Goal: Obtain resource: Obtain resource

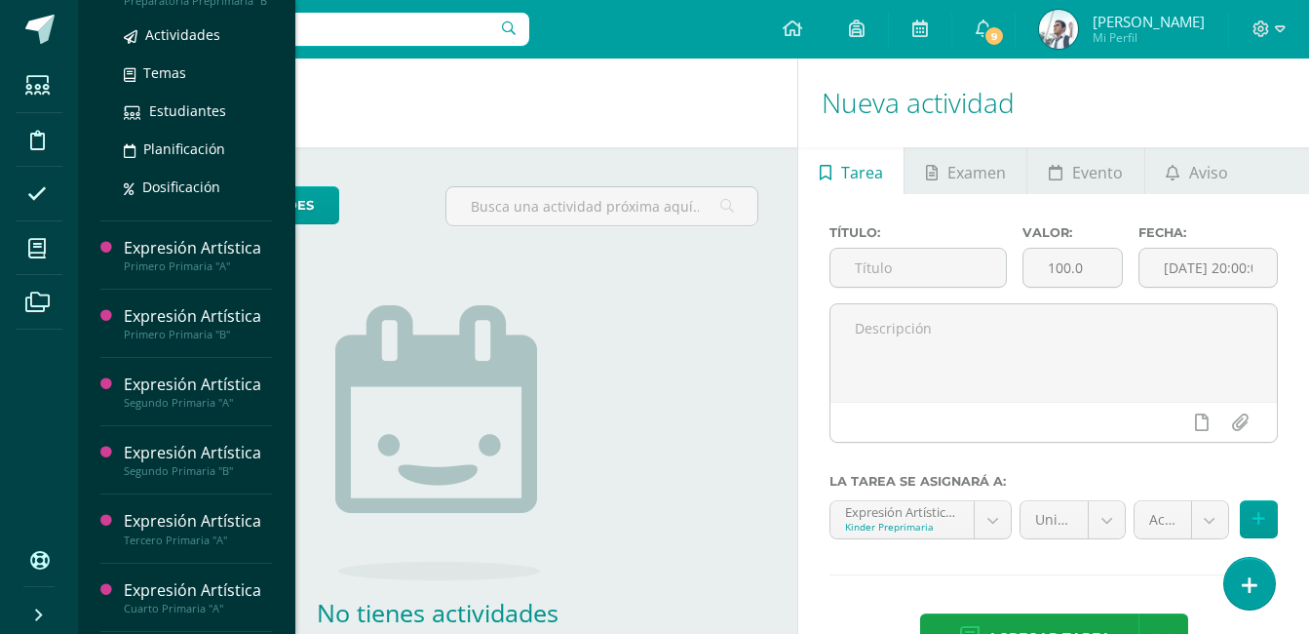
scroll to position [250, 0]
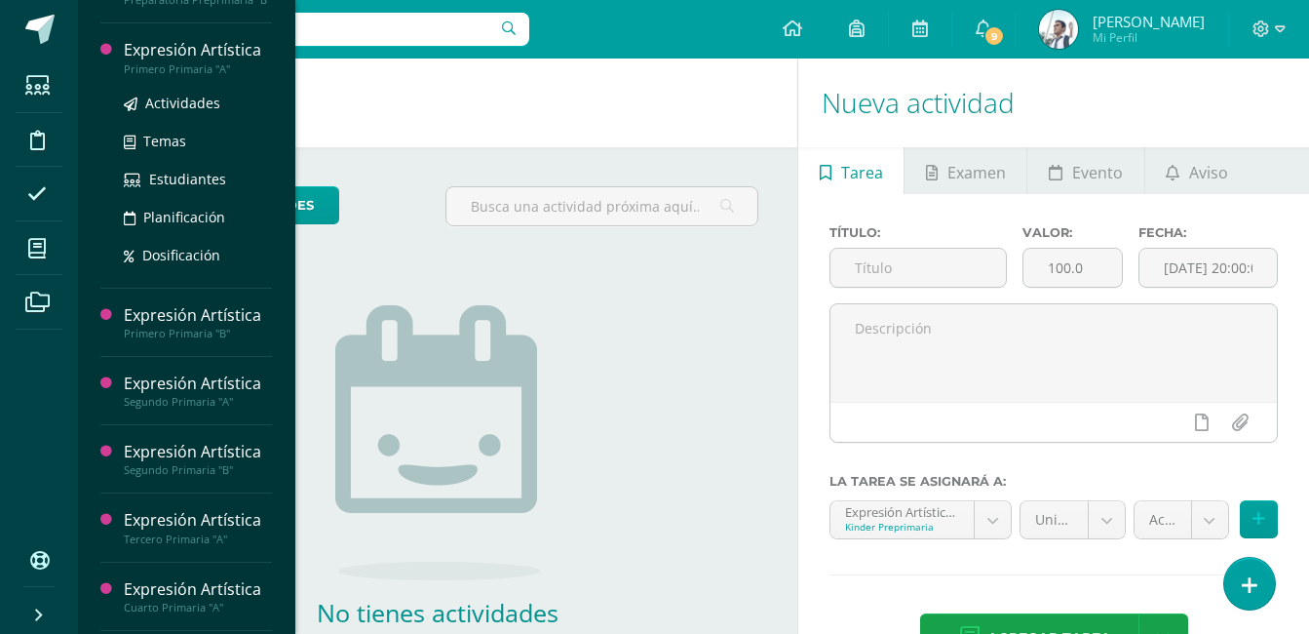
click at [195, 61] on div "Expresión Artística" at bounding box center [198, 50] width 148 height 22
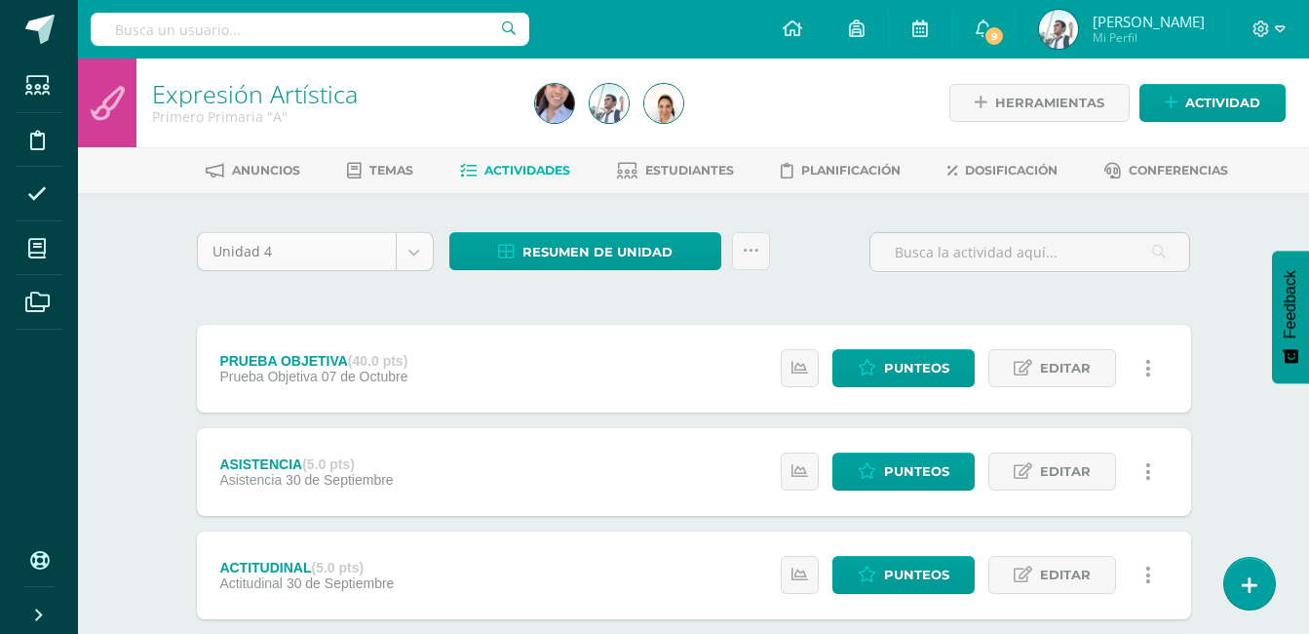
click at [308, 254] on body "Estudiantes Disciplina Asistencia Mis cursos Archivos Soporte Ayuda Reportar un…" at bounding box center [654, 632] width 1309 height 1265
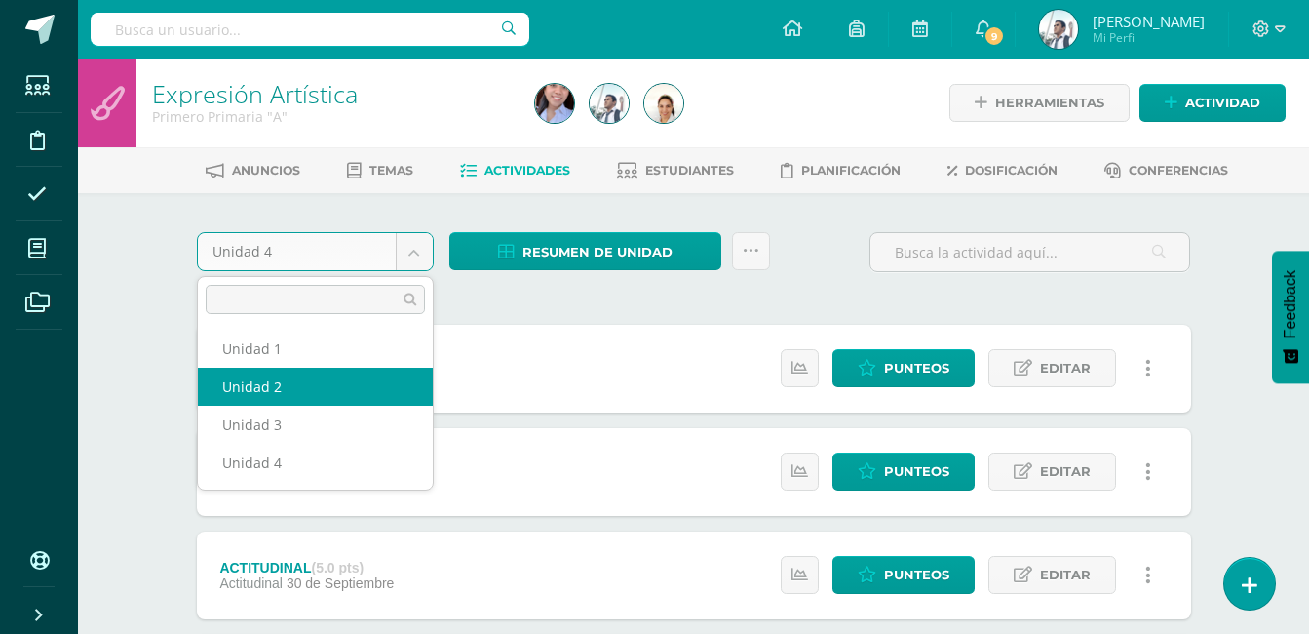
select select "Unidad 2"
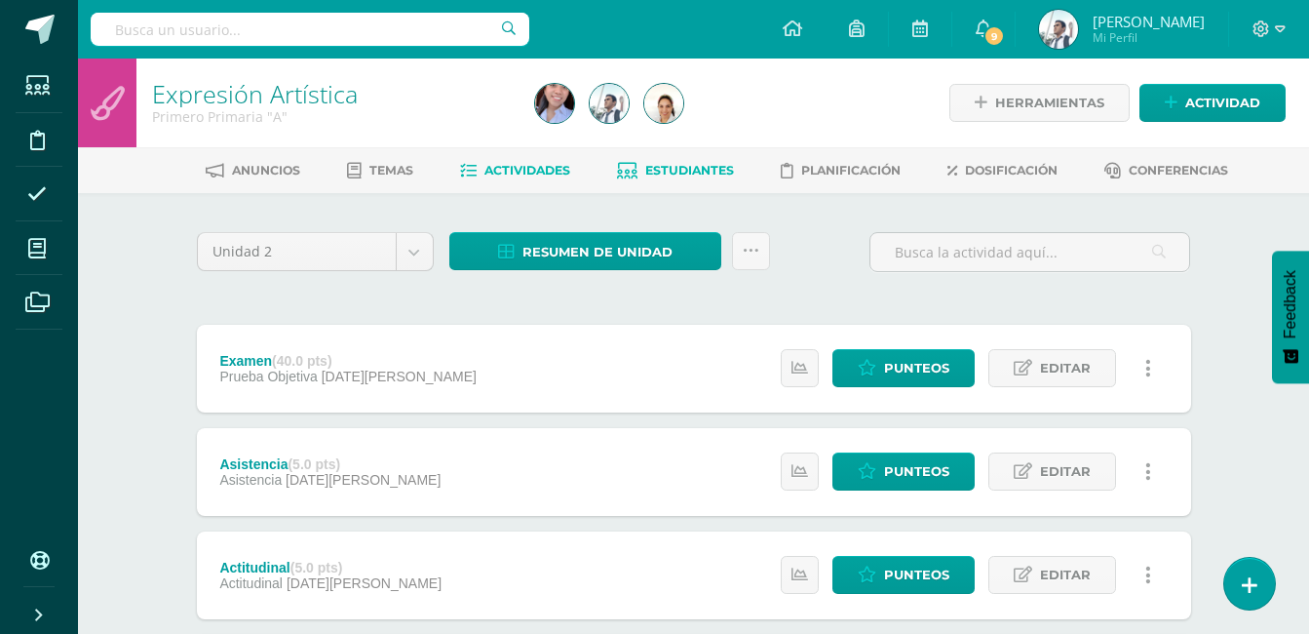
click at [713, 175] on span "Estudiantes" at bounding box center [689, 170] width 89 height 15
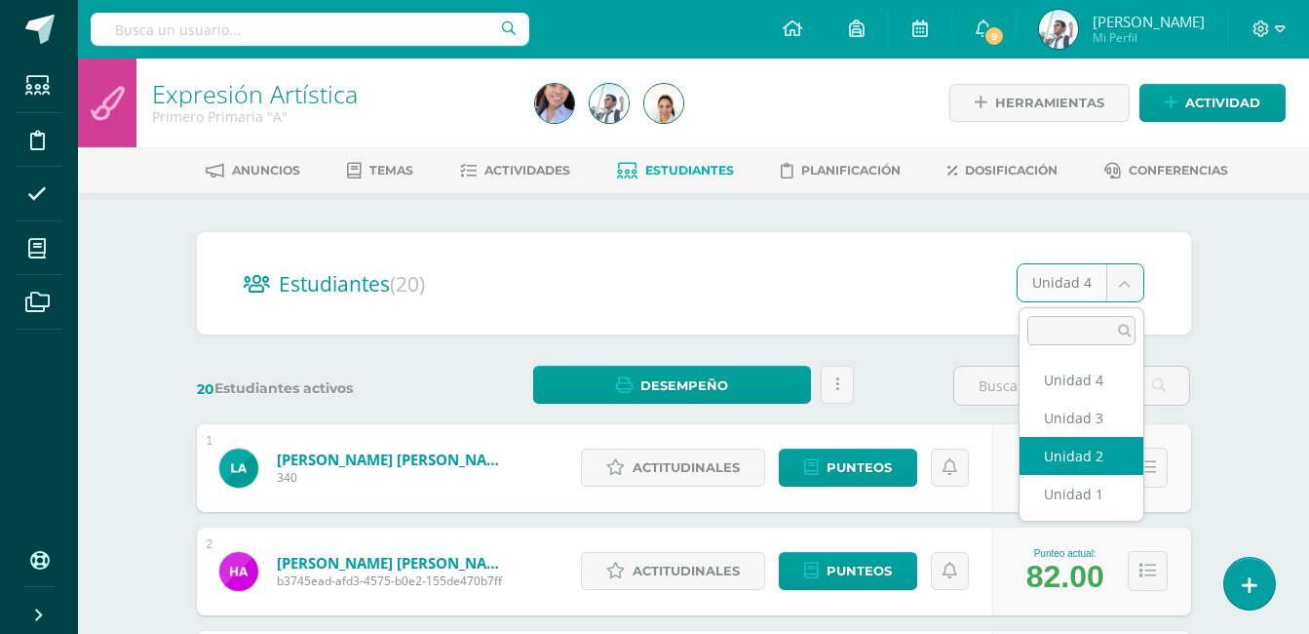
select select "/dashboard/teacher/section/2151/students/?unit=109654"
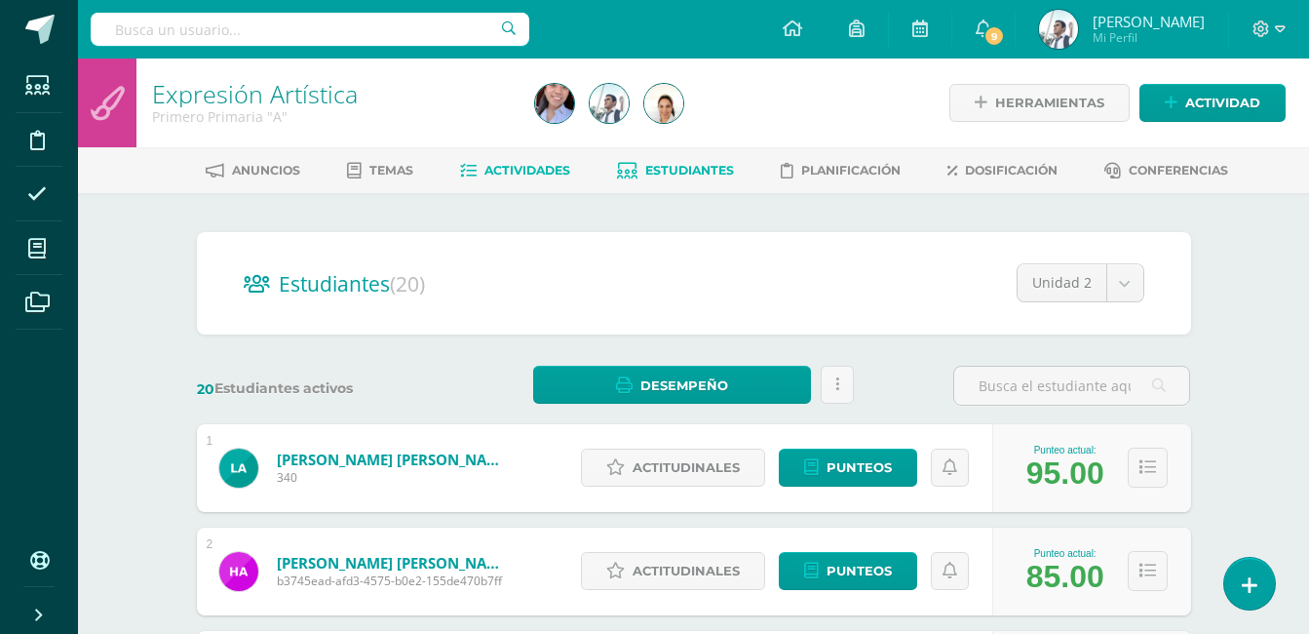
click at [528, 168] on span "Actividades" at bounding box center [528, 170] width 86 height 15
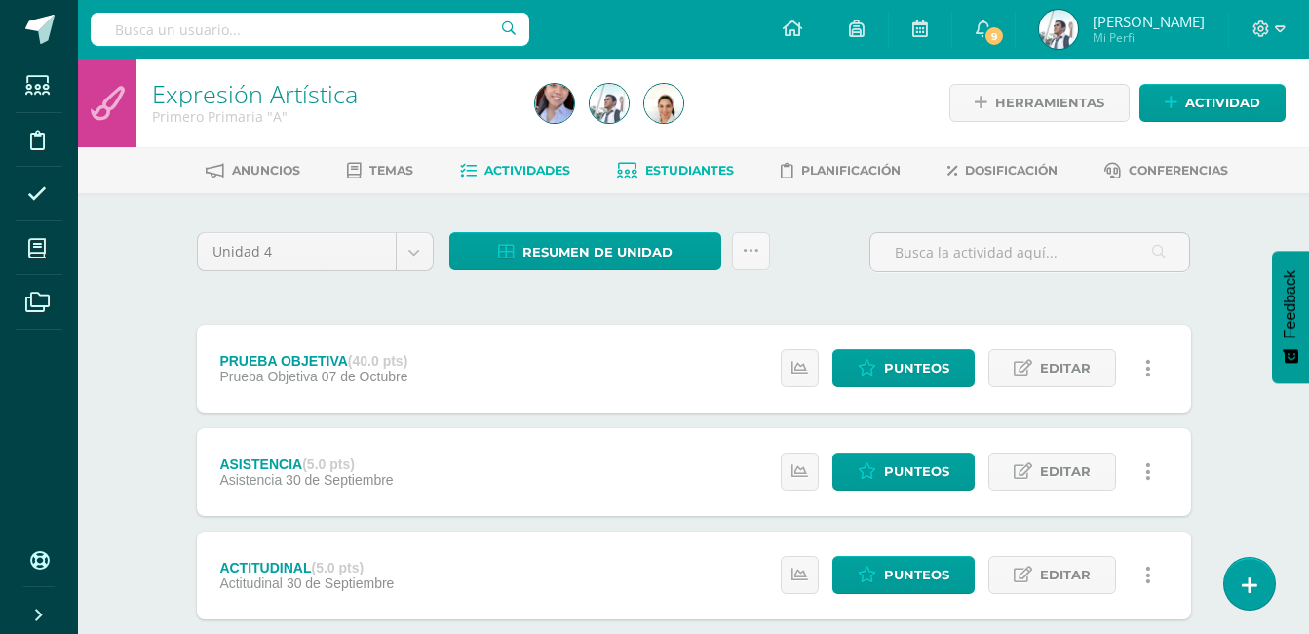
click at [673, 168] on span "Estudiantes" at bounding box center [689, 170] width 89 height 15
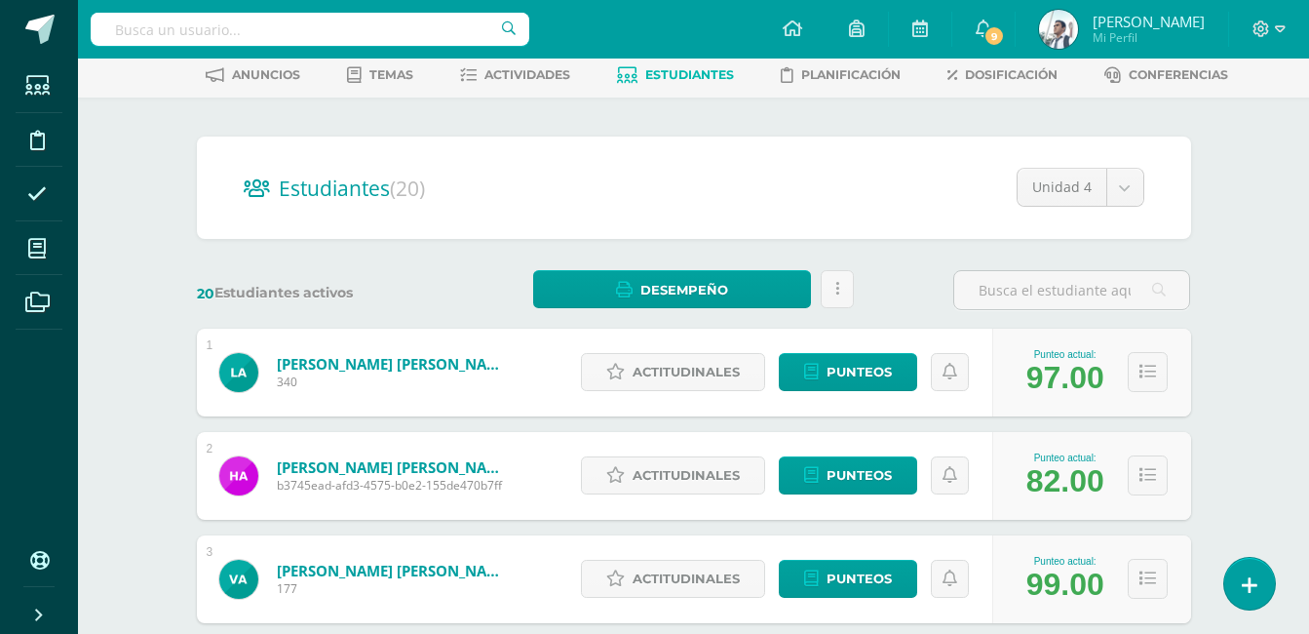
scroll to position [97, 0]
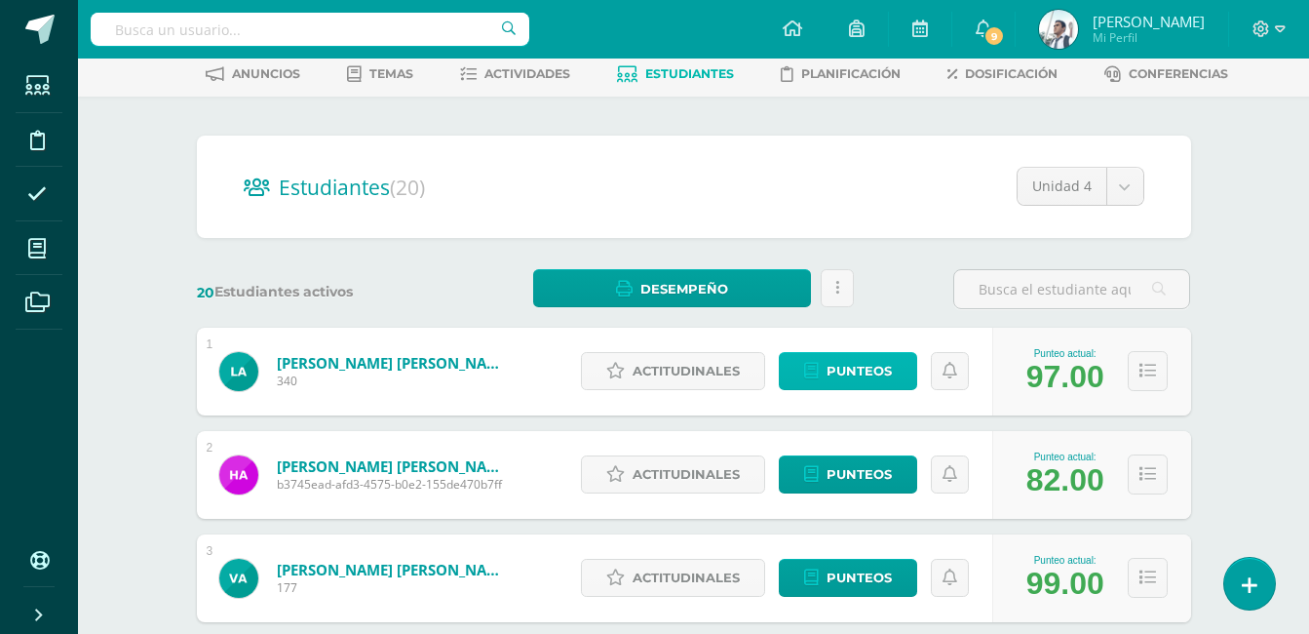
click at [850, 374] on span "Punteos" at bounding box center [859, 371] width 65 height 36
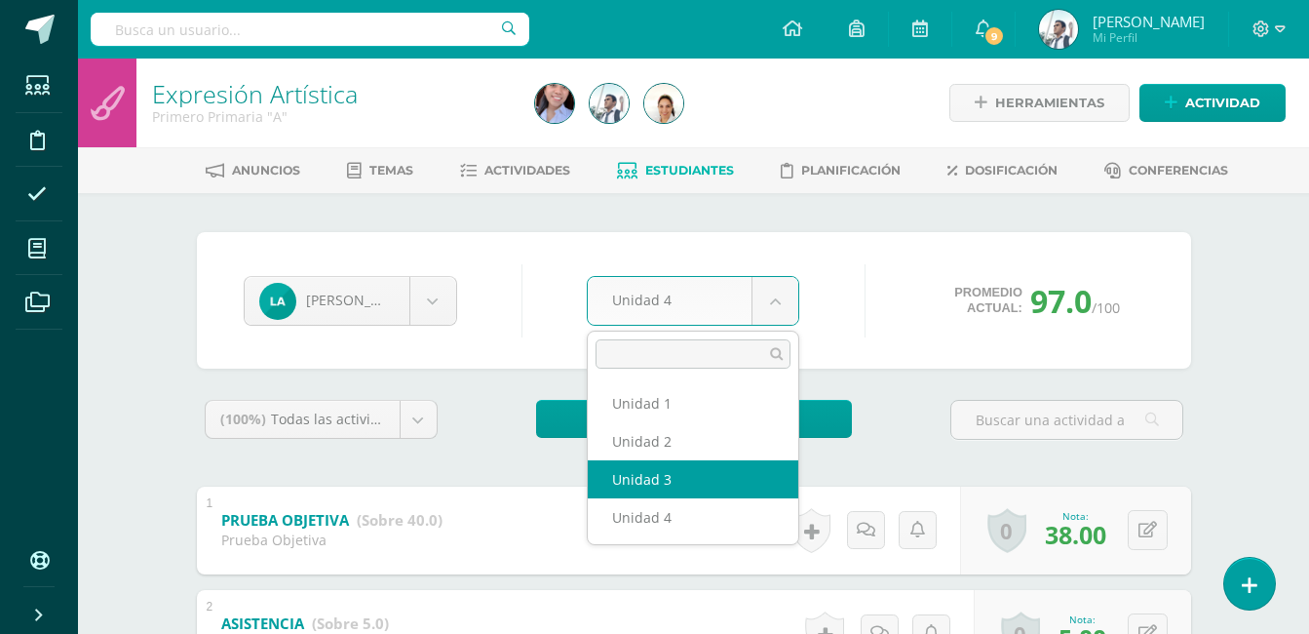
select select "Unidad 3"
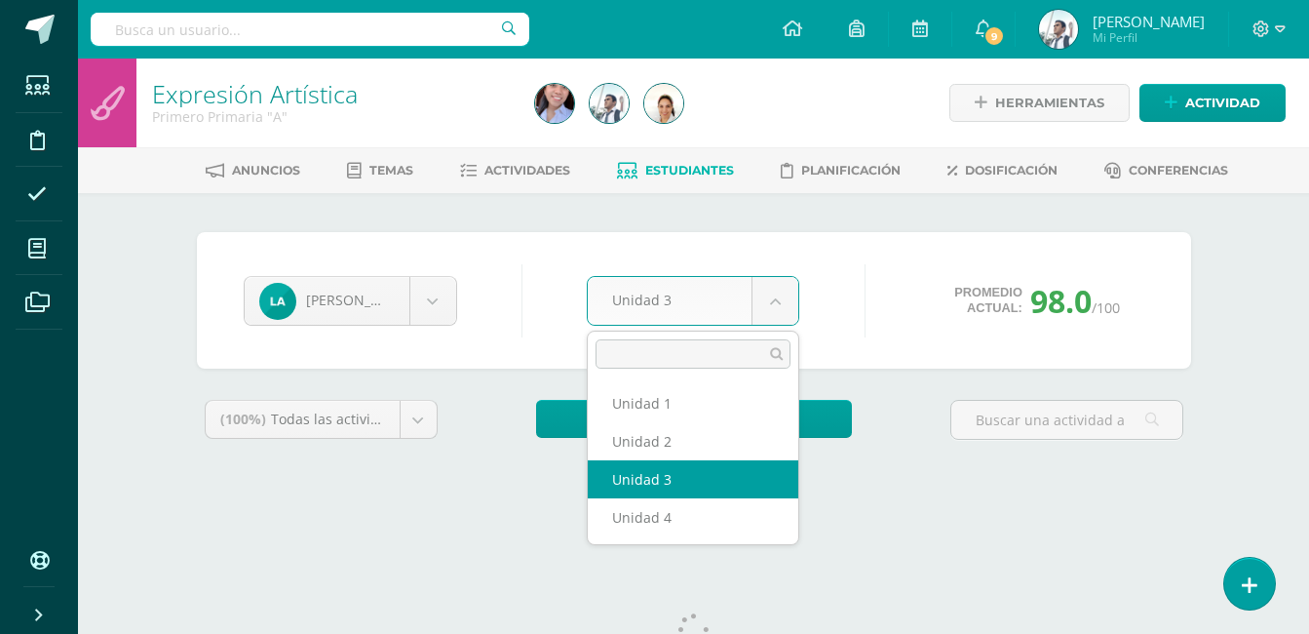
click at [703, 284] on body "Estudiantes Disciplina Asistencia Mis cursos Archivos Soporte Ayuda Reportar un…" at bounding box center [654, 262] width 1309 height 525
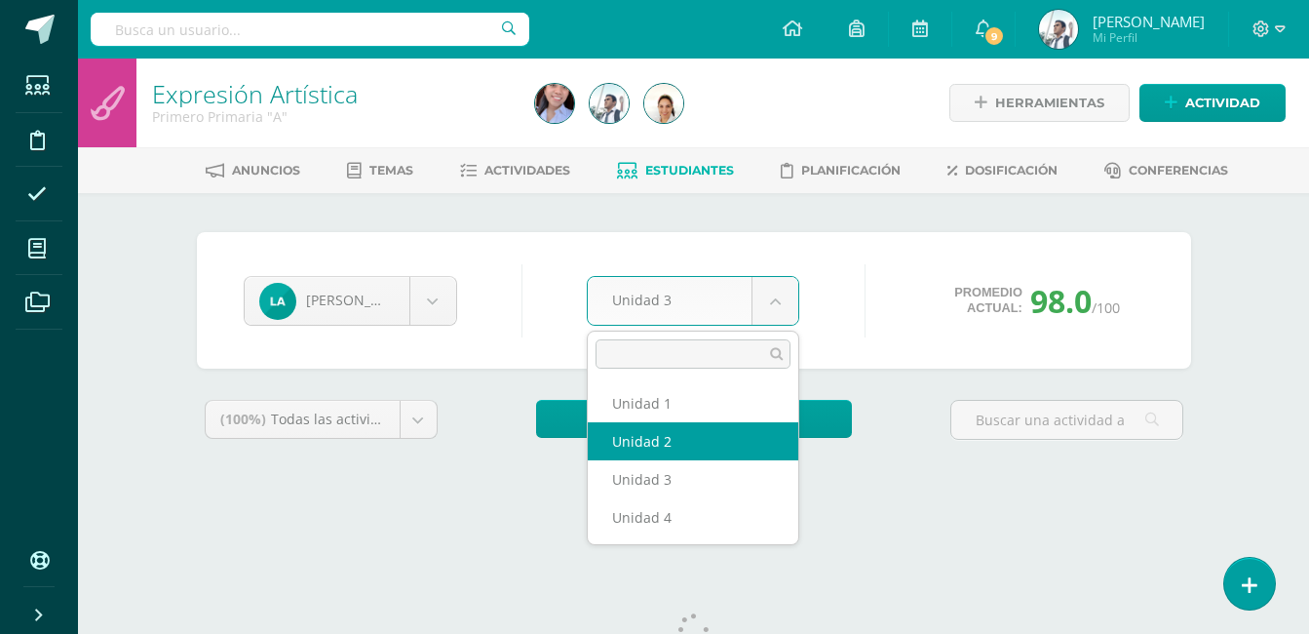
select select "Unidad 2"
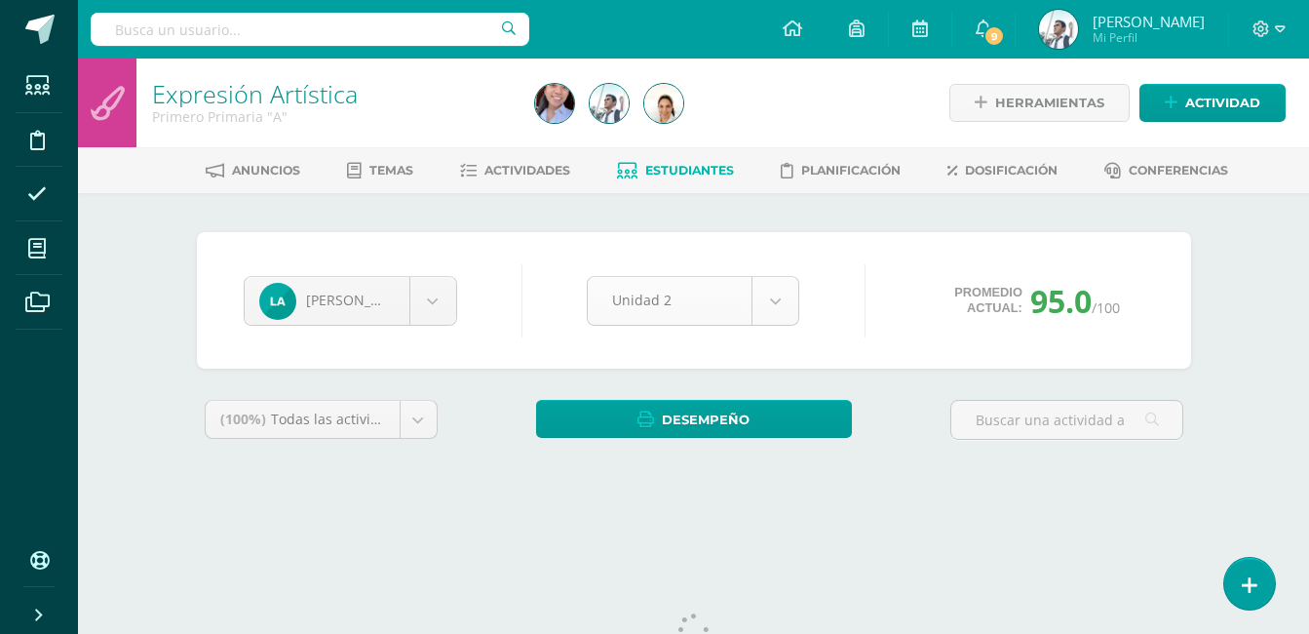
click at [725, 295] on body "Estudiantes Disciplina Asistencia Mis cursos Archivos Soporte Ayuda Reportar un…" at bounding box center [654, 262] width 1309 height 525
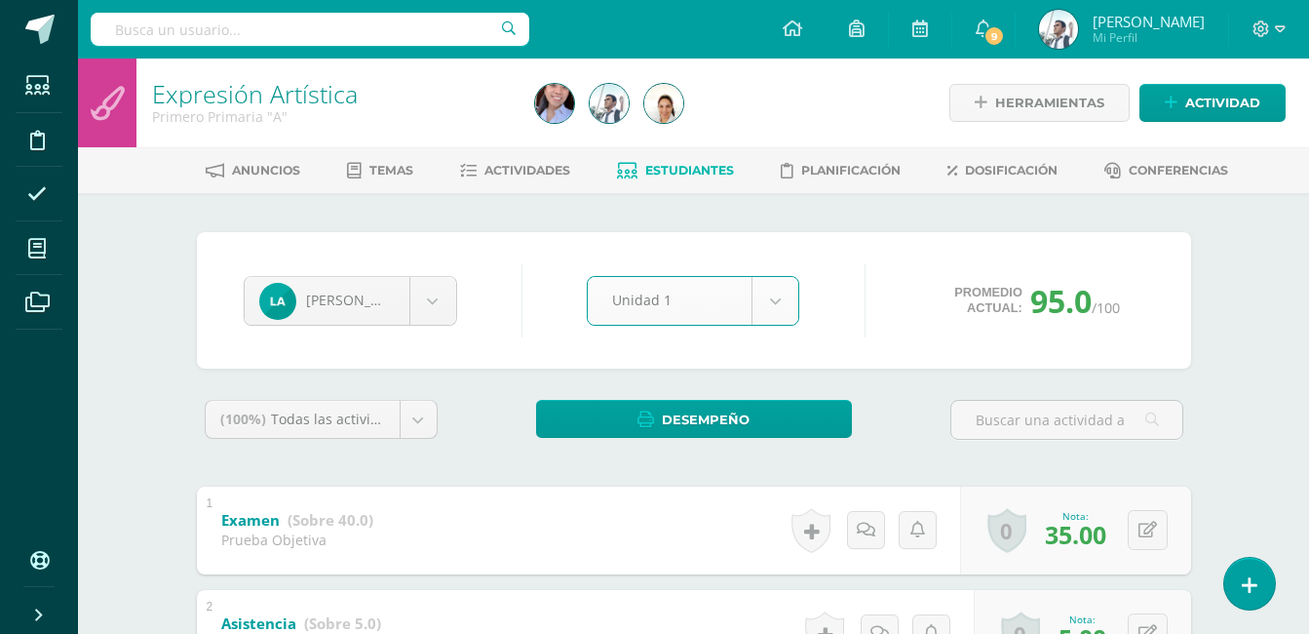
select select "Unidad 1"
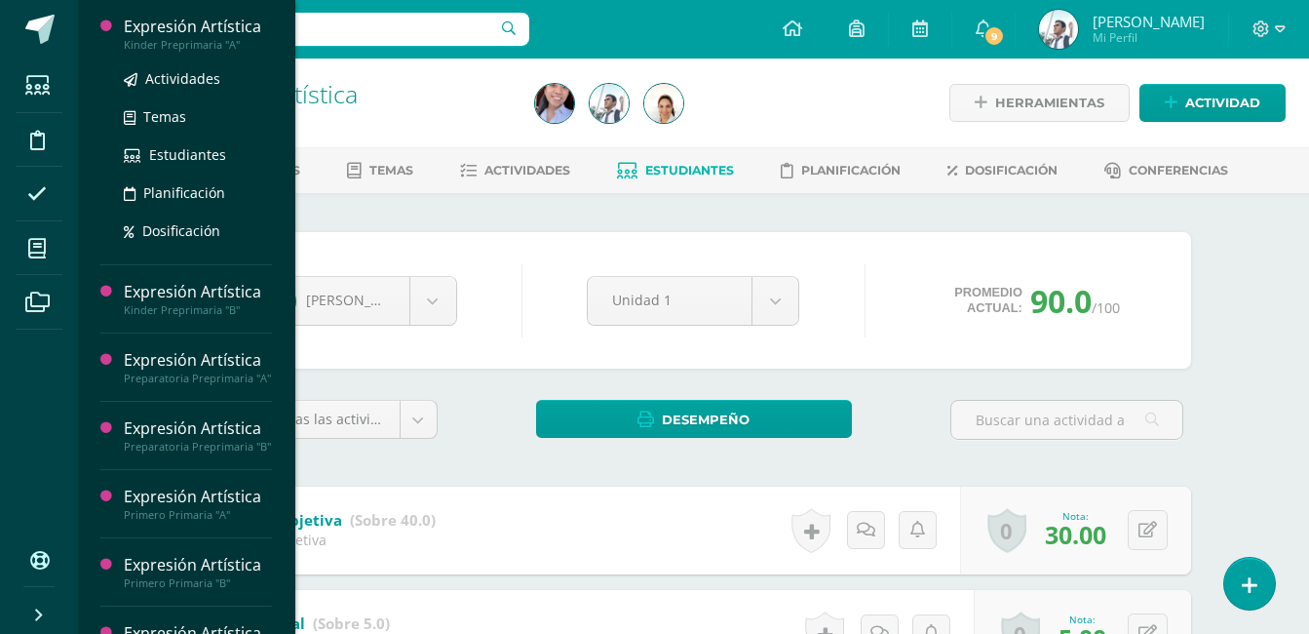
click at [214, 32] on div "Expresión Artística" at bounding box center [198, 27] width 148 height 22
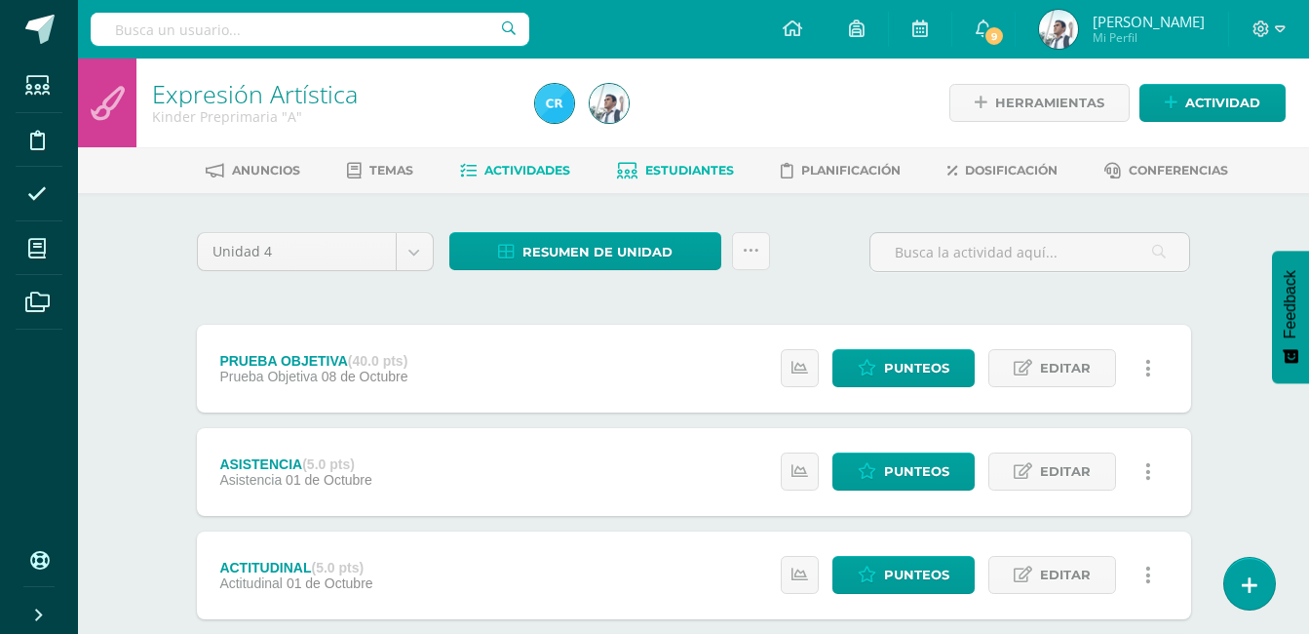
click at [666, 161] on link "Estudiantes" at bounding box center [675, 170] width 117 height 31
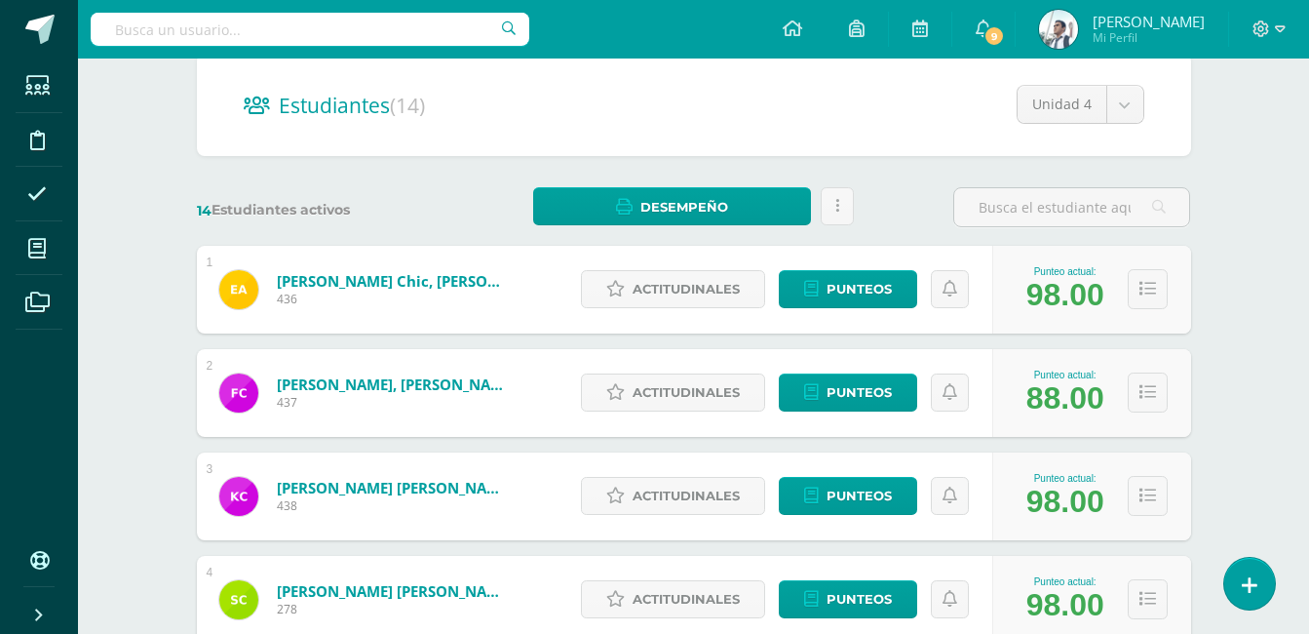
scroll to position [182, 0]
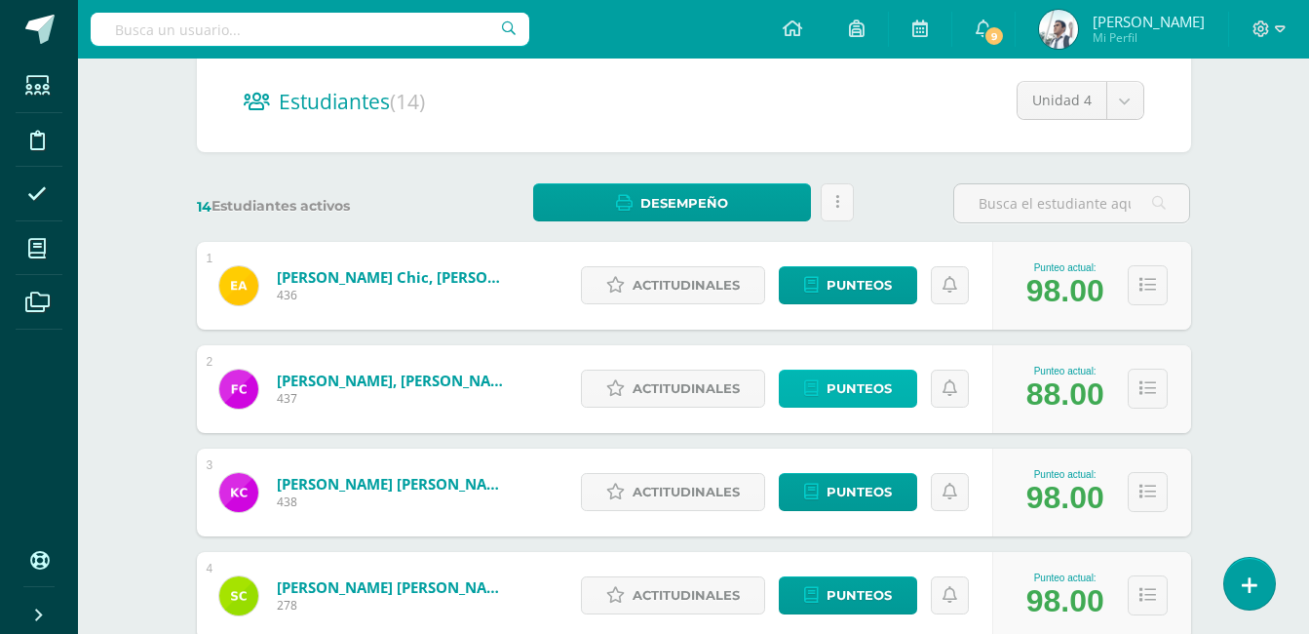
click at [814, 387] on icon at bounding box center [811, 388] width 15 height 17
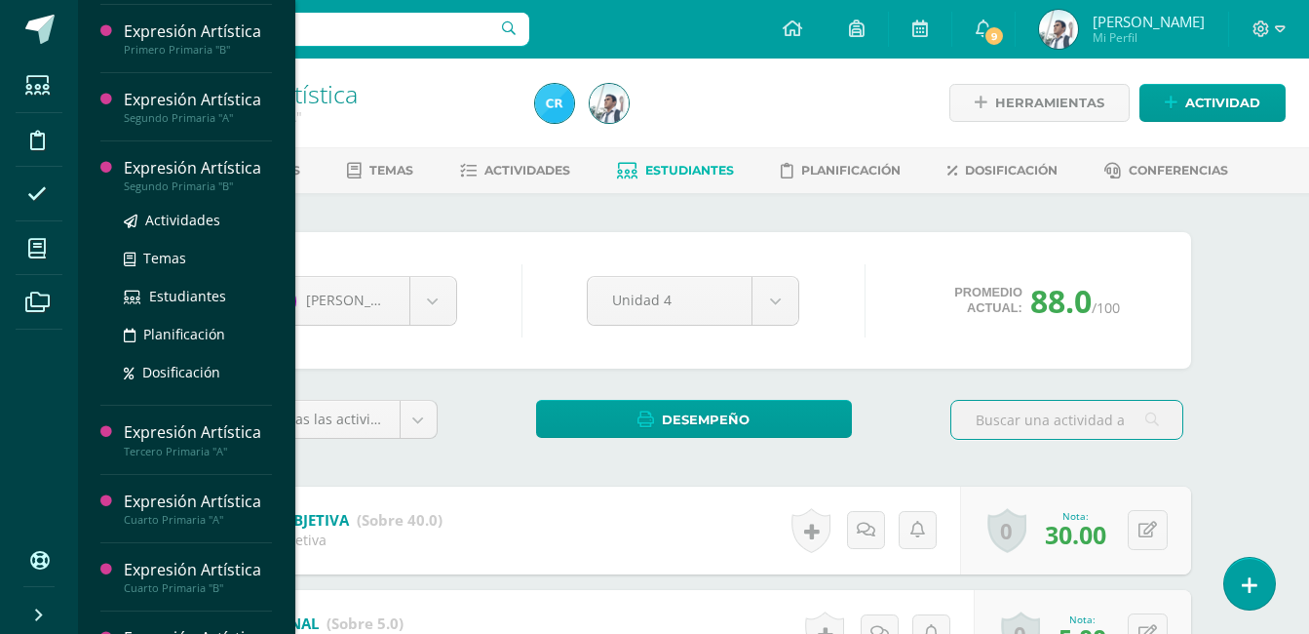
scroll to position [308, 0]
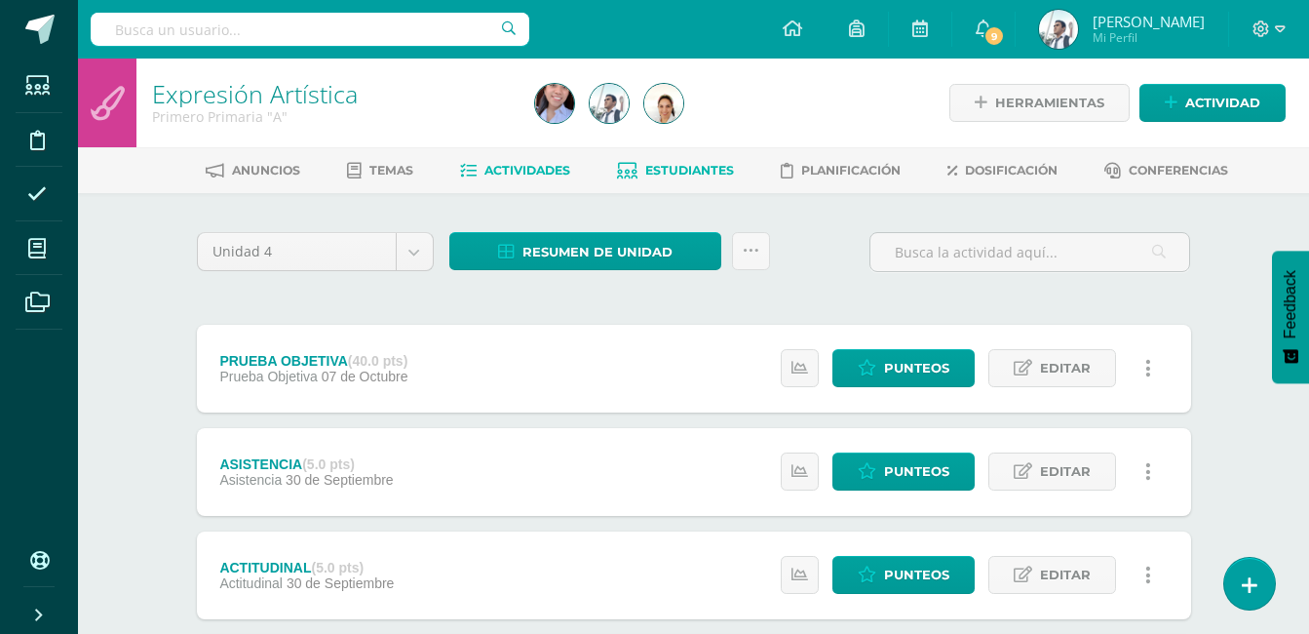
click at [690, 166] on span "Estudiantes" at bounding box center [689, 170] width 89 height 15
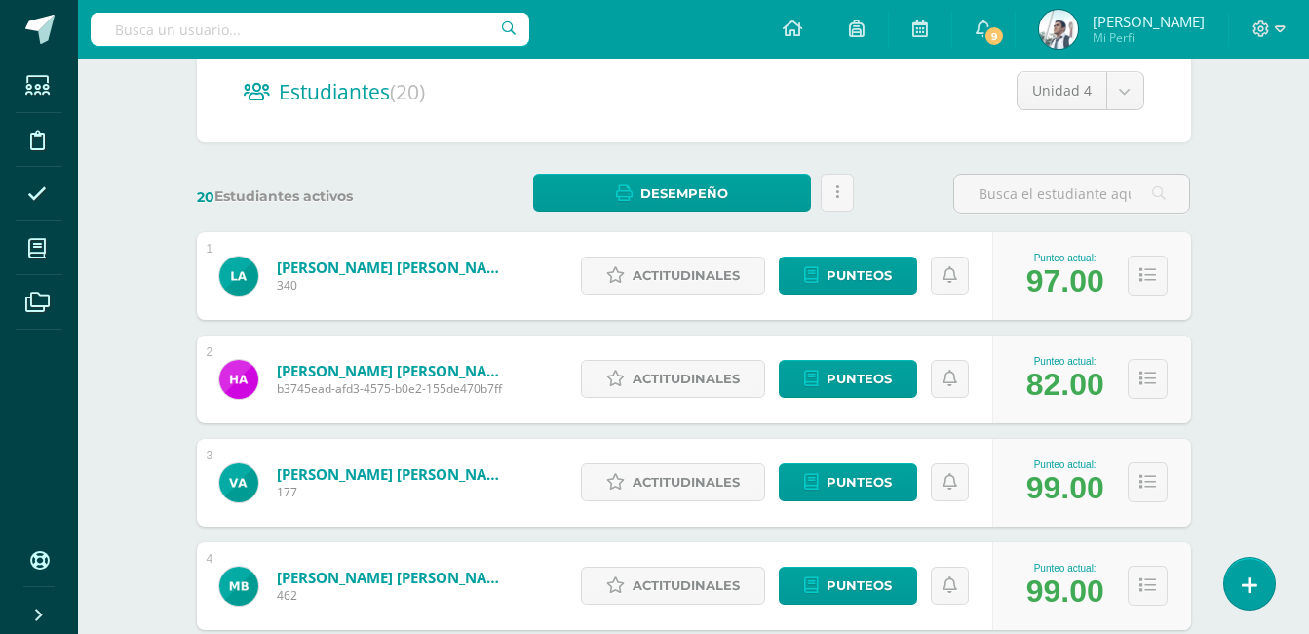
scroll to position [198, 0]
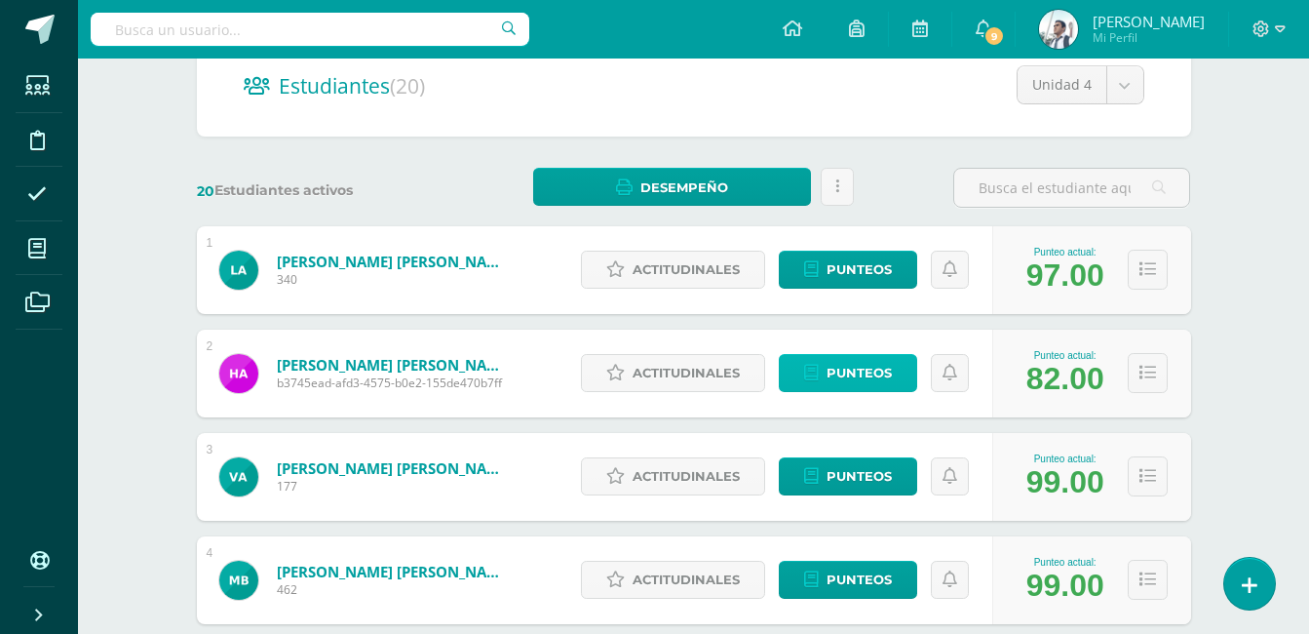
click at [825, 379] on link "Punteos" at bounding box center [848, 373] width 138 height 38
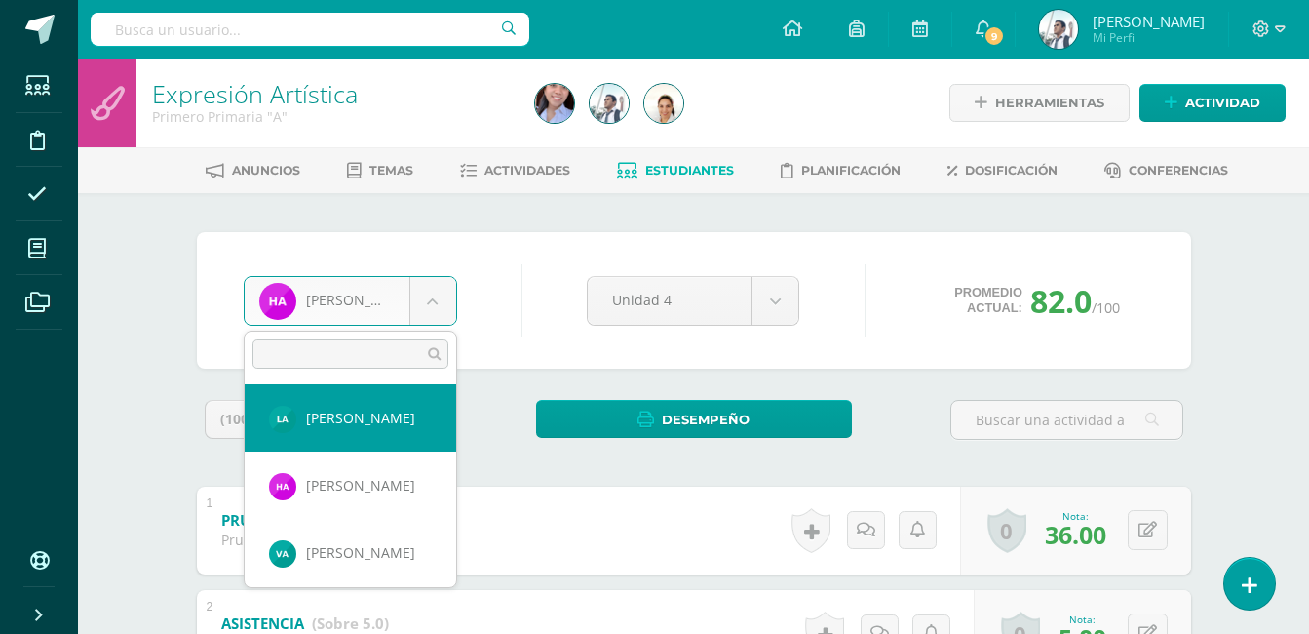
select select "1631"
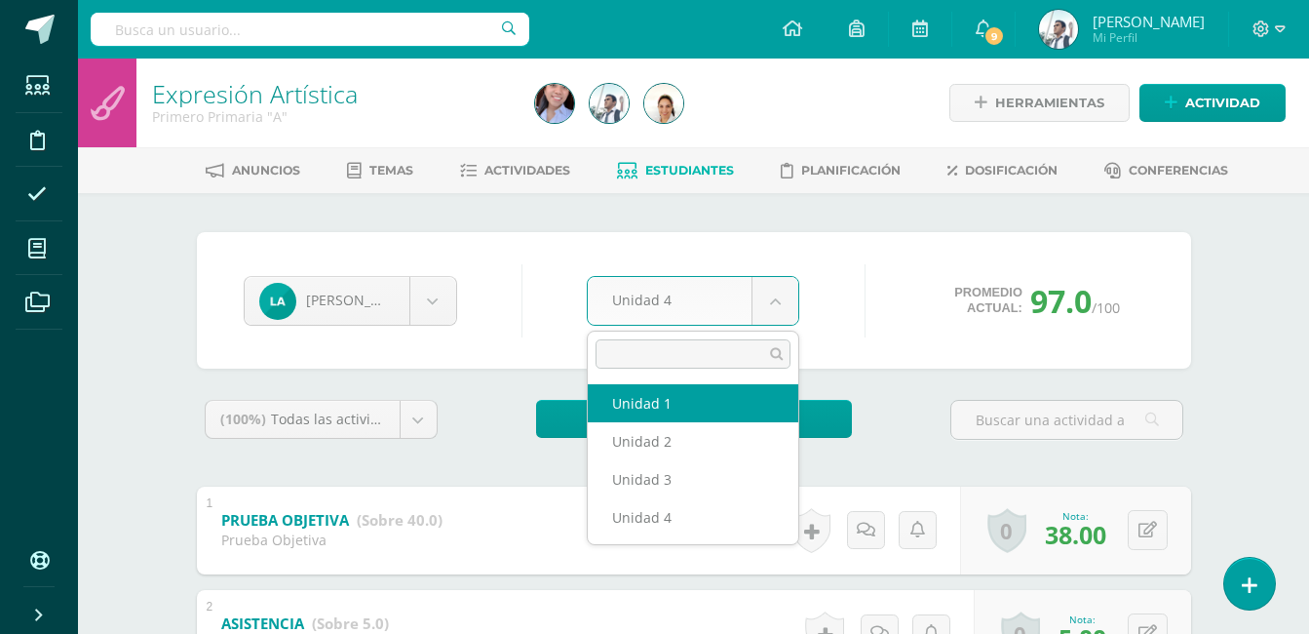
select select "Unidad 1"
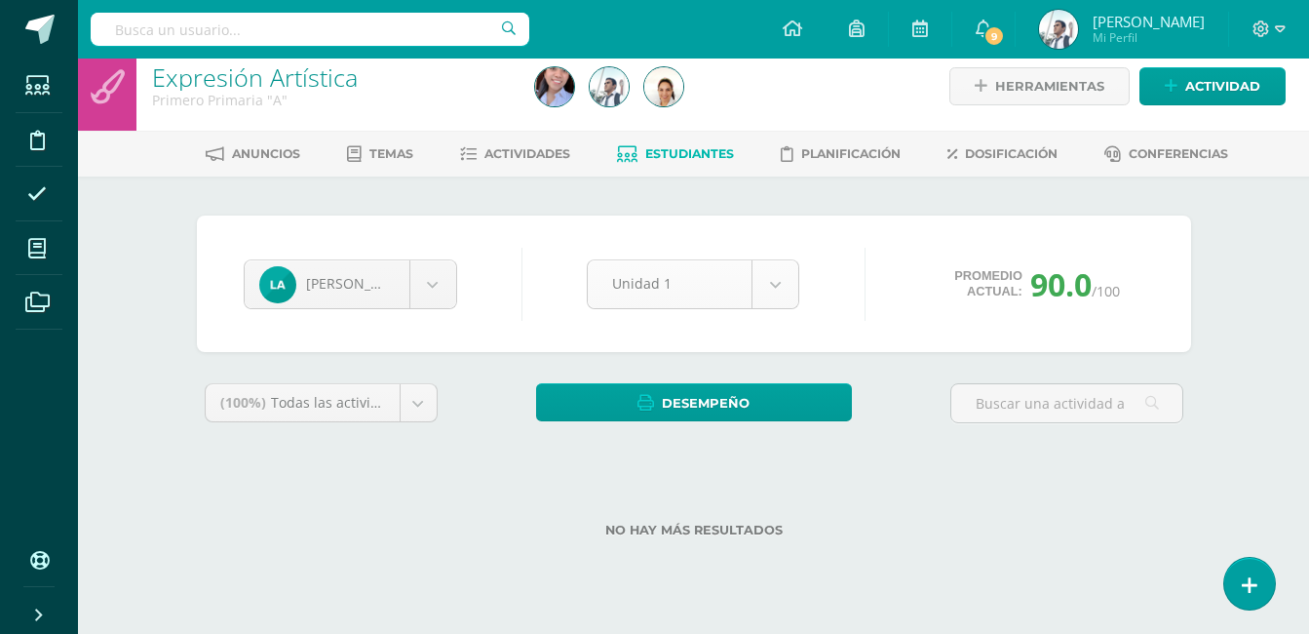
scroll to position [17, 0]
click at [715, 251] on div "Leyla Armira Leyla Armira Harol Arredondo Valeria Avila Mía Barrios Génesis Cap…" at bounding box center [694, 284] width 916 height 74
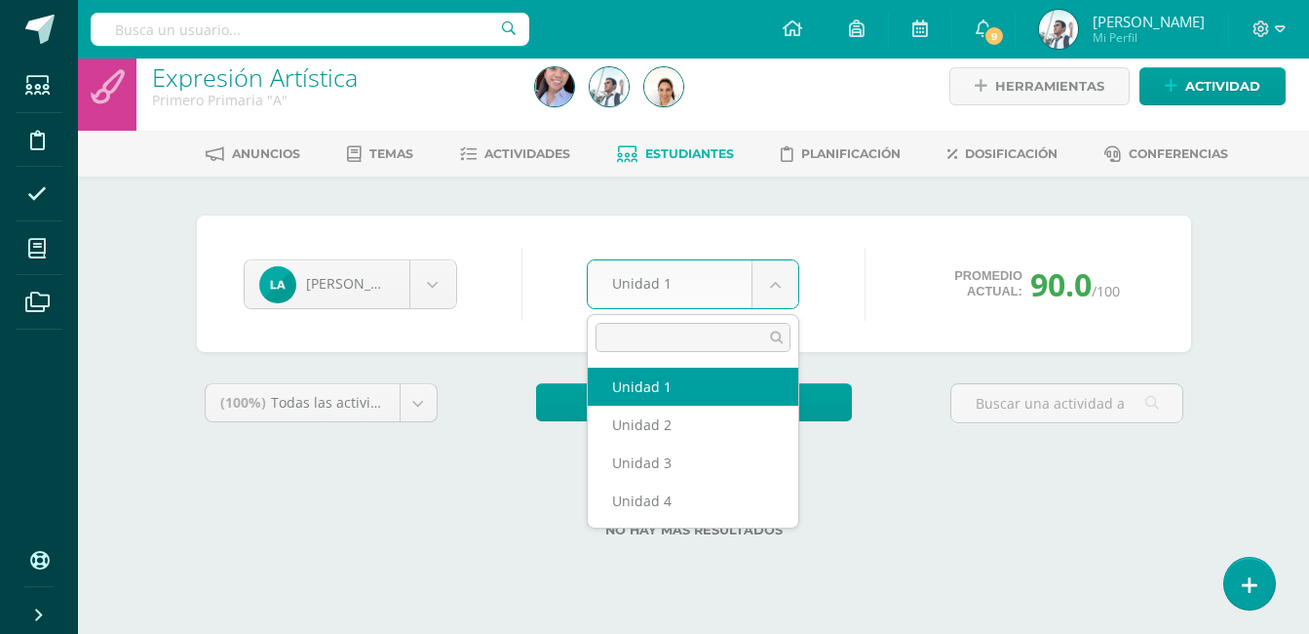
click at [709, 275] on body "Estudiantes Disciplina Asistencia Mis cursos Archivos Soporte Ayuda Reportar un…" at bounding box center [654, 291] width 1309 height 616
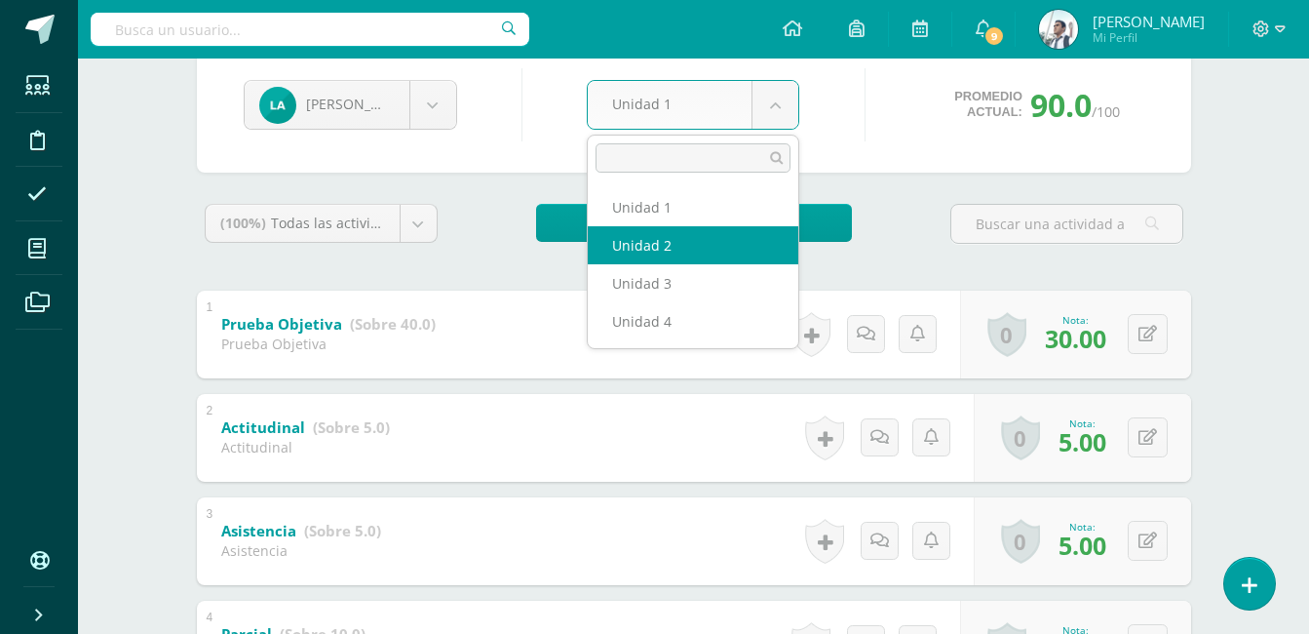
scroll to position [192, 0]
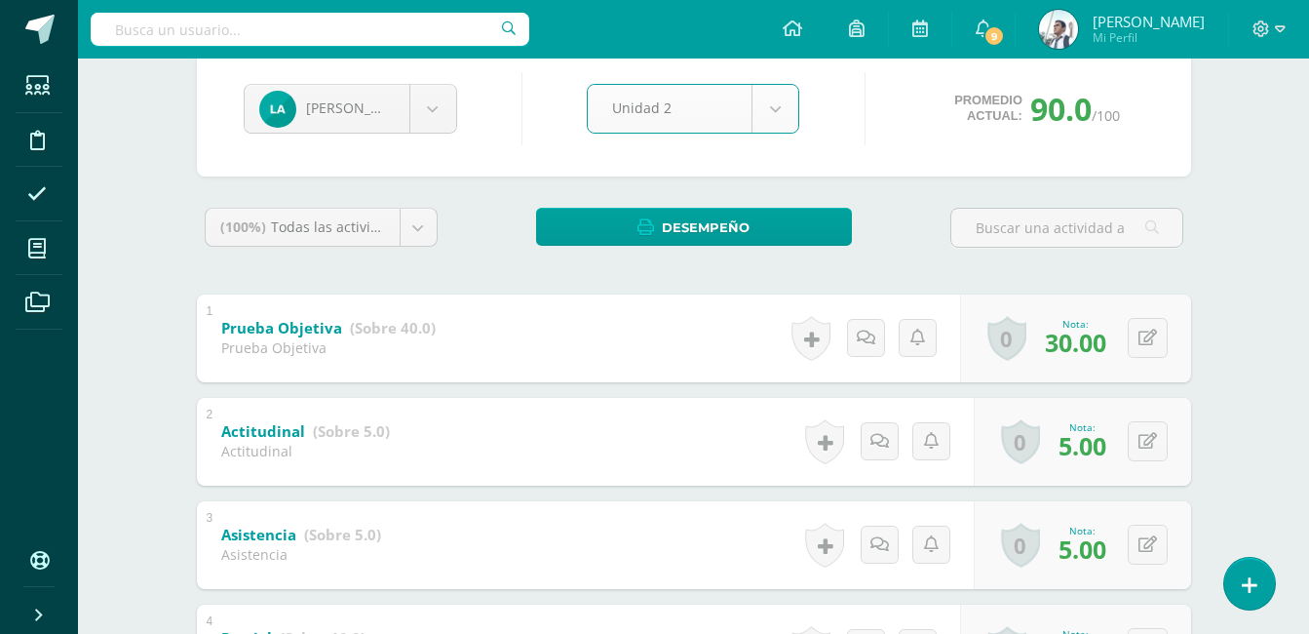
select select "Unidad 2"
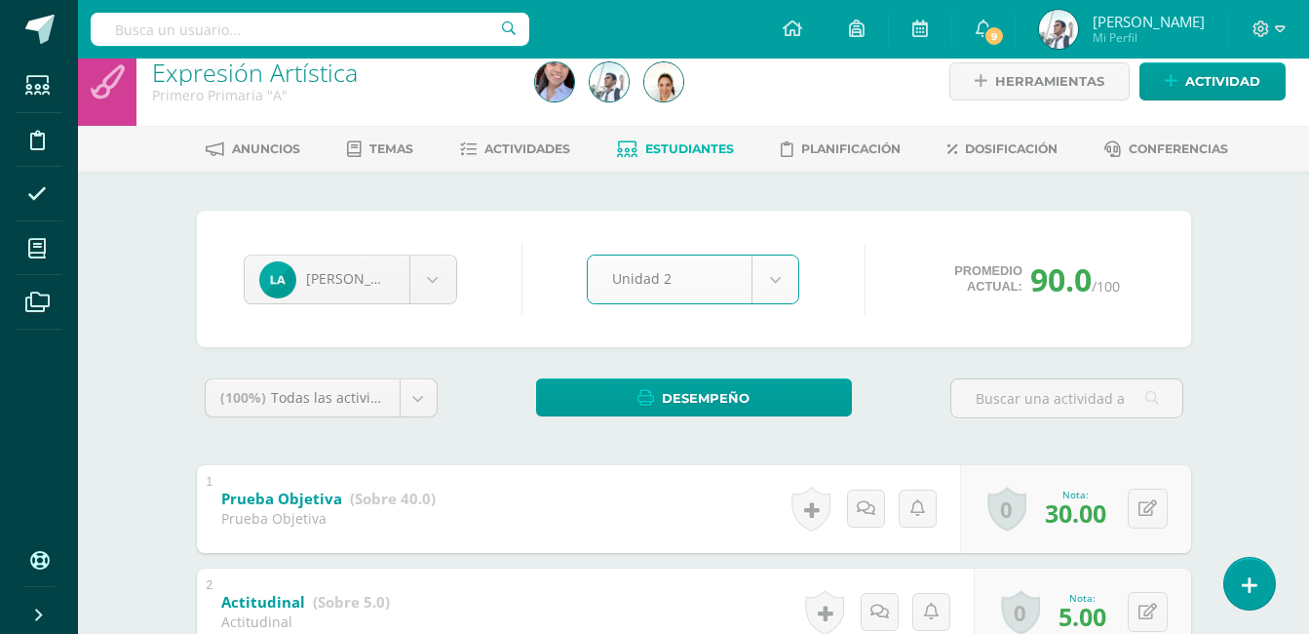
scroll to position [0, 0]
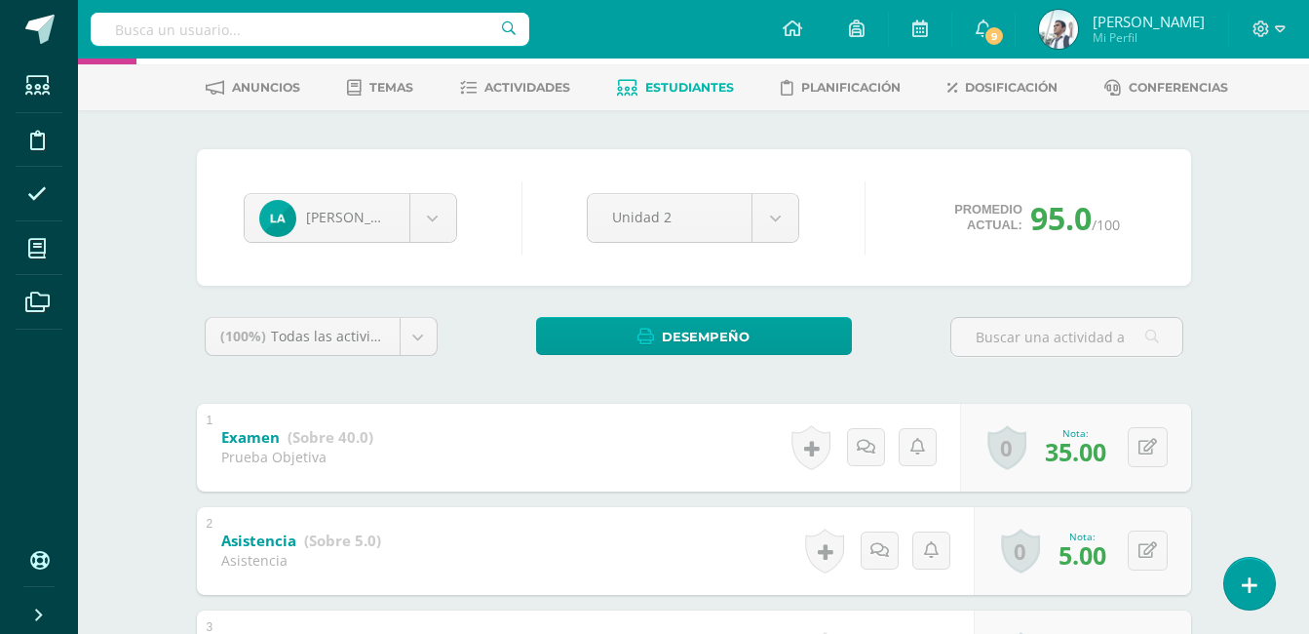
scroll to position [82, 0]
click at [689, 232] on body "Estudiantes Disciplina Asistencia Mis cursos Archivos Soporte Ayuda Reportar un…" at bounding box center [654, 631] width 1309 height 1427
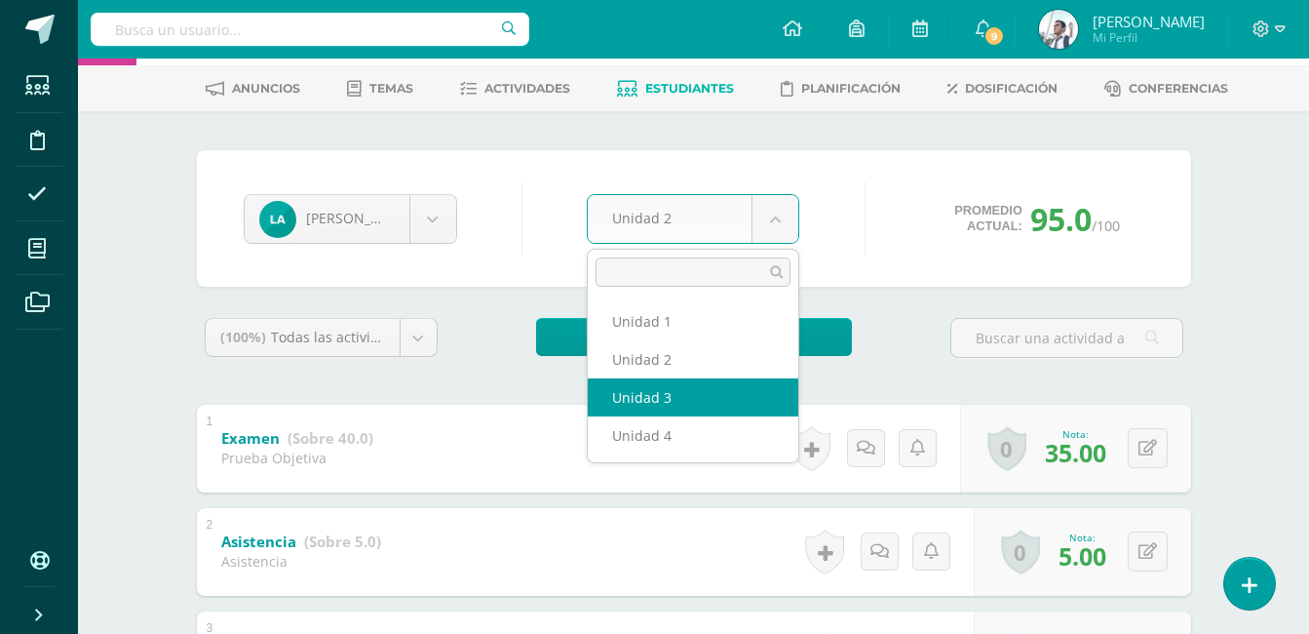
select select "Unidad 3"
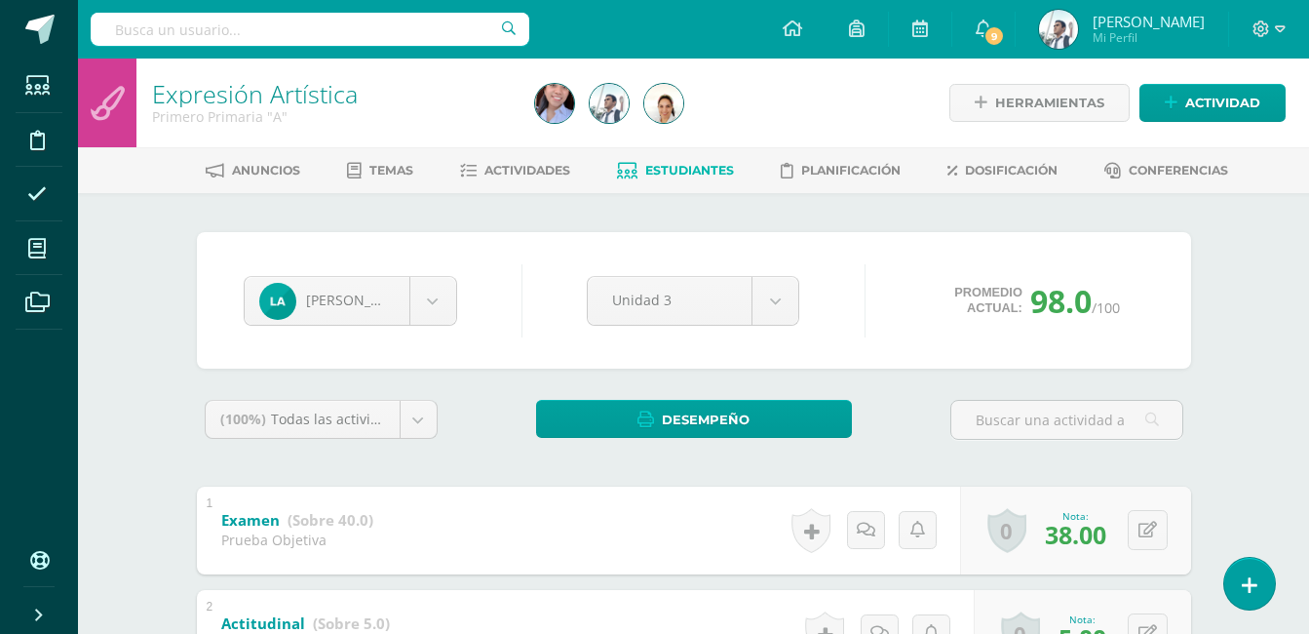
click at [265, 6] on div at bounding box center [310, 29] width 439 height 58
click at [246, 35] on input "text" at bounding box center [310, 29] width 439 height 33
type input "segundo"
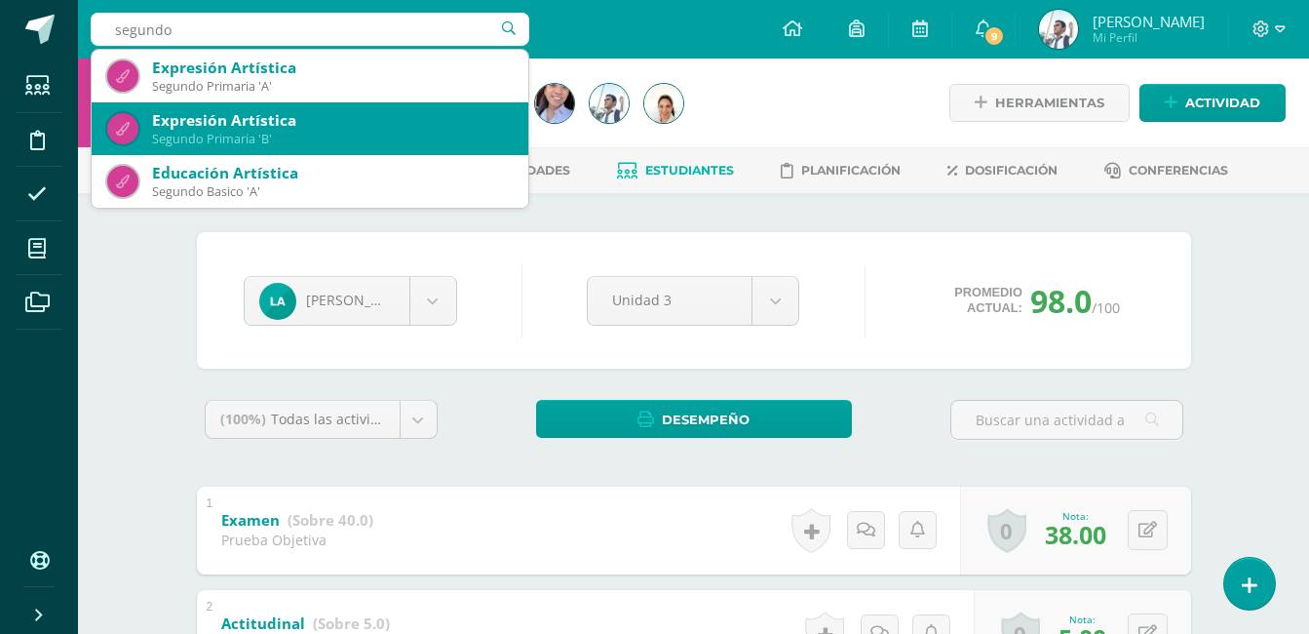
click at [291, 129] on div "Expresión Artística" at bounding box center [332, 120] width 361 height 20
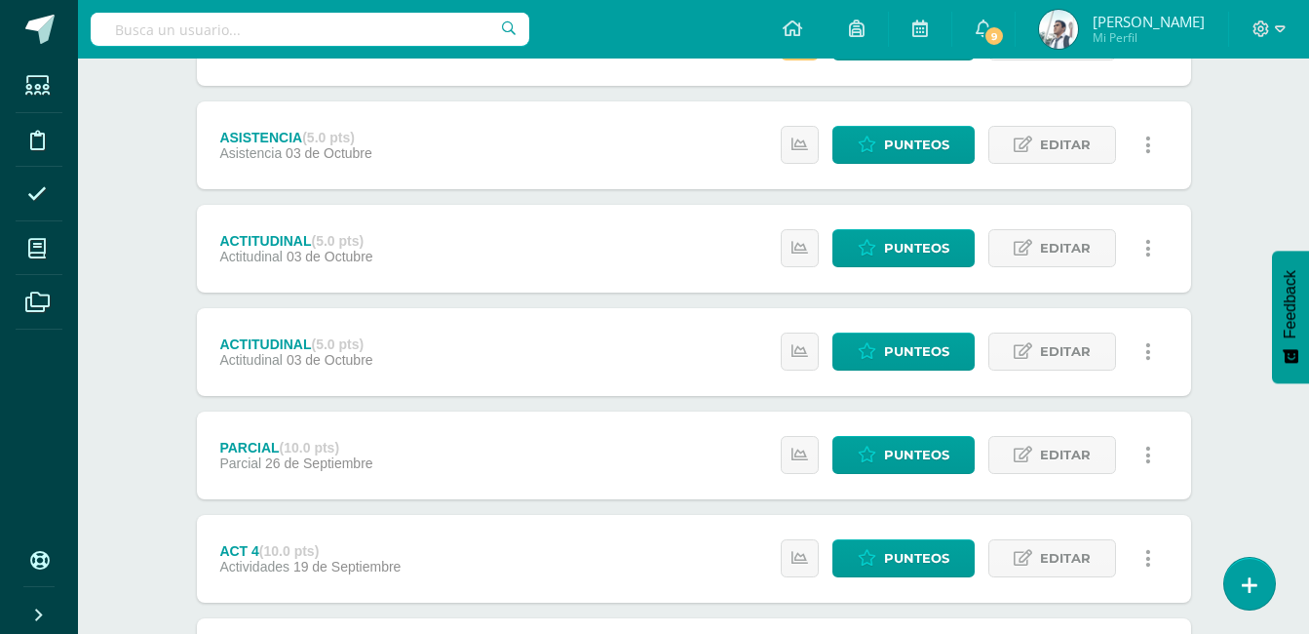
scroll to position [356, 0]
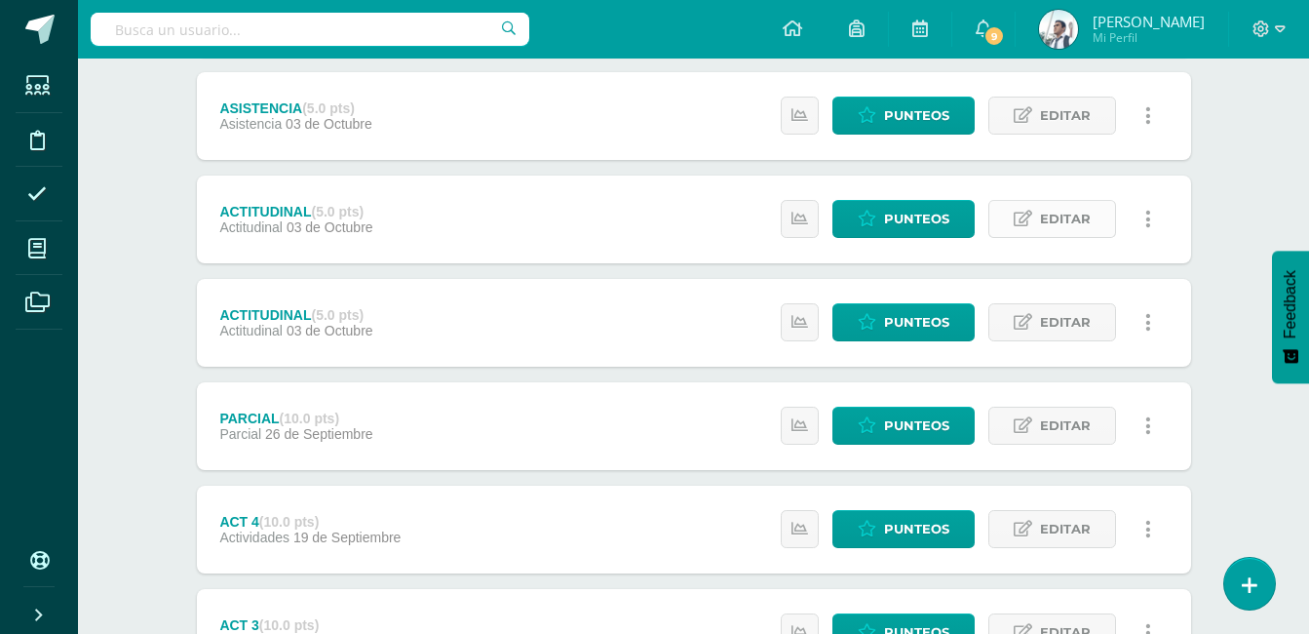
click at [1030, 224] on icon at bounding box center [1023, 219] width 19 height 17
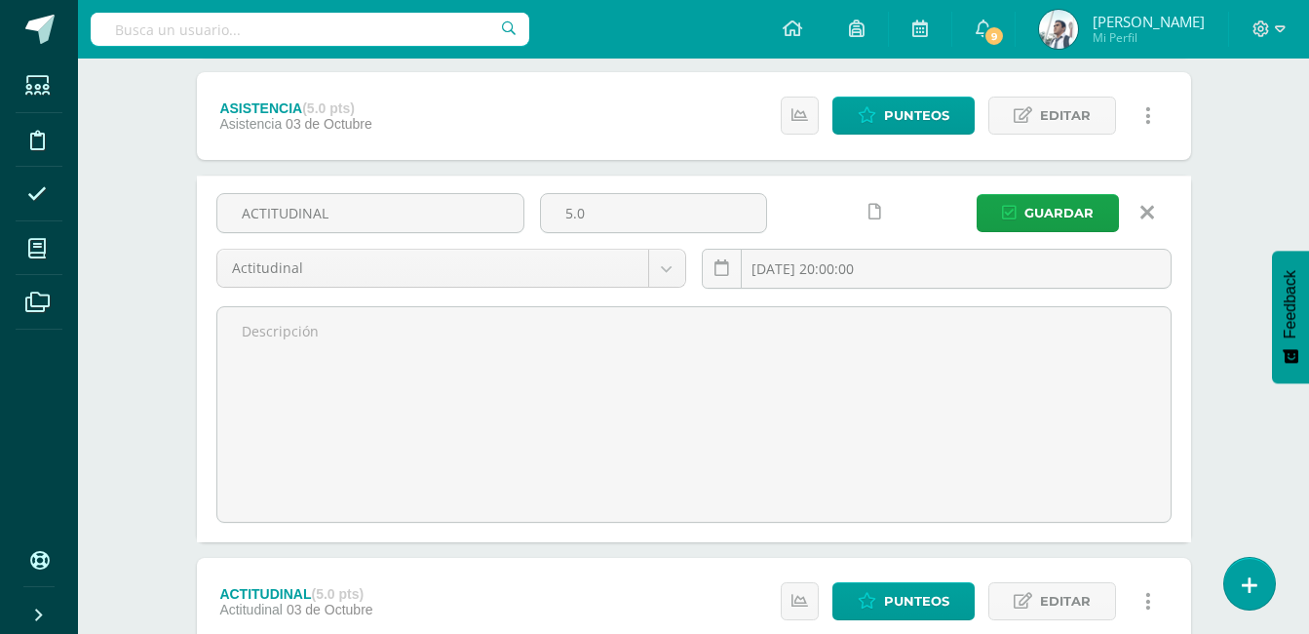
click at [1139, 212] on link at bounding box center [1148, 212] width 50 height 37
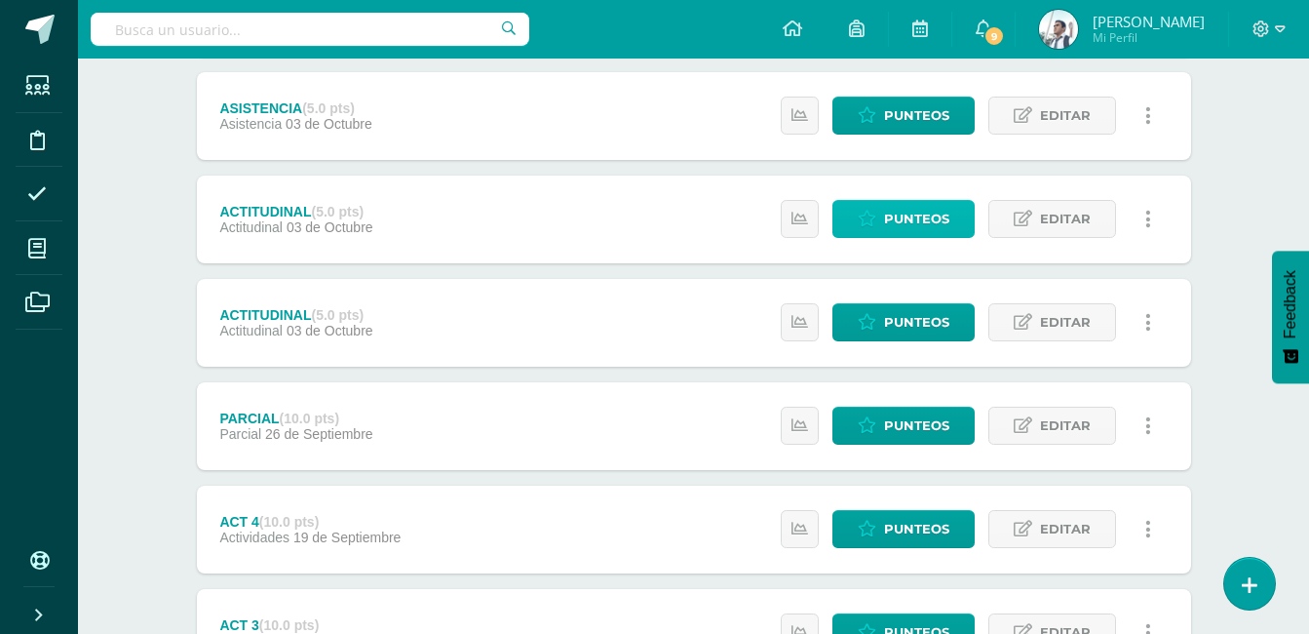
click at [914, 211] on span "Punteos" at bounding box center [916, 219] width 65 height 36
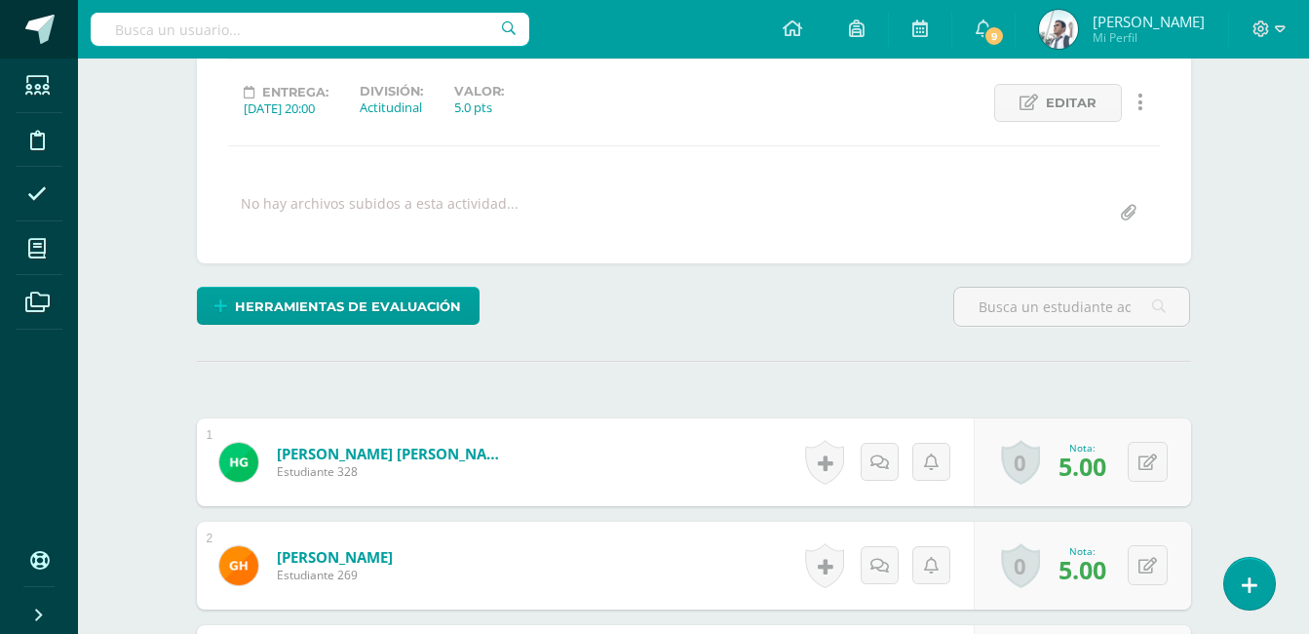
scroll to position [260, 0]
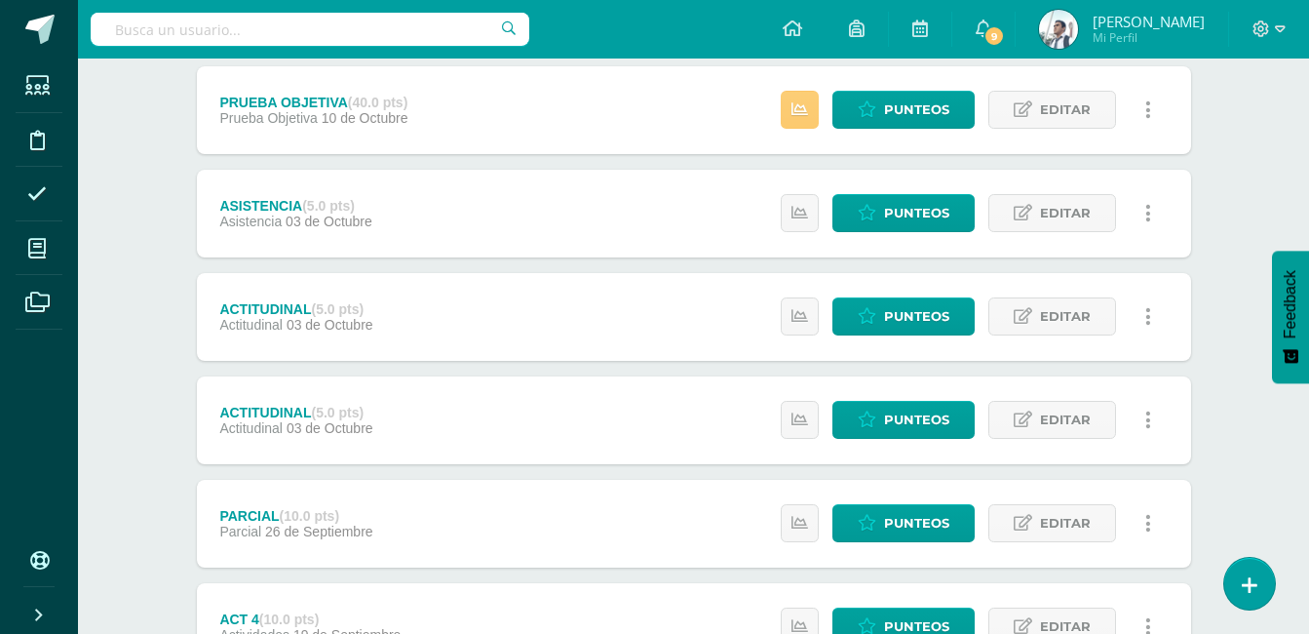
scroll to position [268, 0]
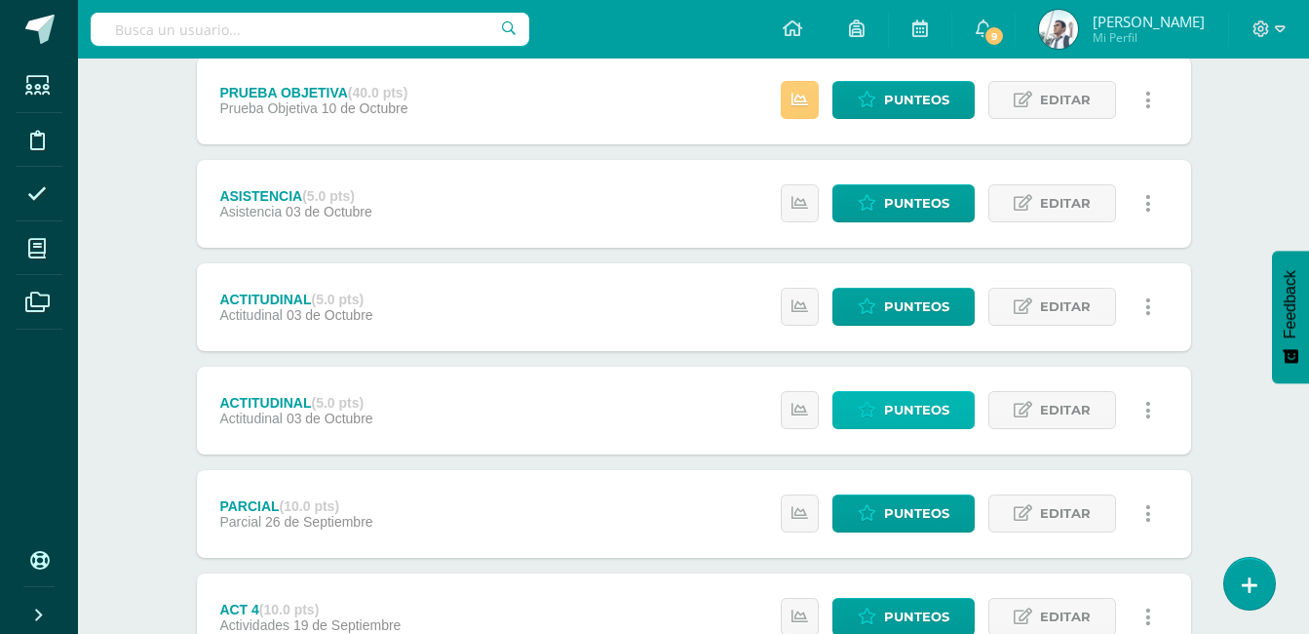
click at [924, 418] on span "Punteos" at bounding box center [916, 410] width 65 height 36
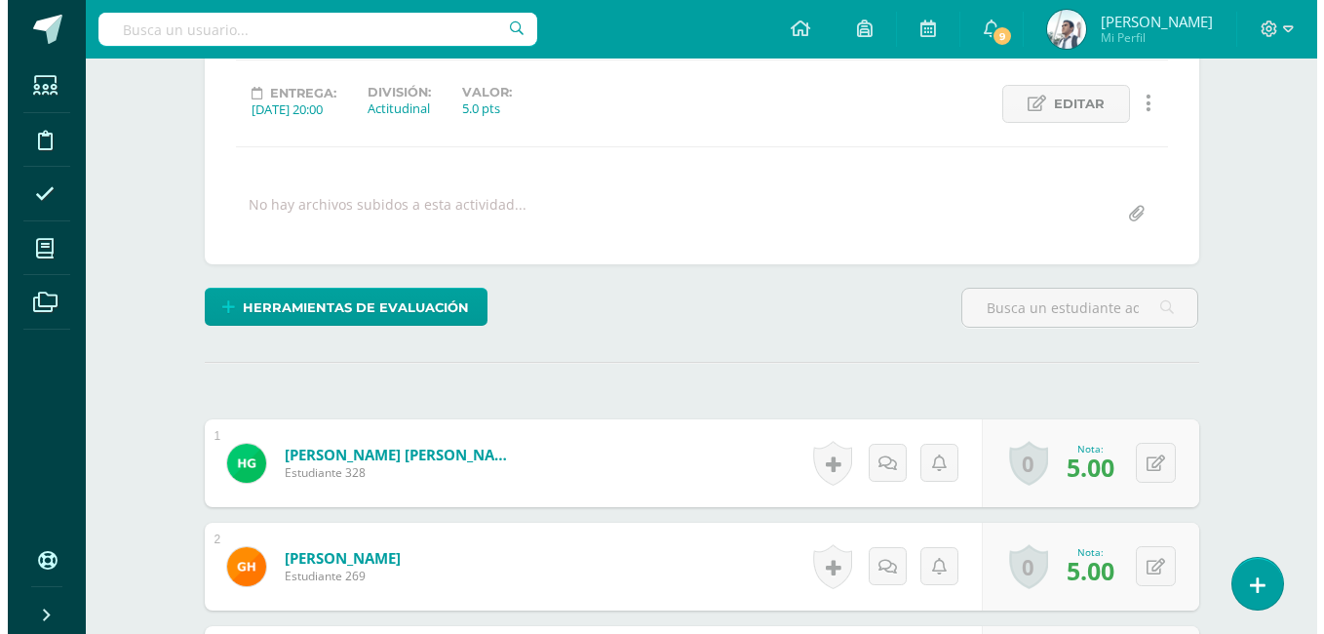
scroll to position [259, 0]
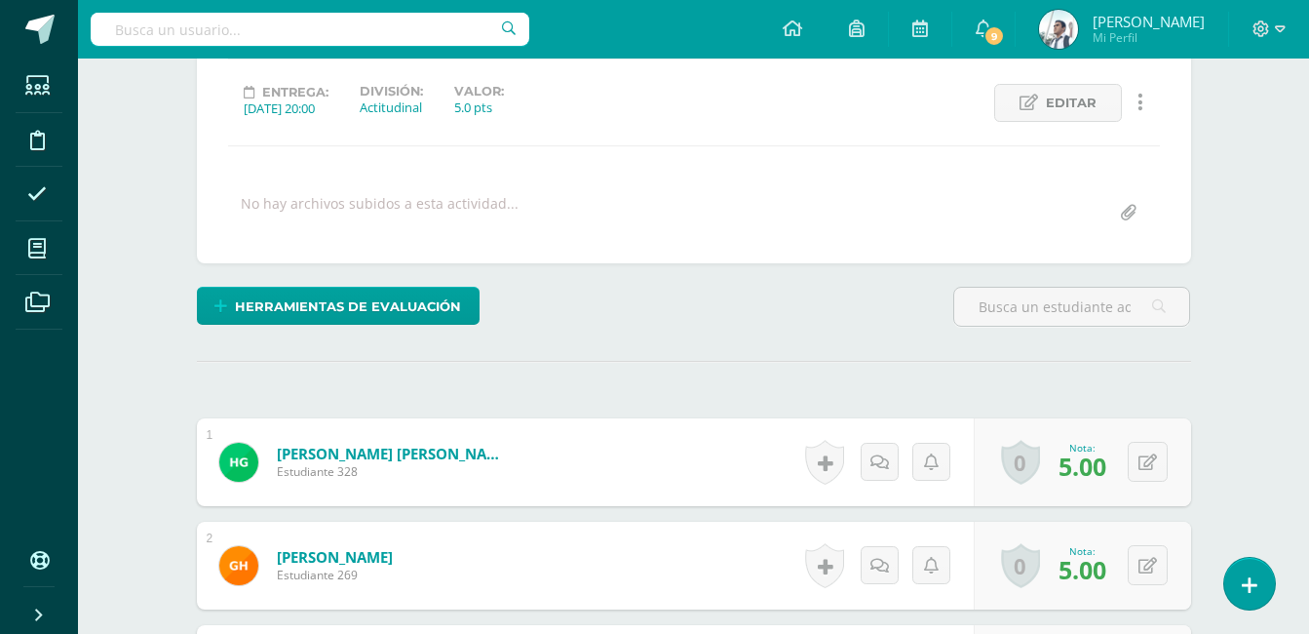
click at [1145, 108] on link at bounding box center [1141, 103] width 38 height 38
click at [1070, 199] on link "Eliminar" at bounding box center [1104, 196] width 200 height 30
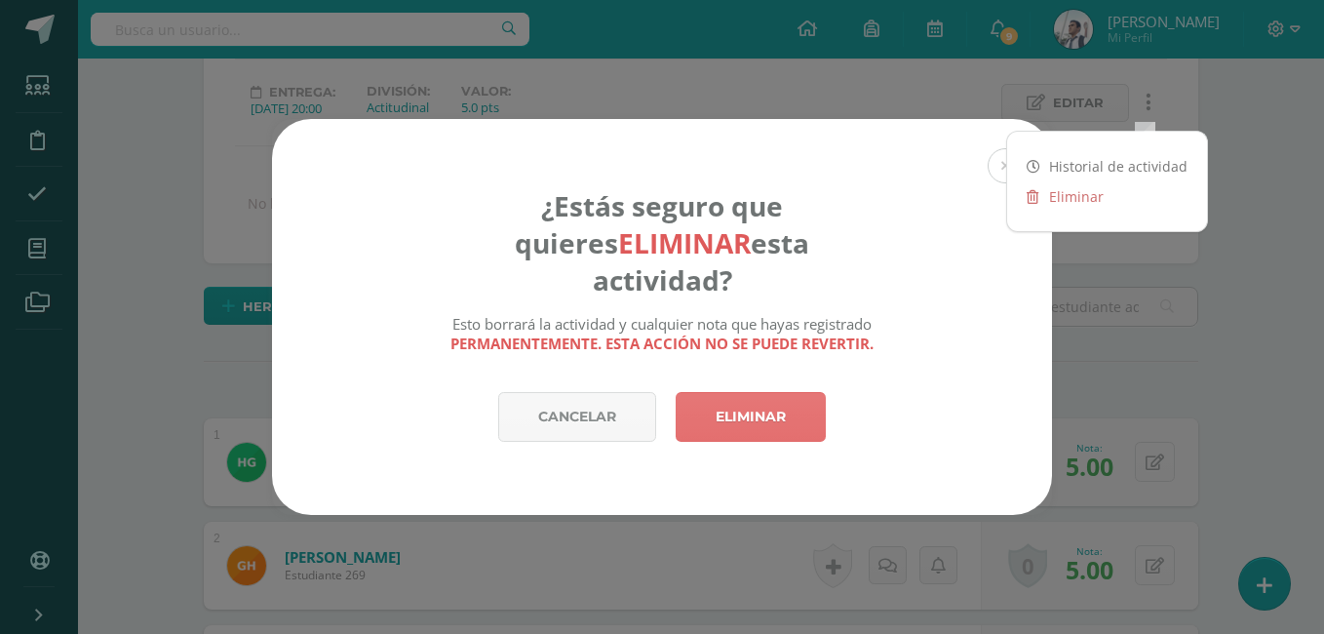
scroll to position [260, 0]
click at [753, 403] on link "Eliminar" at bounding box center [751, 417] width 150 height 50
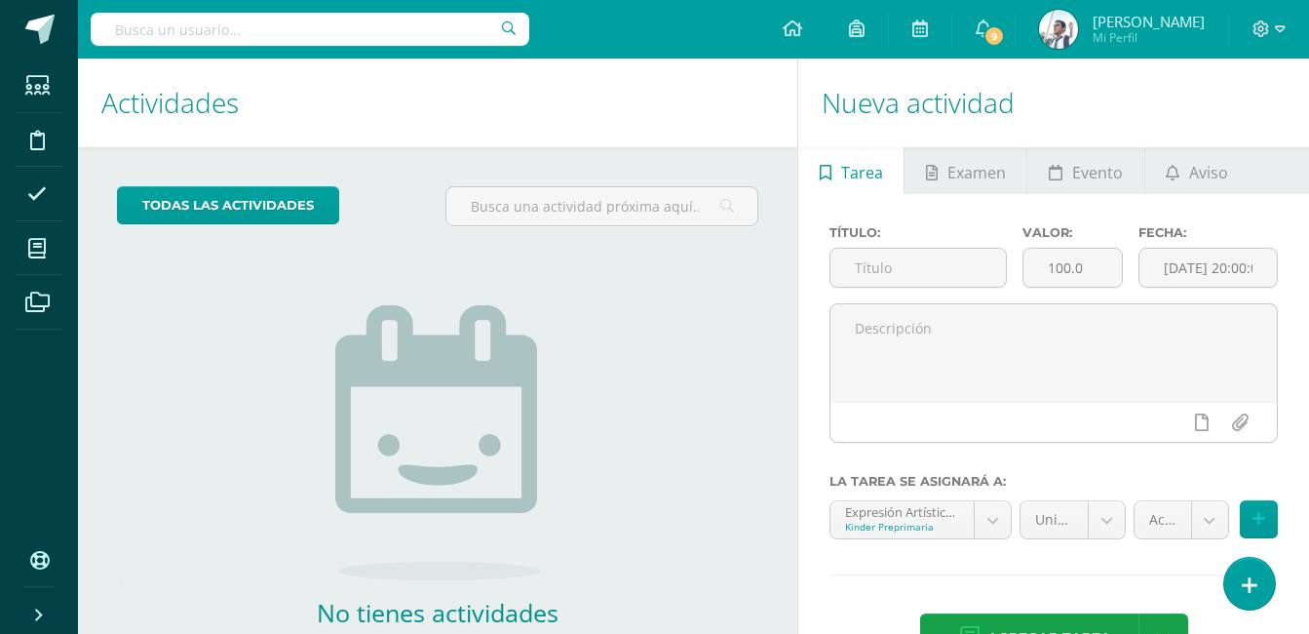
click at [276, 32] on input "text" at bounding box center [310, 29] width 439 height 33
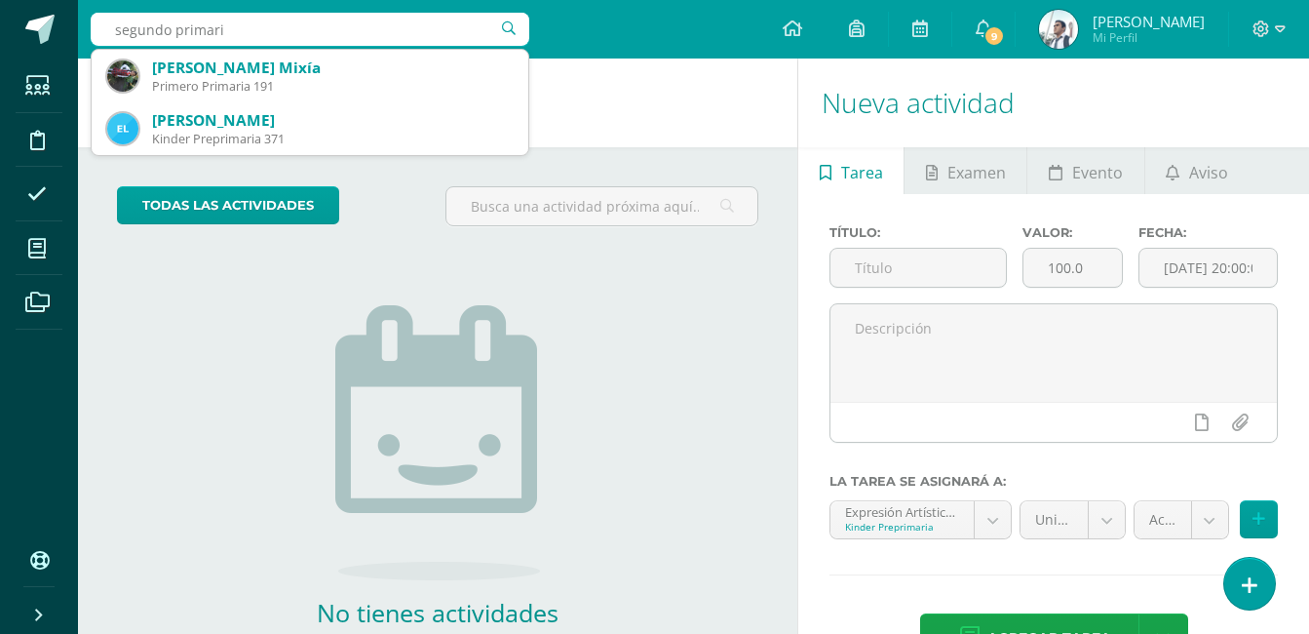
type input "segundo primaria"
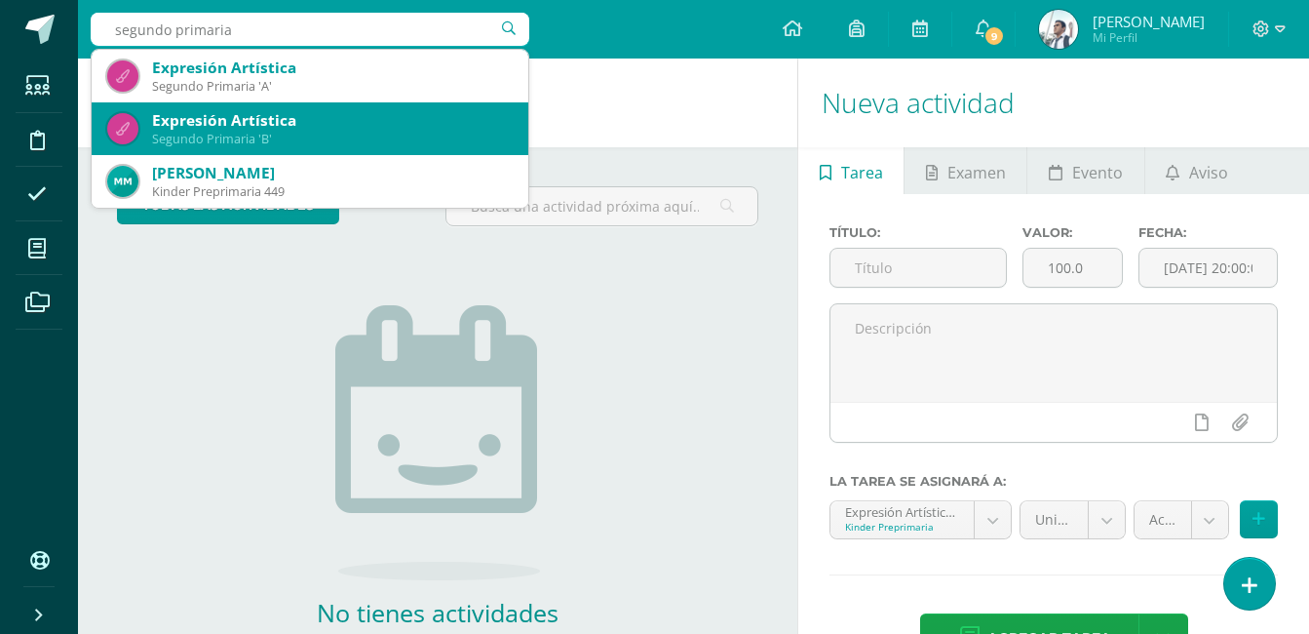
click at [284, 138] on div "Segundo Primaria 'B'" at bounding box center [332, 139] width 361 height 17
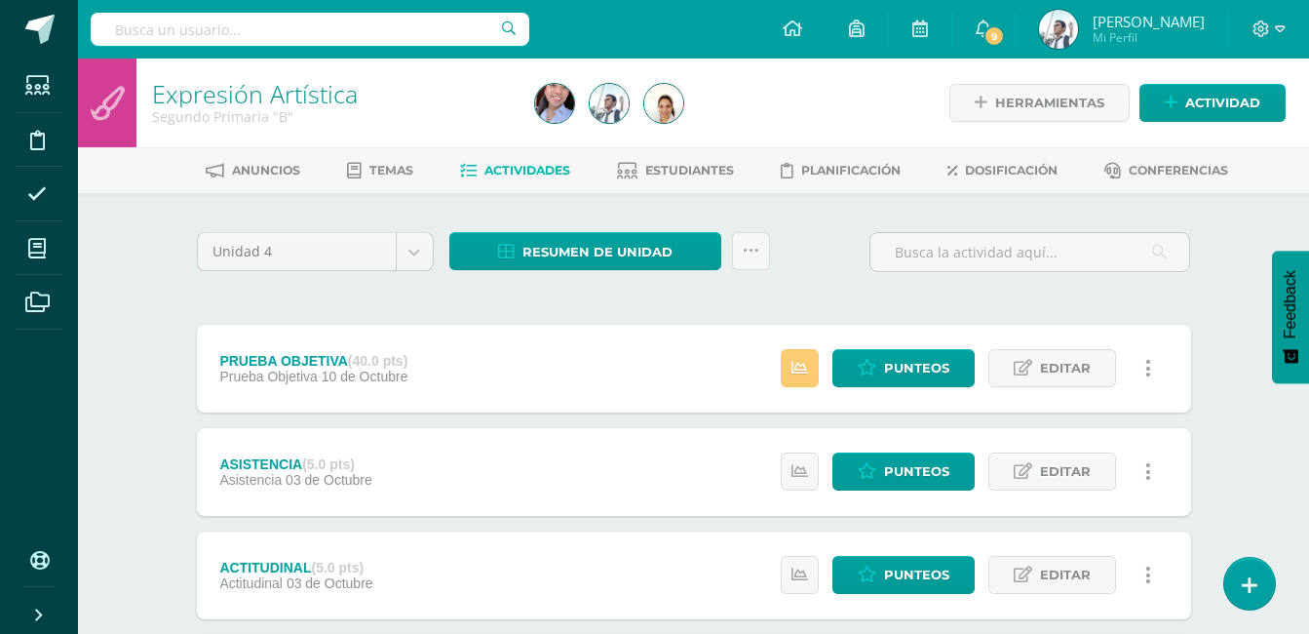
click at [600, 277] on div "Resumen de unidad Descargar como HTML Descargar como PDF Descargar como XLS Sub…" at bounding box center [610, 260] width 336 height 56
click at [647, 249] on span "Resumen de unidad" at bounding box center [598, 252] width 150 height 36
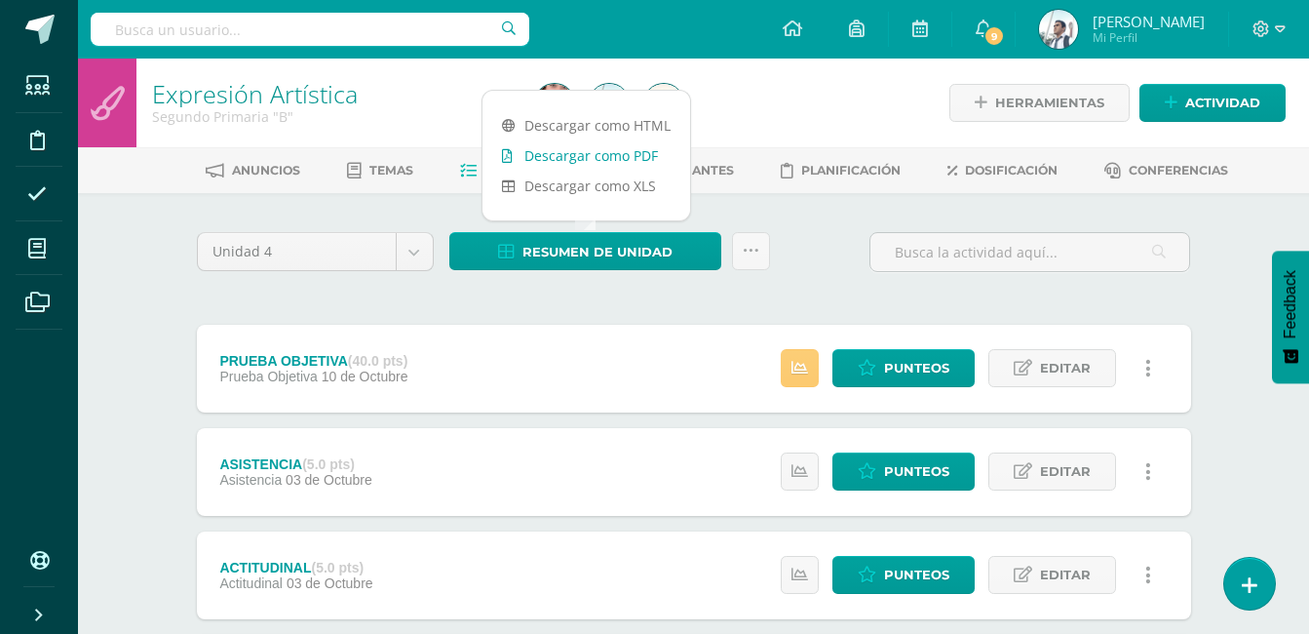
click at [636, 161] on link "Descargar como PDF" at bounding box center [587, 155] width 208 height 30
click at [899, 370] on span "Punteos" at bounding box center [916, 368] width 65 height 36
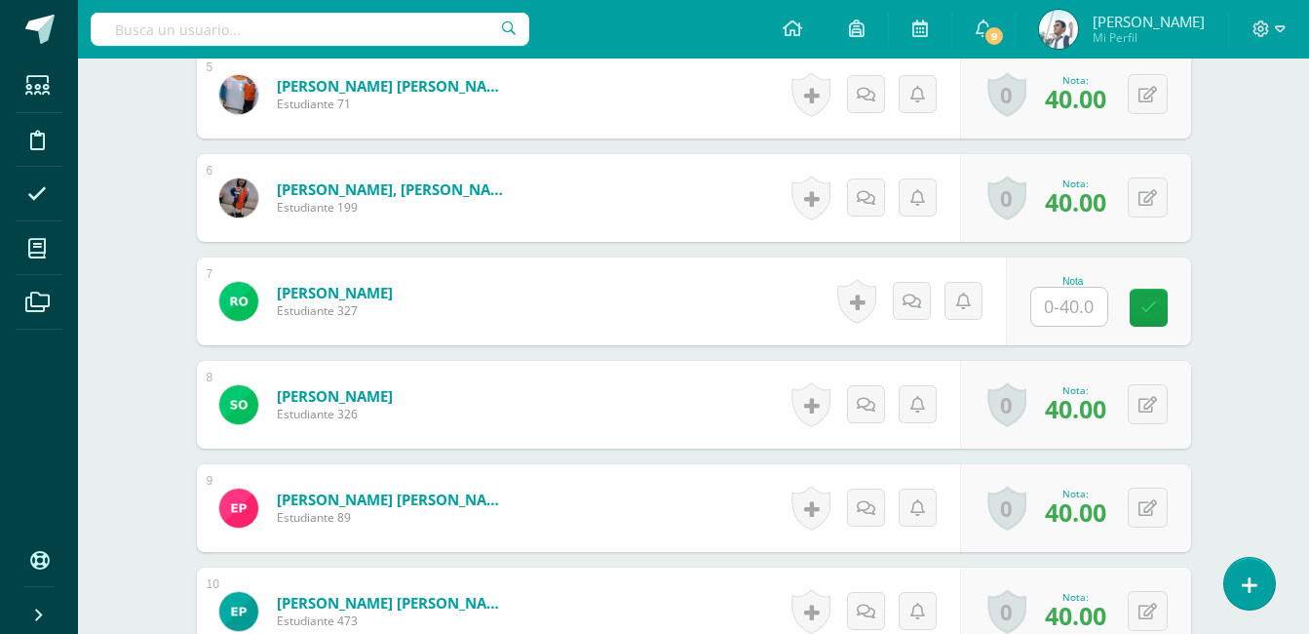
scroll to position [1041, 0]
click at [1069, 325] on div at bounding box center [1069, 306] width 78 height 40
click at [1080, 305] on input "text" at bounding box center [1069, 306] width 76 height 38
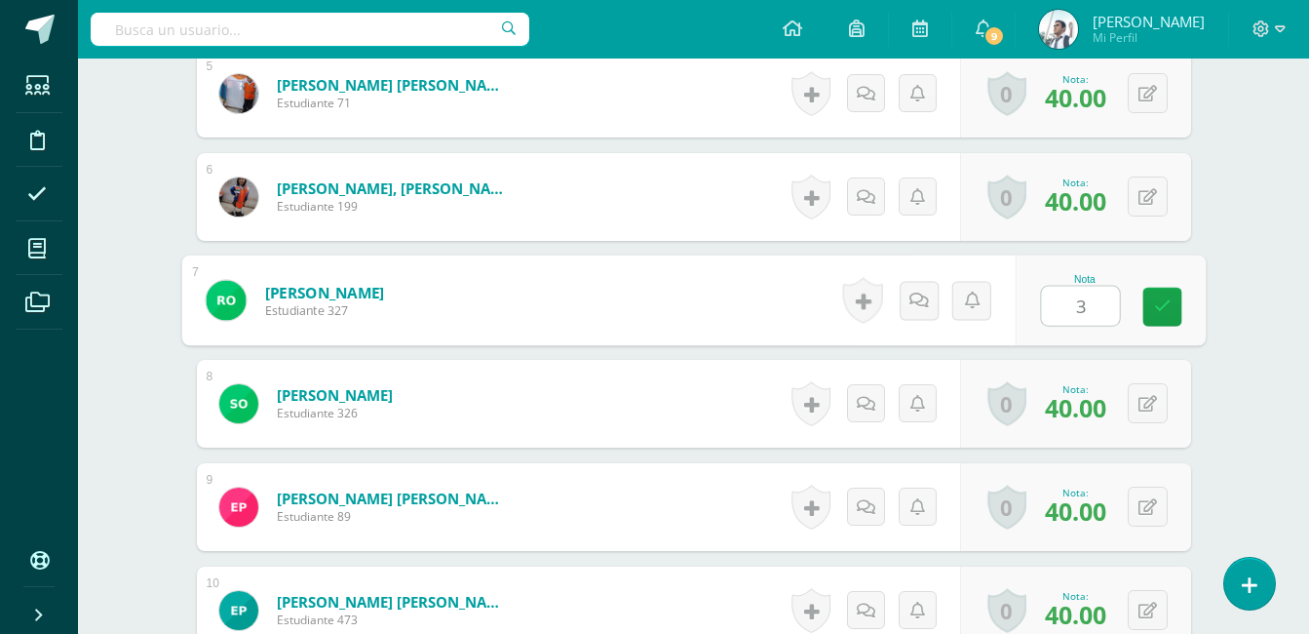
scroll to position [1042, 0]
type input "38"
click at [1160, 301] on icon at bounding box center [1162, 305] width 18 height 17
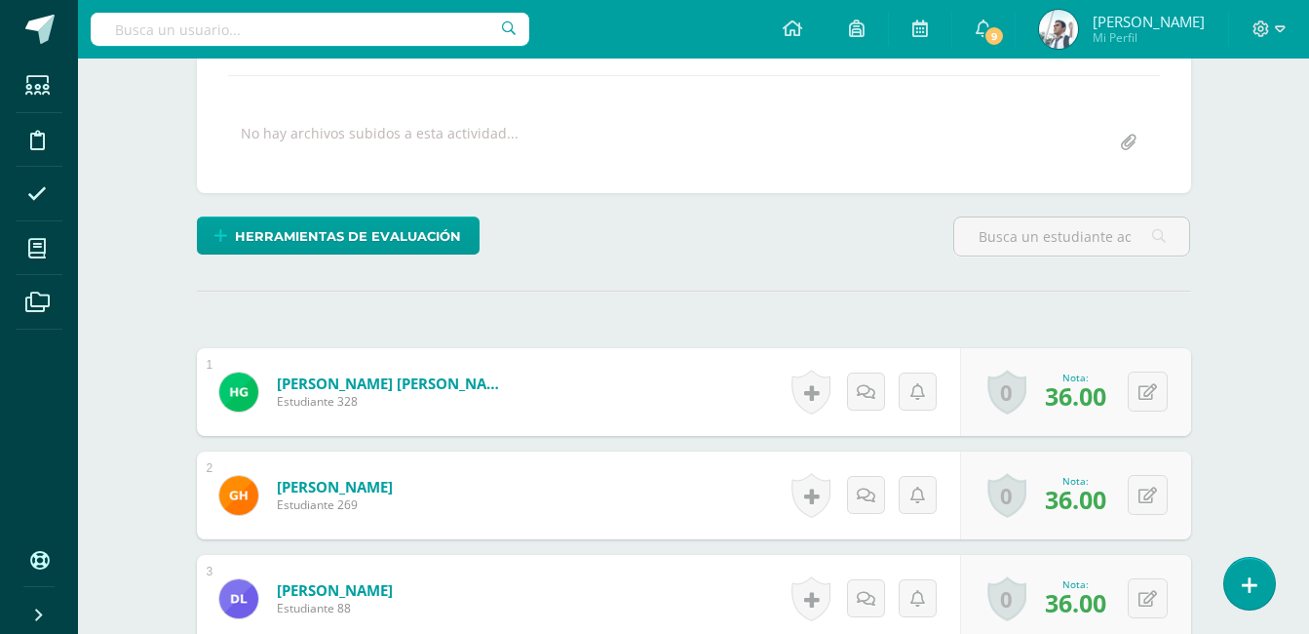
scroll to position [389, 0]
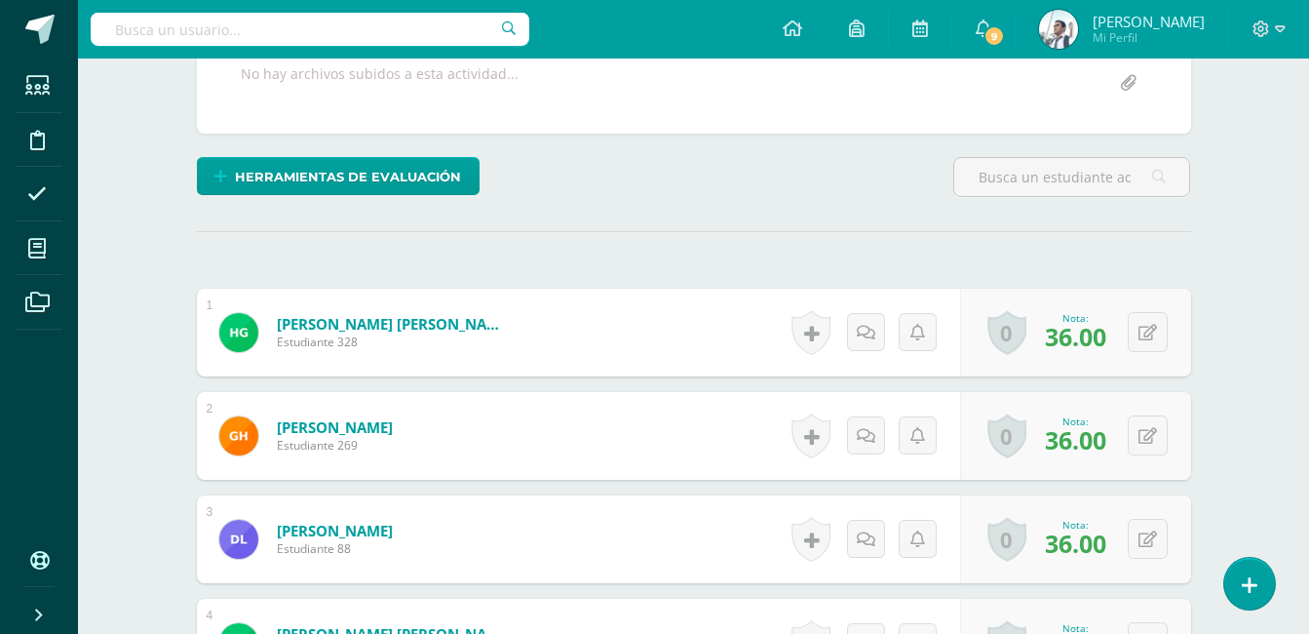
click at [346, 344] on span "Estudiante 328" at bounding box center [394, 341] width 234 height 17
click at [187, 16] on input "text" at bounding box center [310, 29] width 439 height 33
type input "preprimaria a"
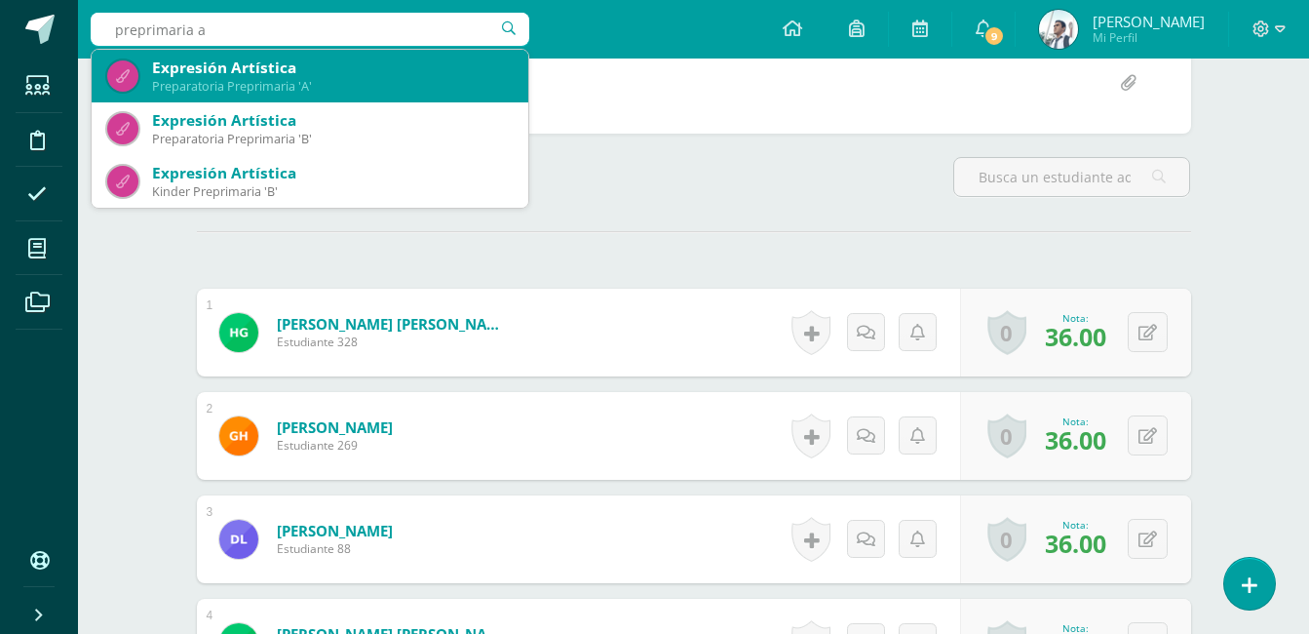
click at [284, 74] on div "Expresión Artística" at bounding box center [332, 68] width 361 height 20
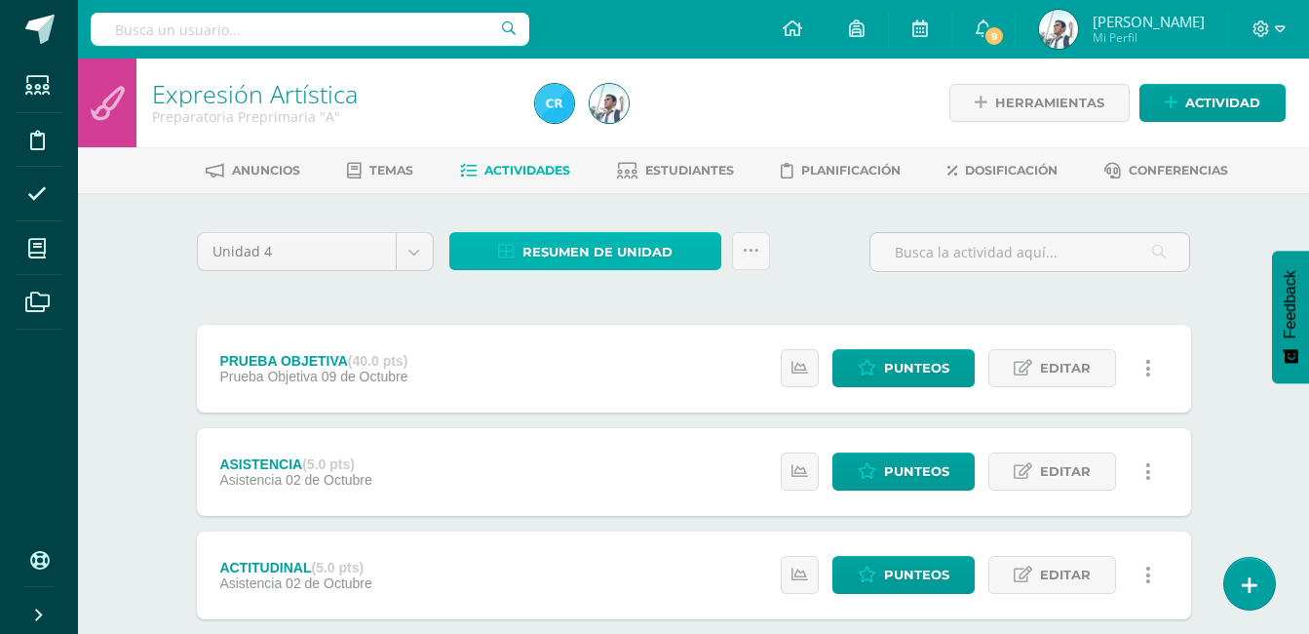
click at [649, 269] on span "Resumen de unidad" at bounding box center [598, 252] width 150 height 36
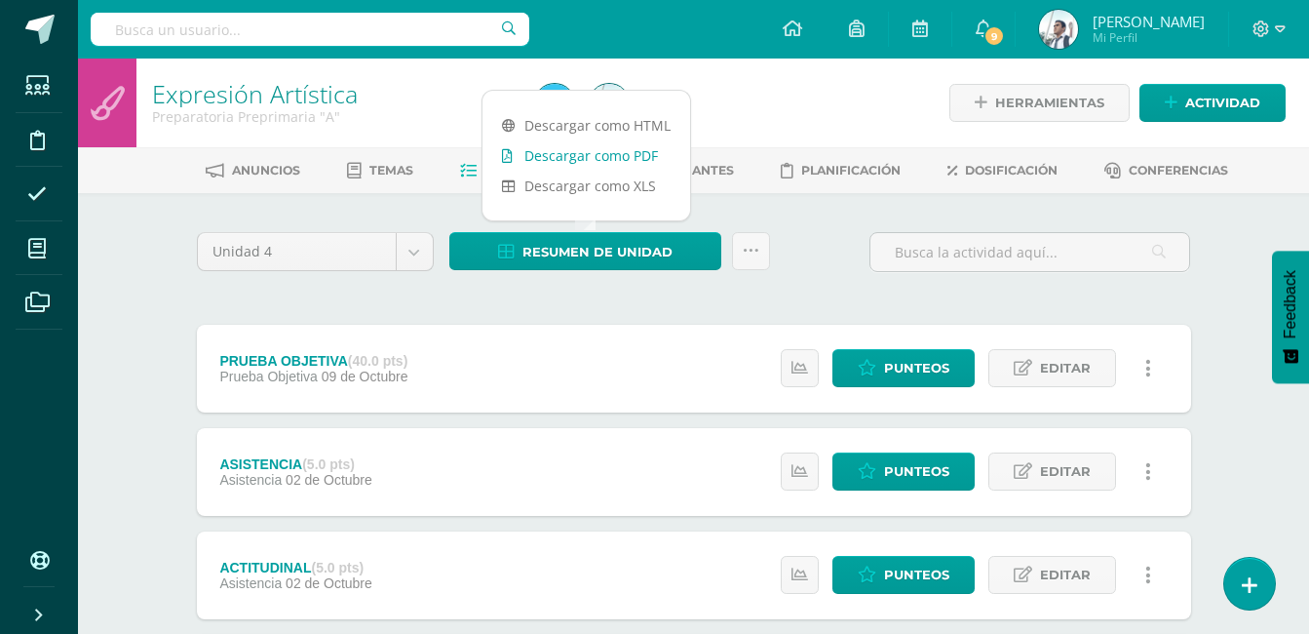
click at [621, 162] on link "Descargar como PDF" at bounding box center [587, 155] width 208 height 30
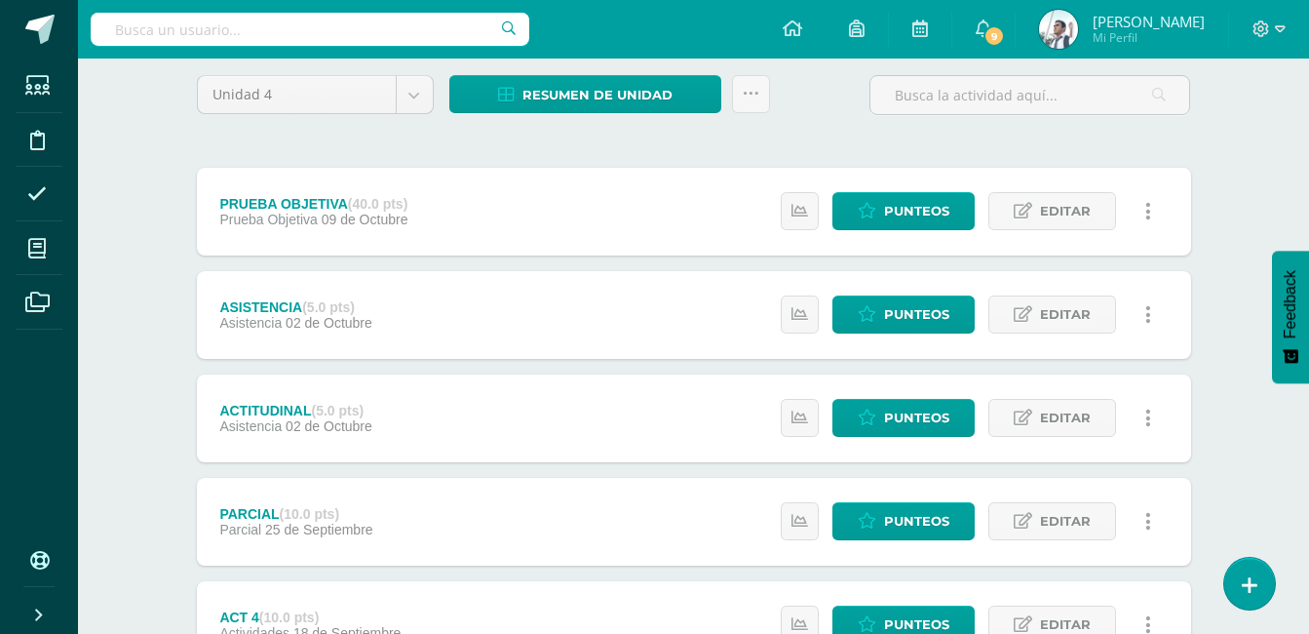
scroll to position [161, 0]
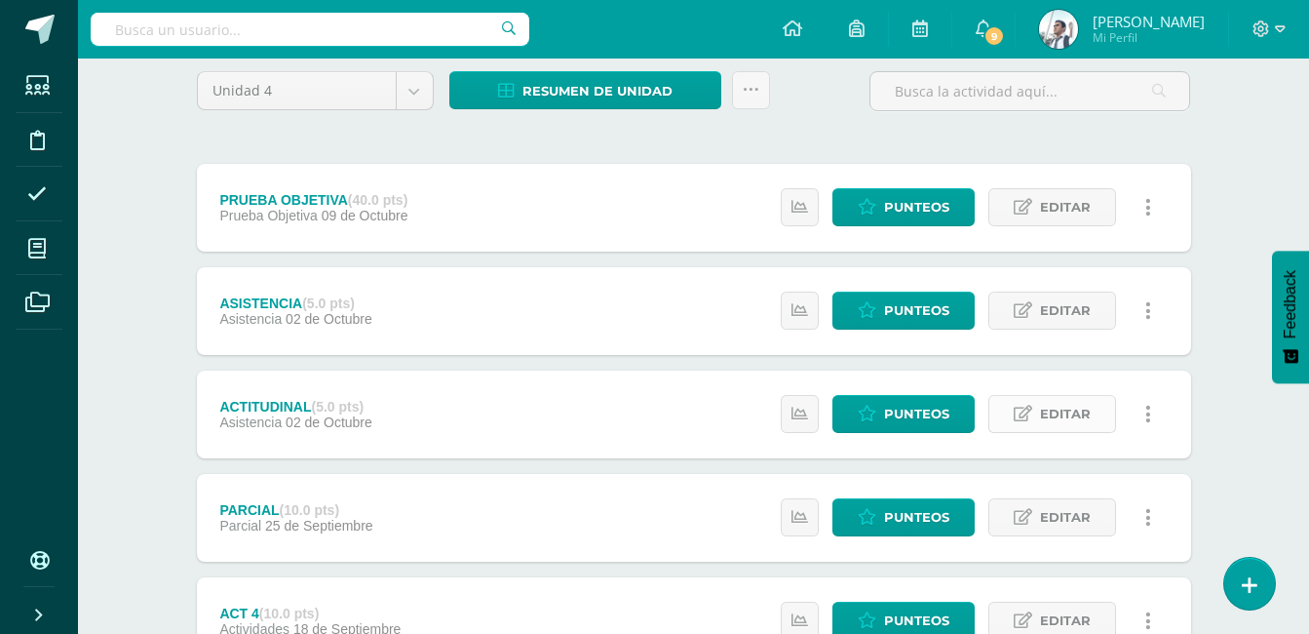
click at [1054, 401] on span "Editar" at bounding box center [1065, 414] width 51 height 36
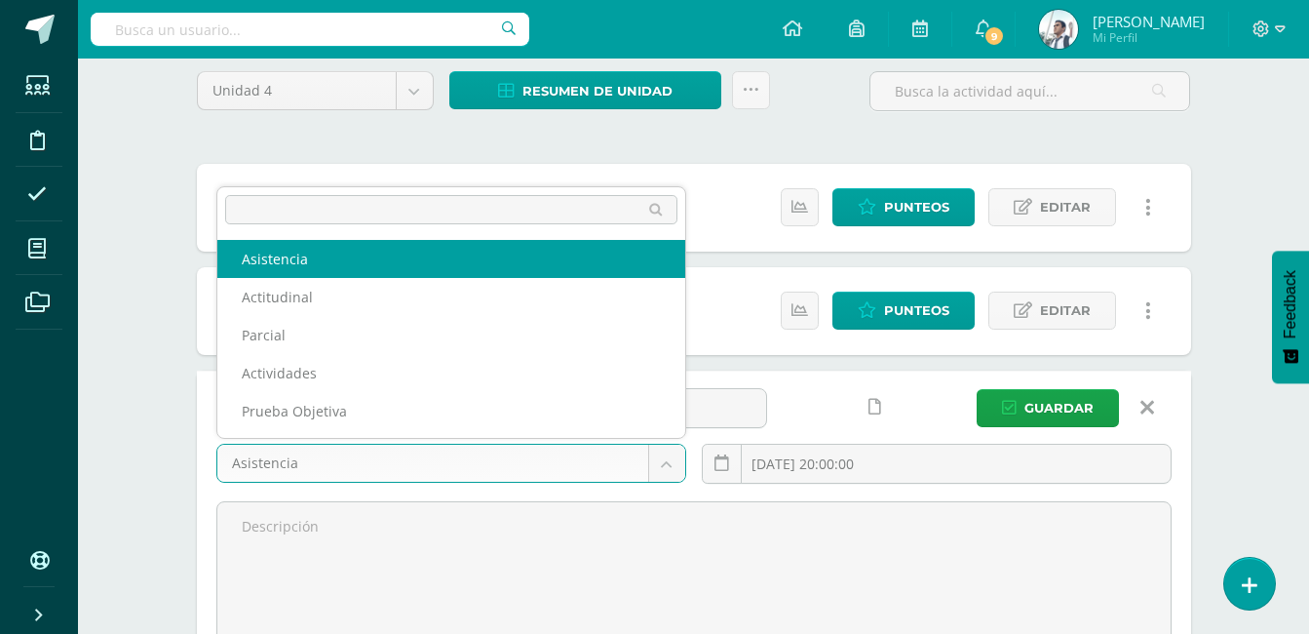
click at [671, 458] on body "Estudiantes Disciplina Asistencia Mis cursos Archivos Soporte Ayuda Reportar un…" at bounding box center [654, 611] width 1309 height 1544
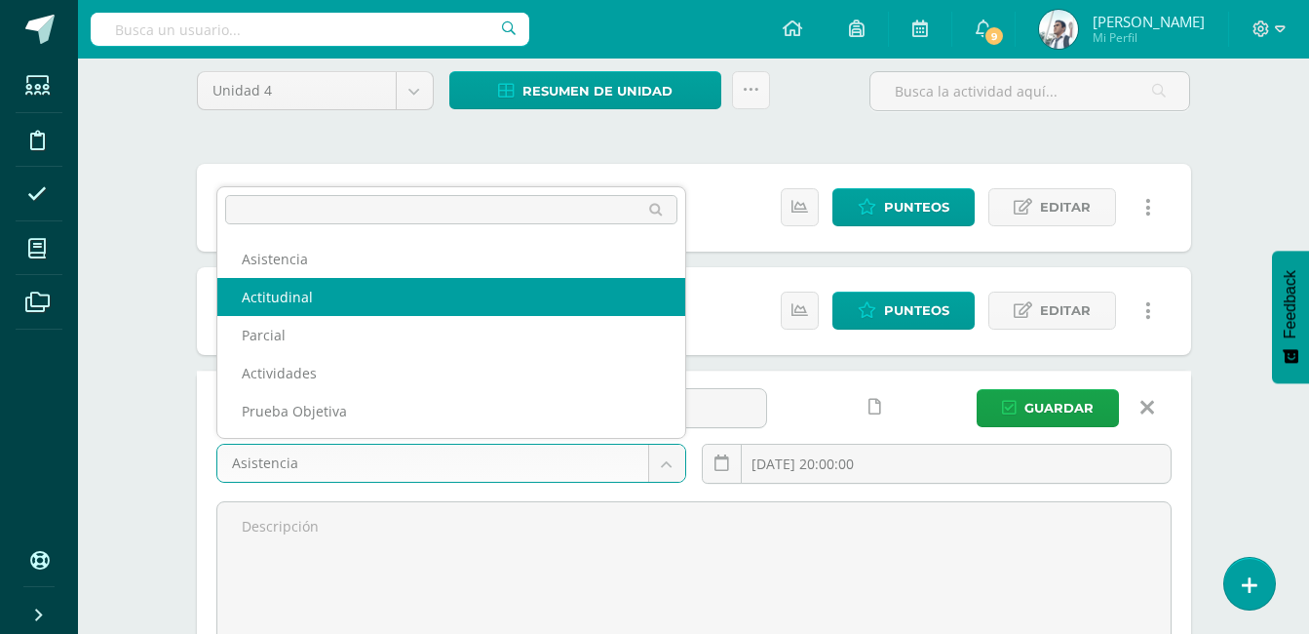
select select "122781"
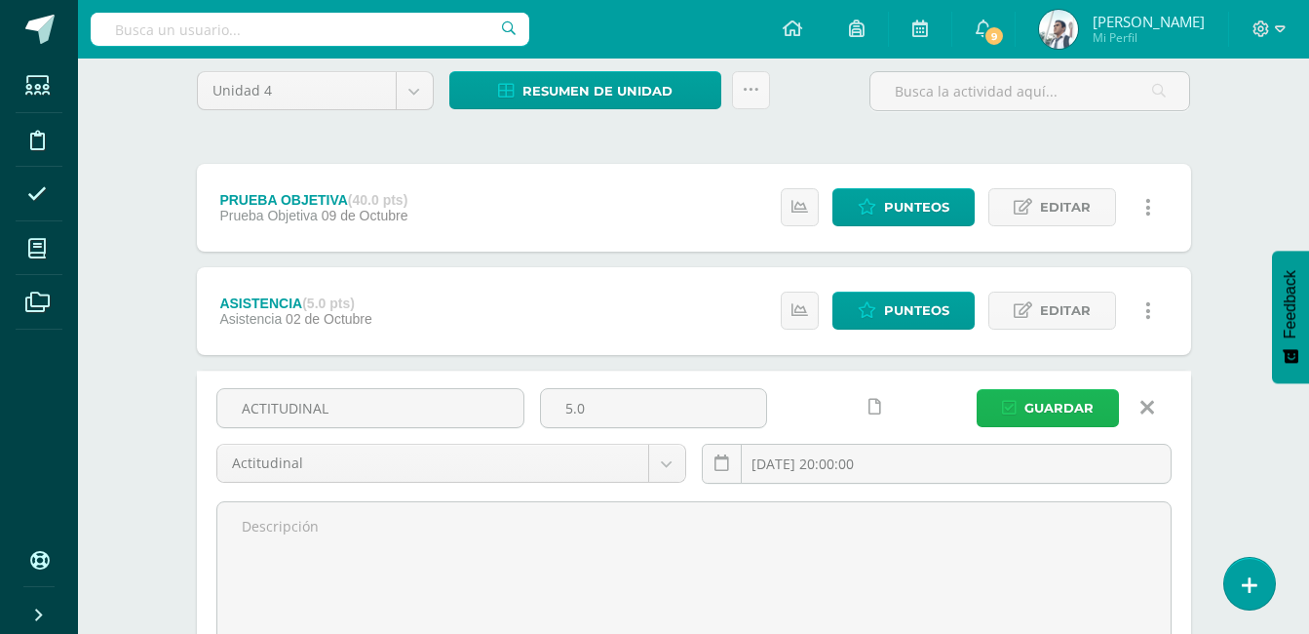
click at [1043, 408] on span "Guardar" at bounding box center [1059, 408] width 69 height 36
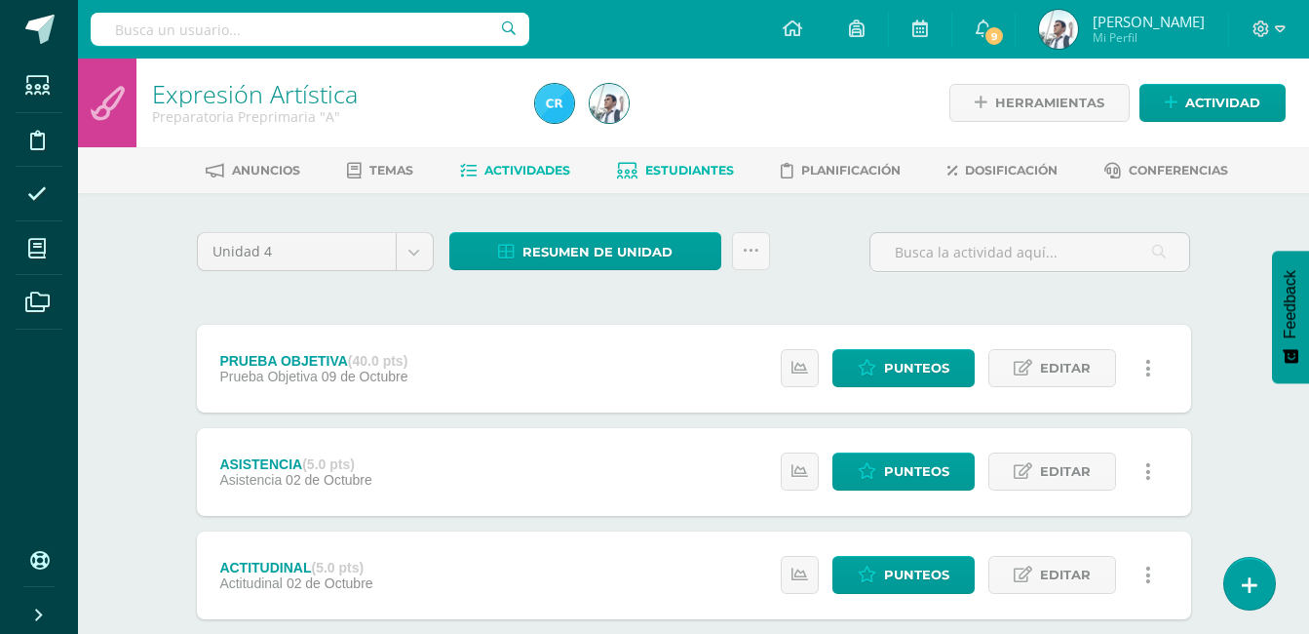
click at [704, 173] on span "Estudiantes" at bounding box center [689, 170] width 89 height 15
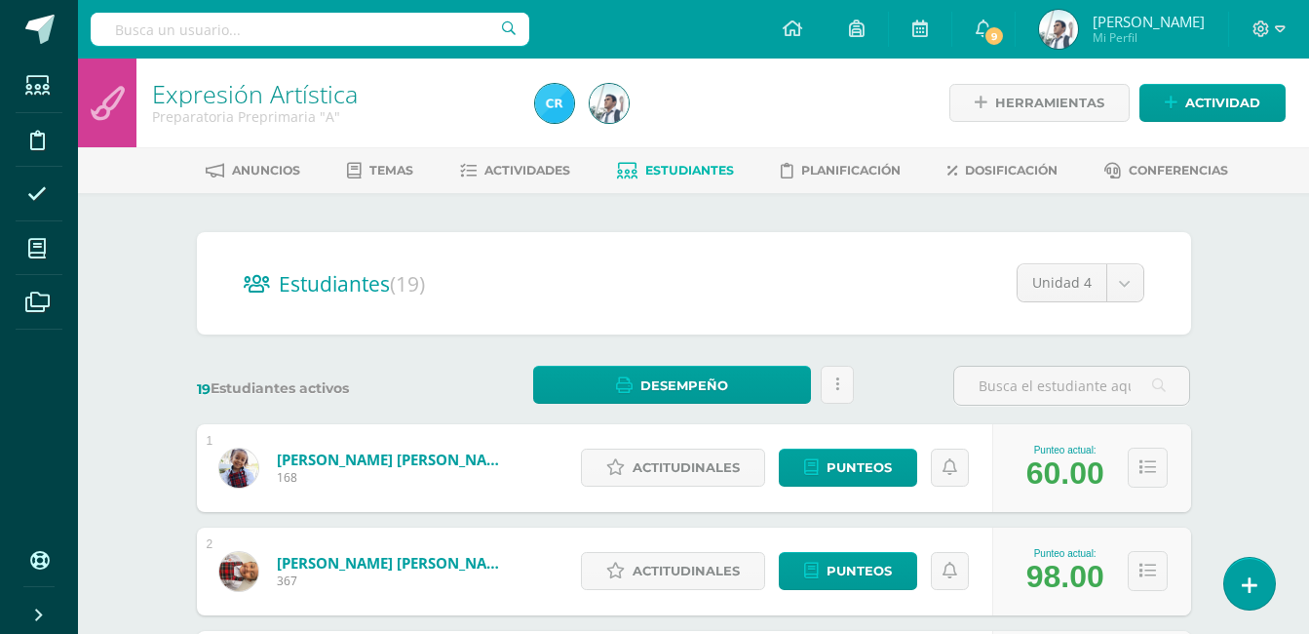
click at [866, 288] on h2 "Estudiantes (19)" at bounding box center [694, 283] width 901 height 40
click at [859, 474] on span "Punteos" at bounding box center [859, 467] width 65 height 36
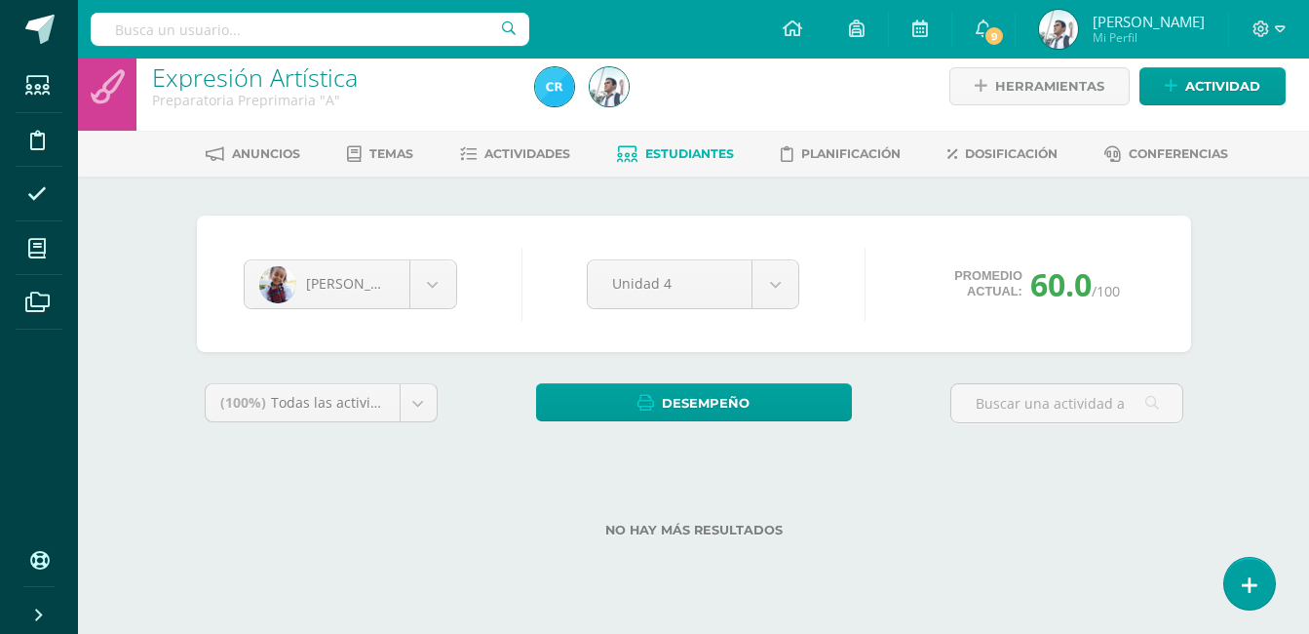
scroll to position [67, 0]
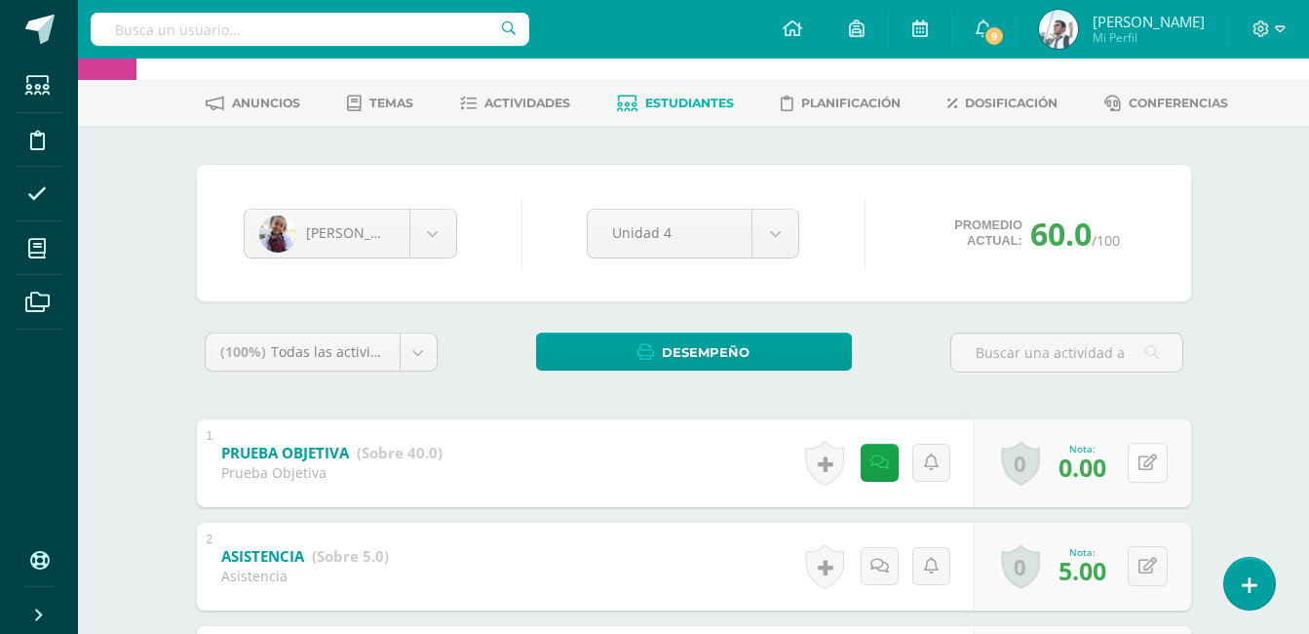
click at [1147, 451] on button at bounding box center [1148, 463] width 40 height 40
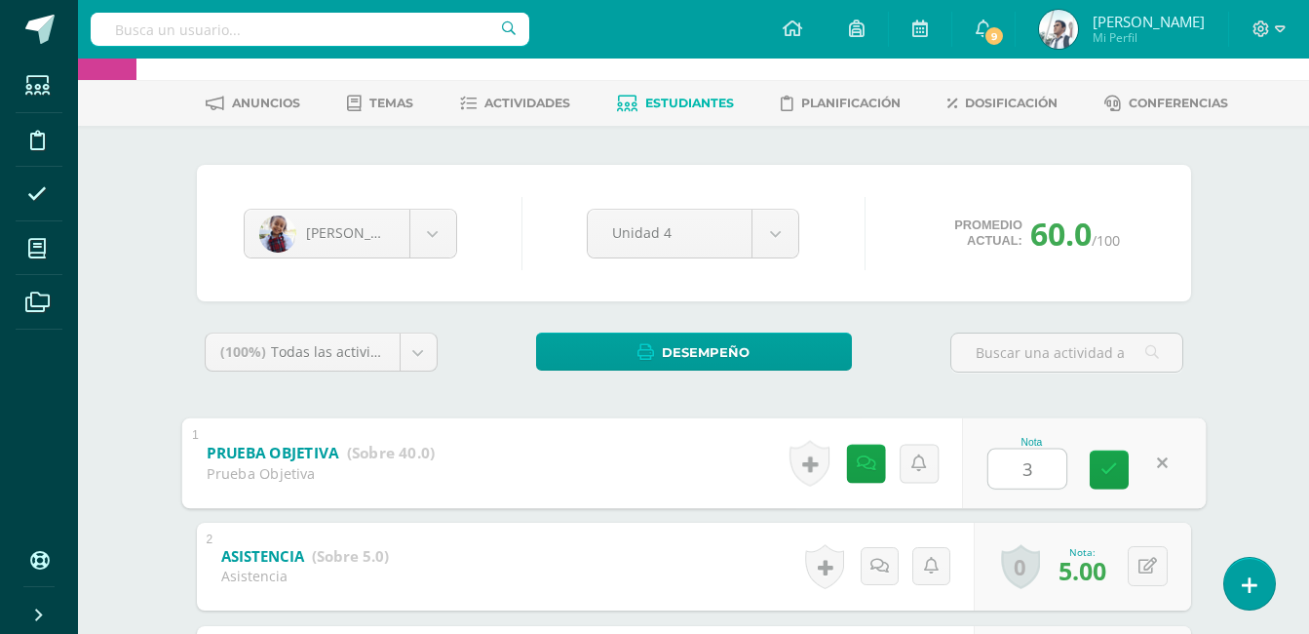
type input "38"
click at [1111, 471] on icon at bounding box center [1110, 469] width 18 height 17
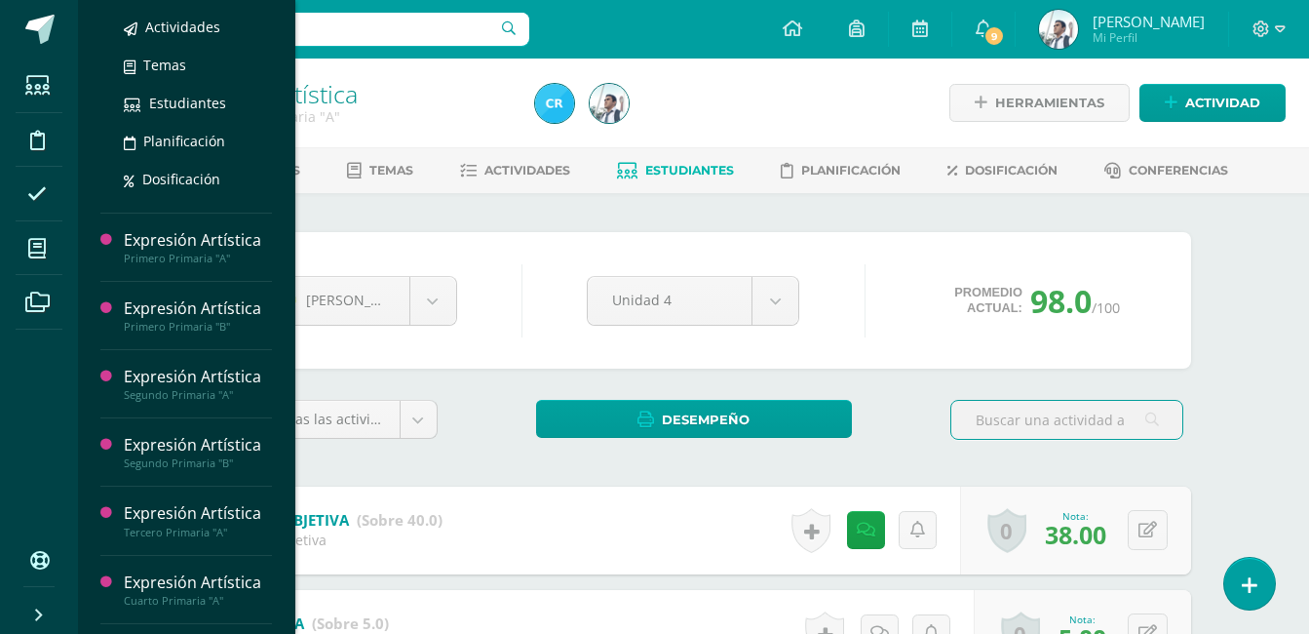
scroll to position [259, 0]
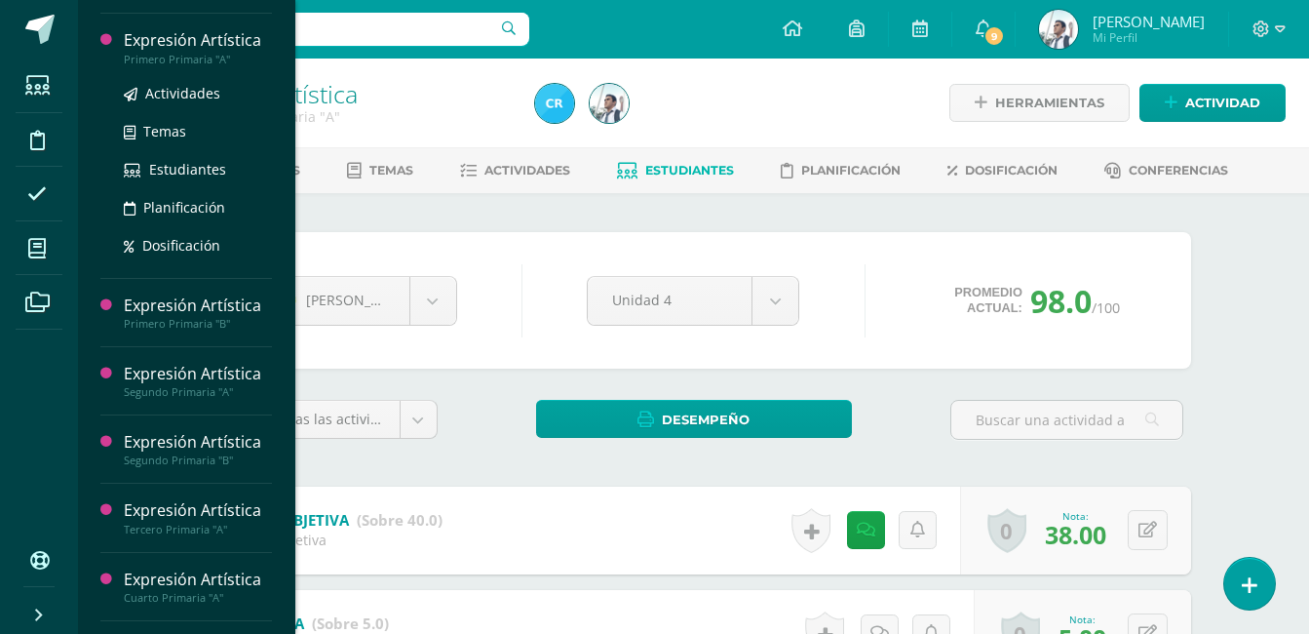
click at [238, 66] on div "Primero Primaria "A"" at bounding box center [198, 60] width 148 height 14
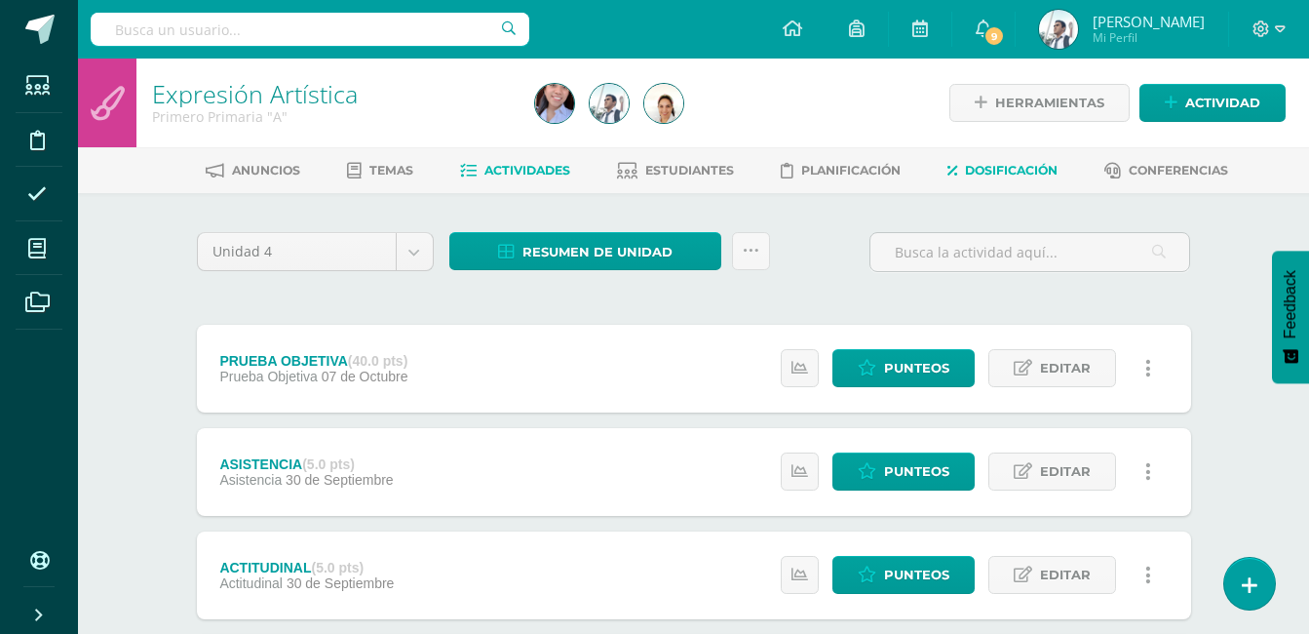
click at [991, 167] on span "Dosificación" at bounding box center [1011, 170] width 93 height 15
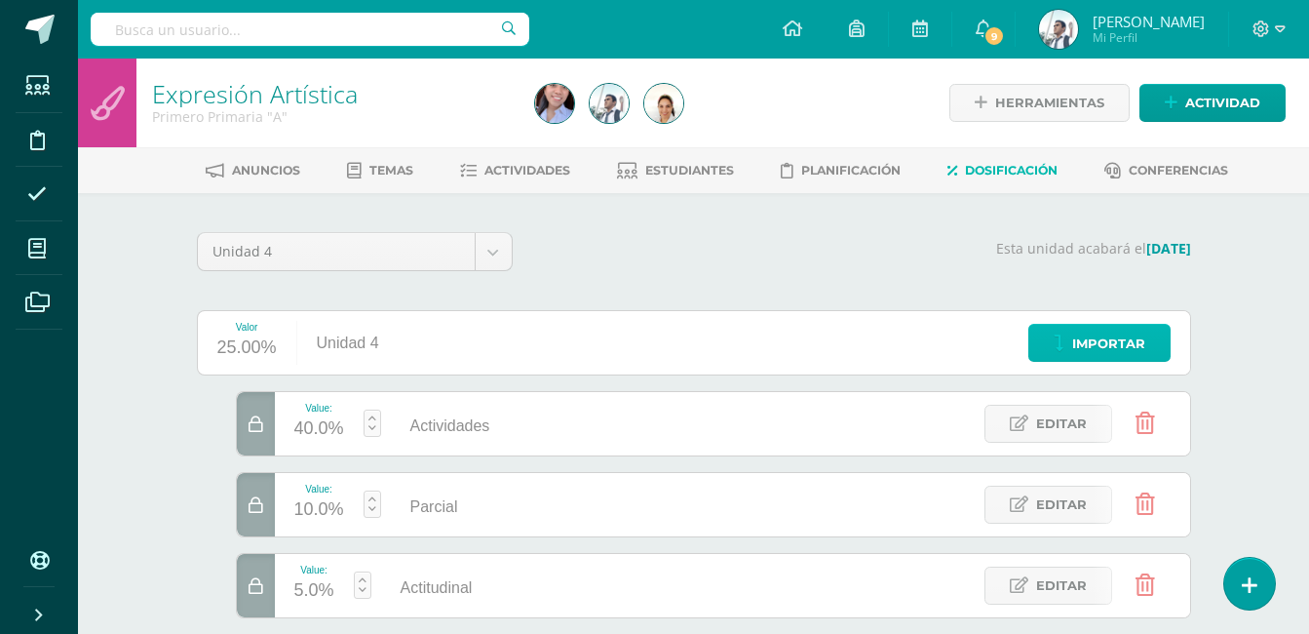
click at [1084, 356] on span "Importar" at bounding box center [1108, 344] width 73 height 36
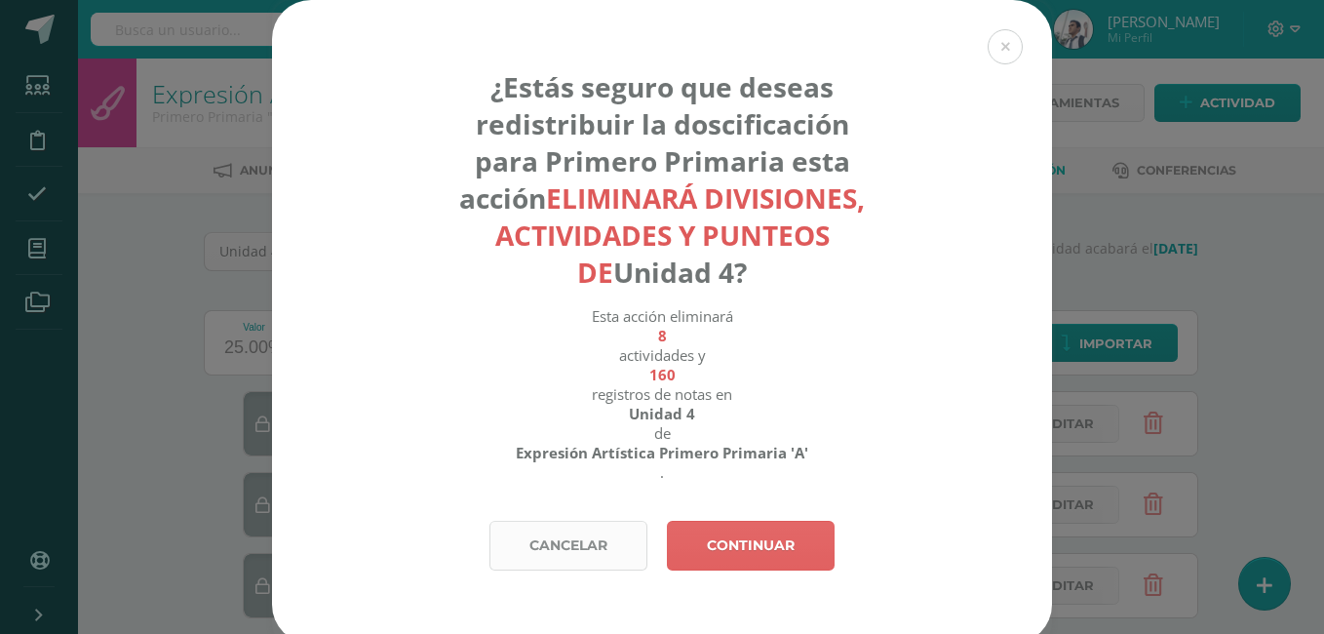
click at [561, 549] on link "Cancelar" at bounding box center [568, 546] width 158 height 50
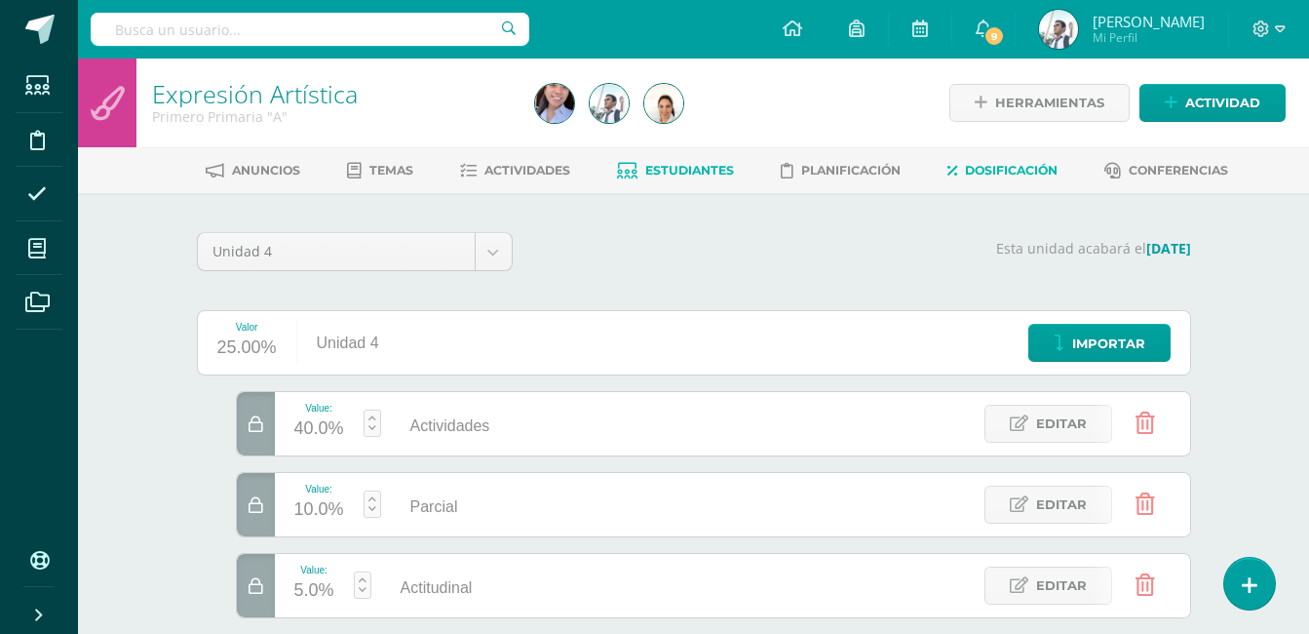
click at [693, 169] on span "Estudiantes" at bounding box center [689, 170] width 89 height 15
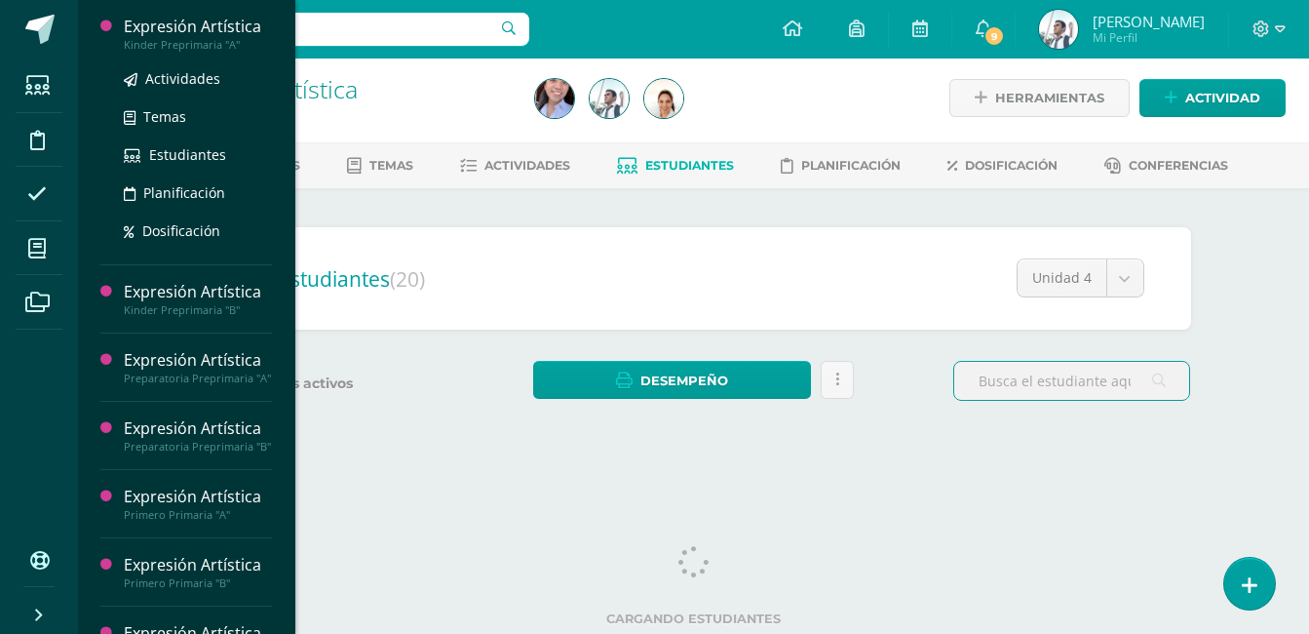
click at [211, 30] on div "Expresión Artística" at bounding box center [198, 27] width 148 height 22
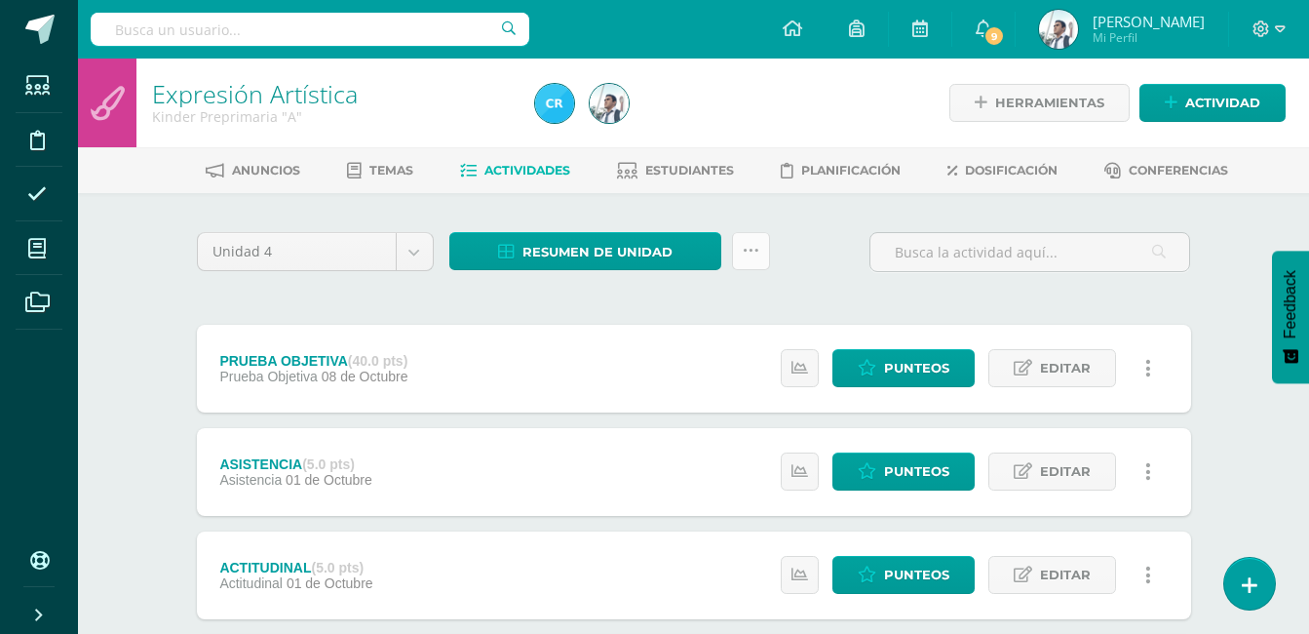
click at [749, 255] on icon at bounding box center [751, 251] width 17 height 17
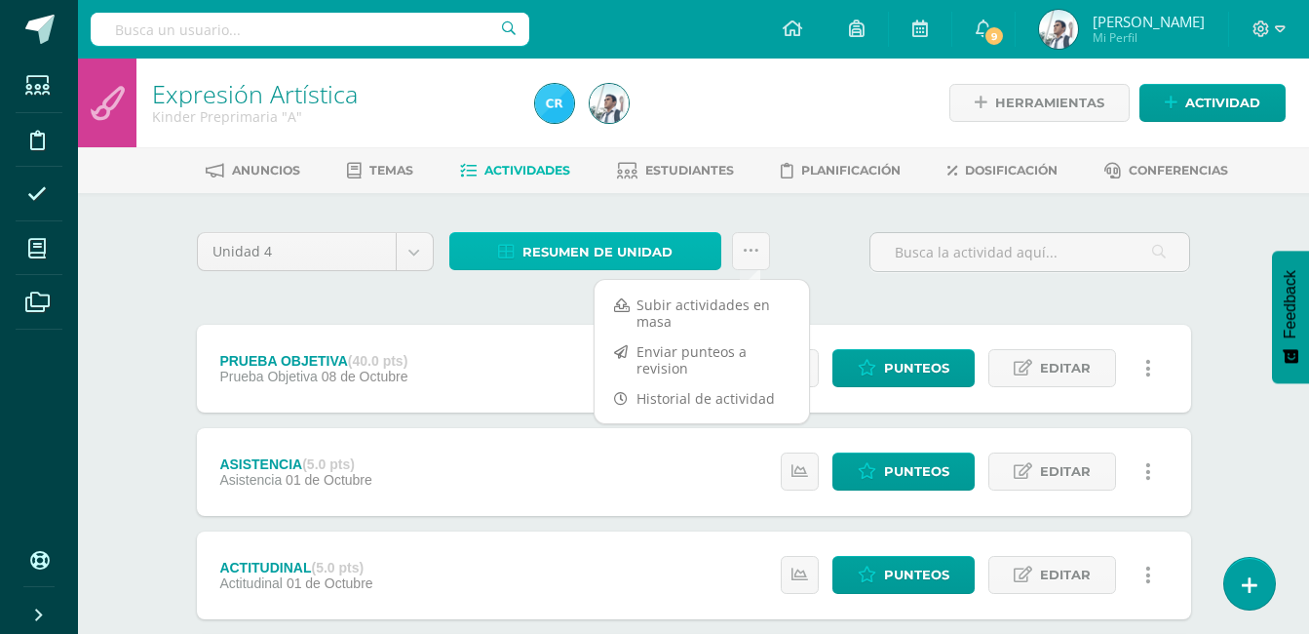
click at [646, 255] on span "Resumen de unidad" at bounding box center [598, 252] width 150 height 36
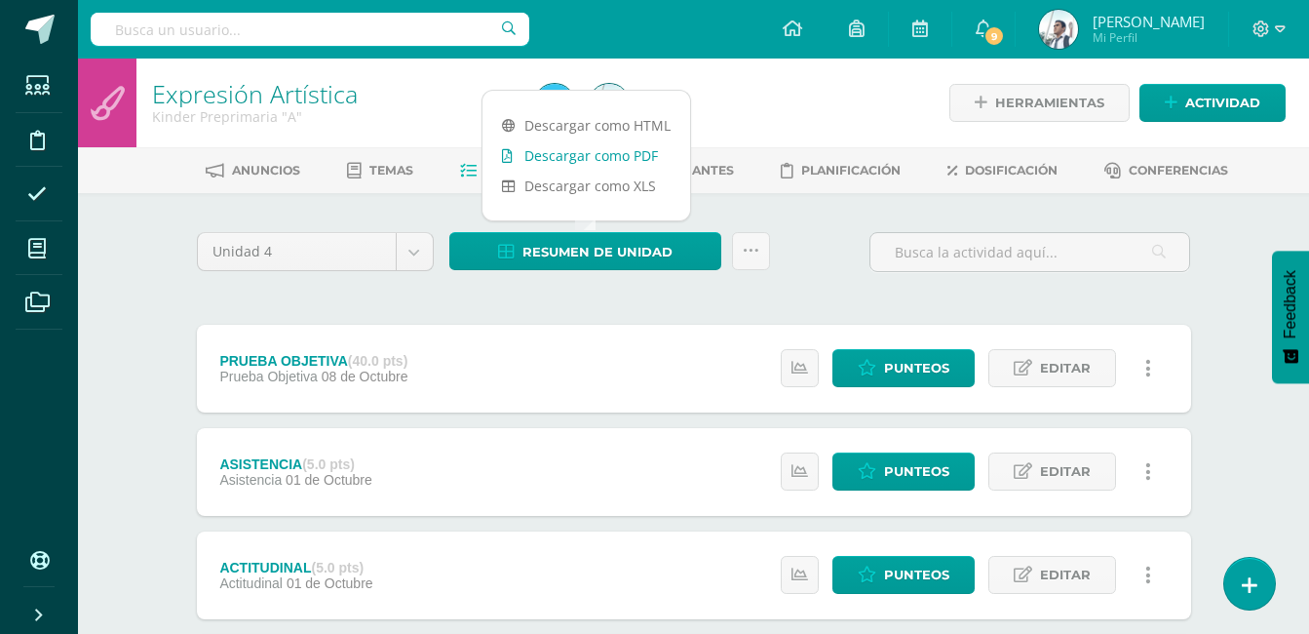
click at [616, 153] on link "Descargar como PDF" at bounding box center [587, 155] width 208 height 30
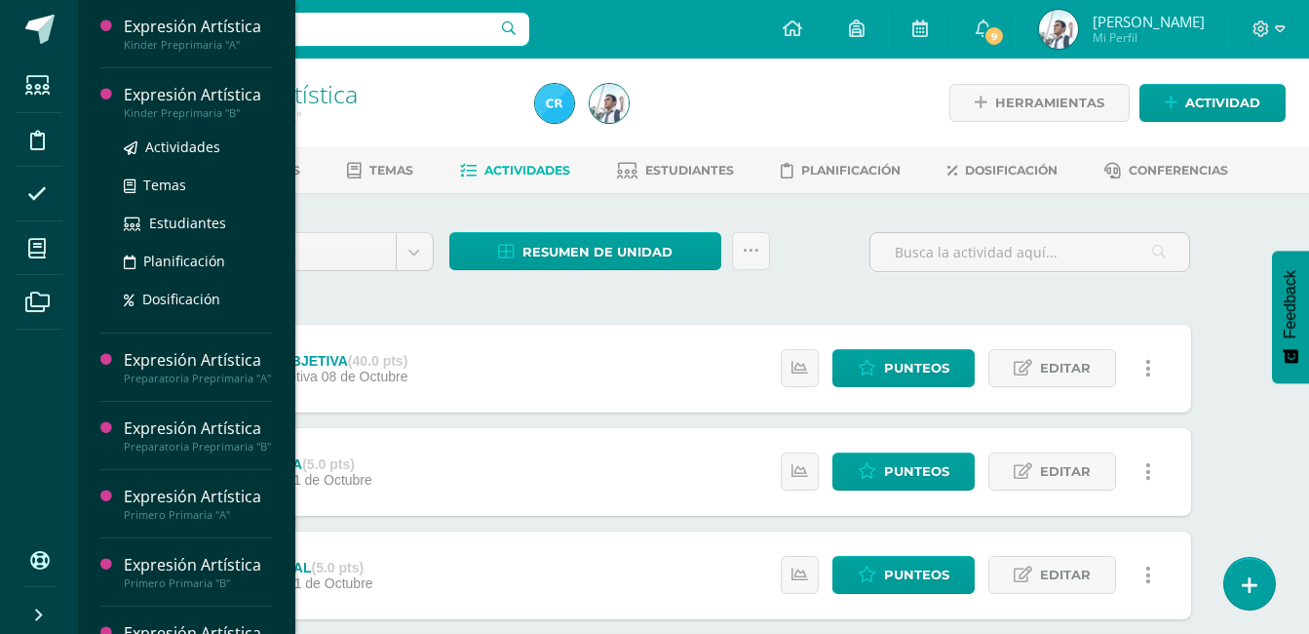
click at [191, 87] on div "Expresión Artística" at bounding box center [198, 95] width 148 height 22
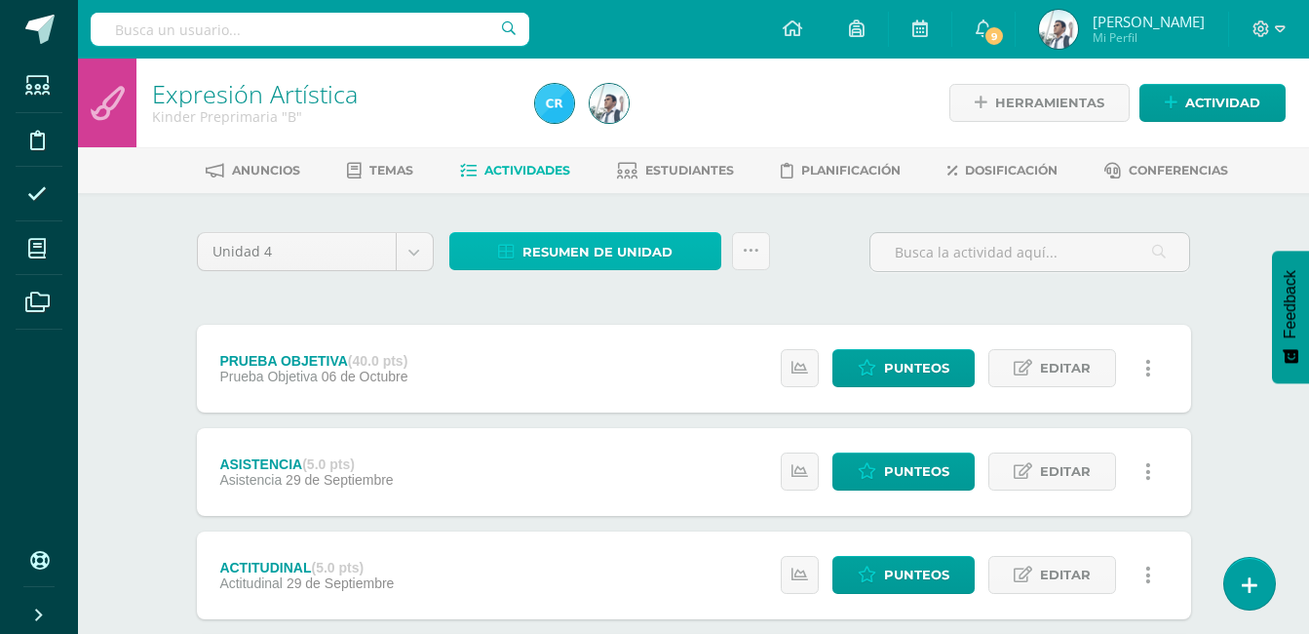
click at [603, 247] on span "Resumen de unidad" at bounding box center [598, 252] width 150 height 36
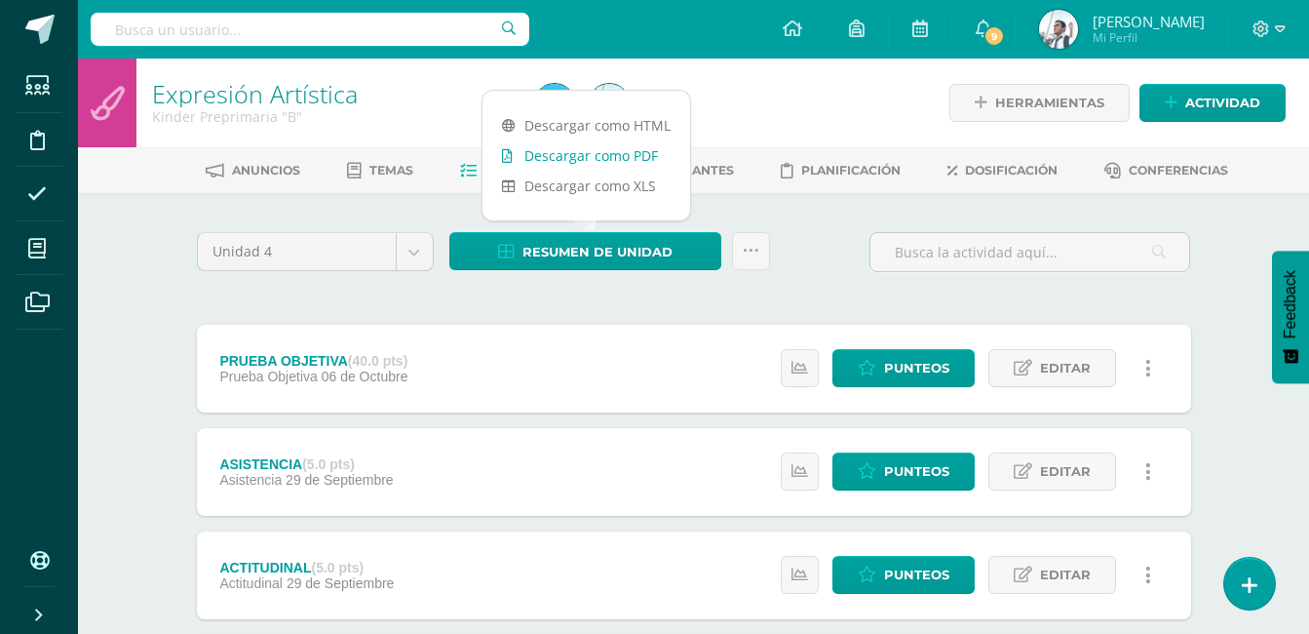
click at [628, 158] on link "Descargar como PDF" at bounding box center [587, 155] width 208 height 30
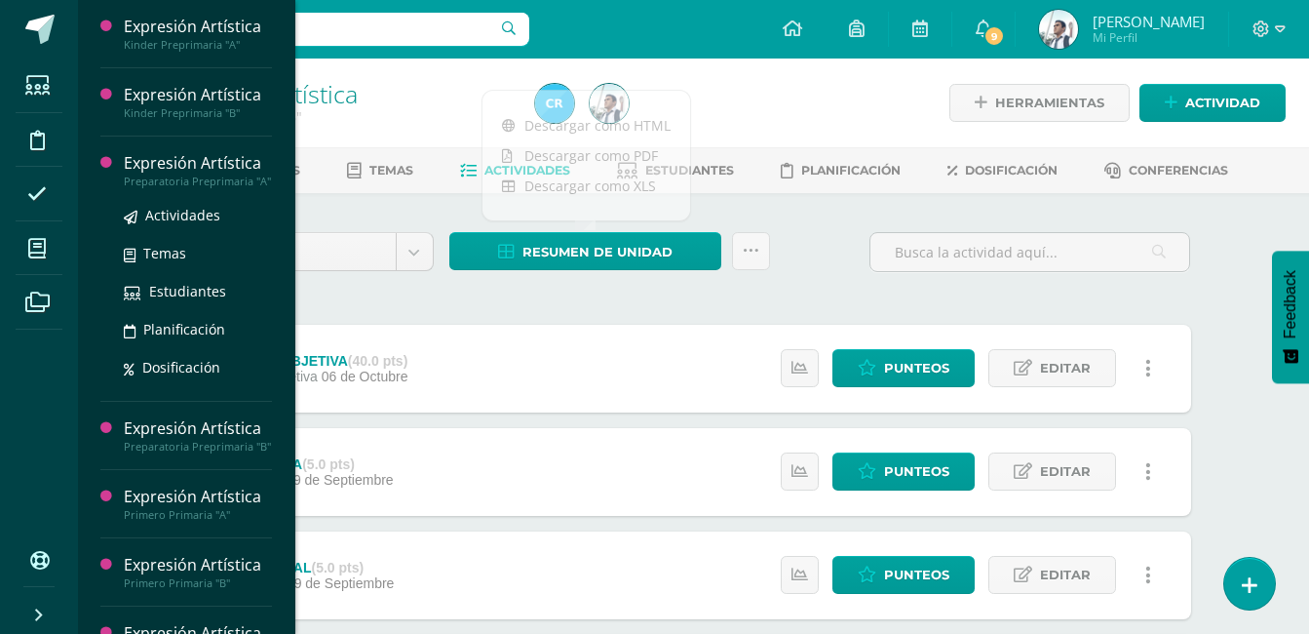
click at [184, 163] on div "Expresión Artística" at bounding box center [198, 163] width 148 height 22
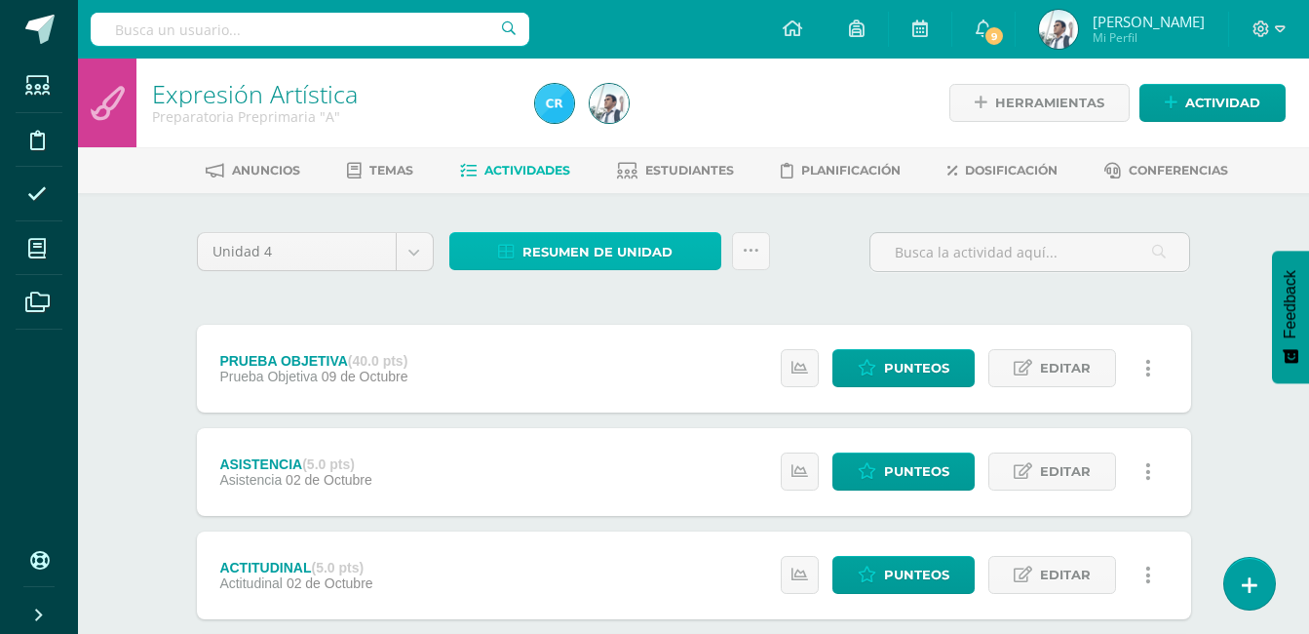
click at [610, 253] on span "Resumen de unidad" at bounding box center [598, 252] width 150 height 36
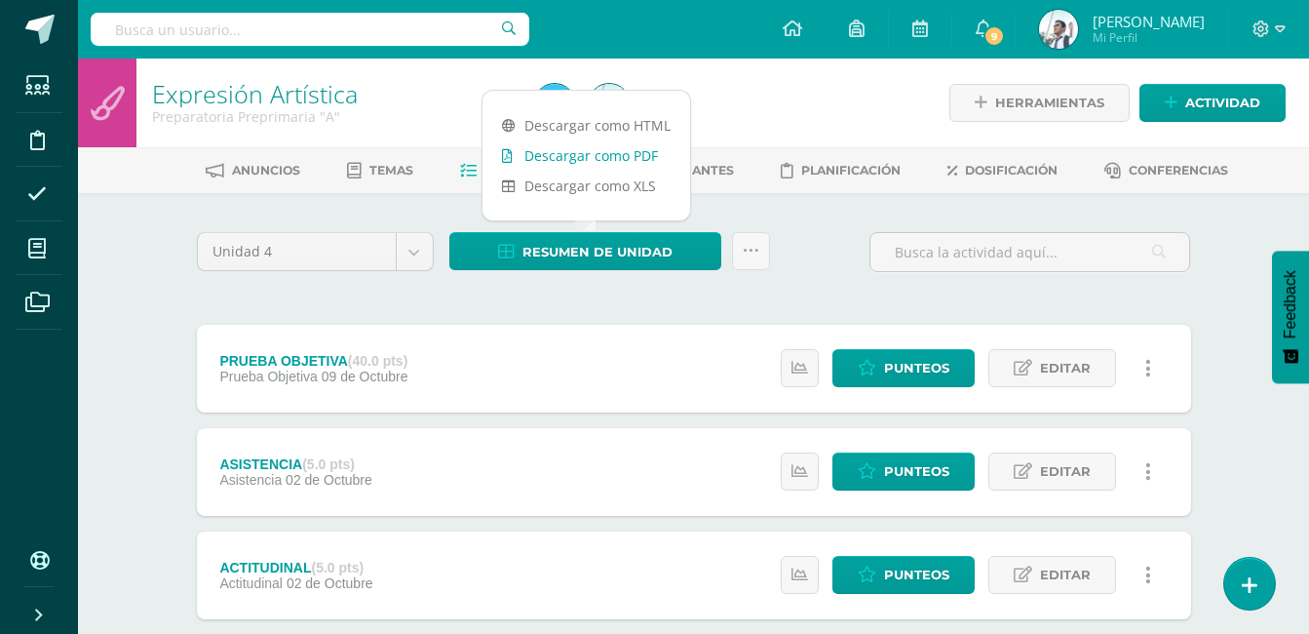
click at [613, 160] on link "Descargar como PDF" at bounding box center [587, 155] width 208 height 30
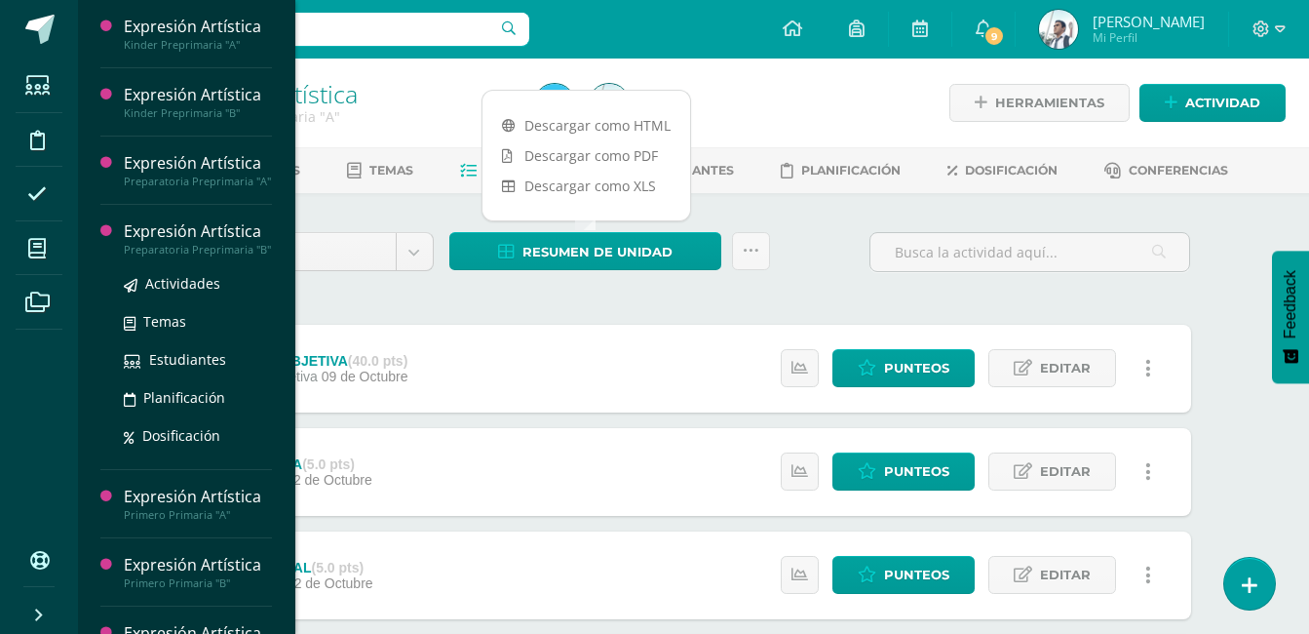
click at [148, 243] on div "Expresión Artística" at bounding box center [198, 231] width 148 height 22
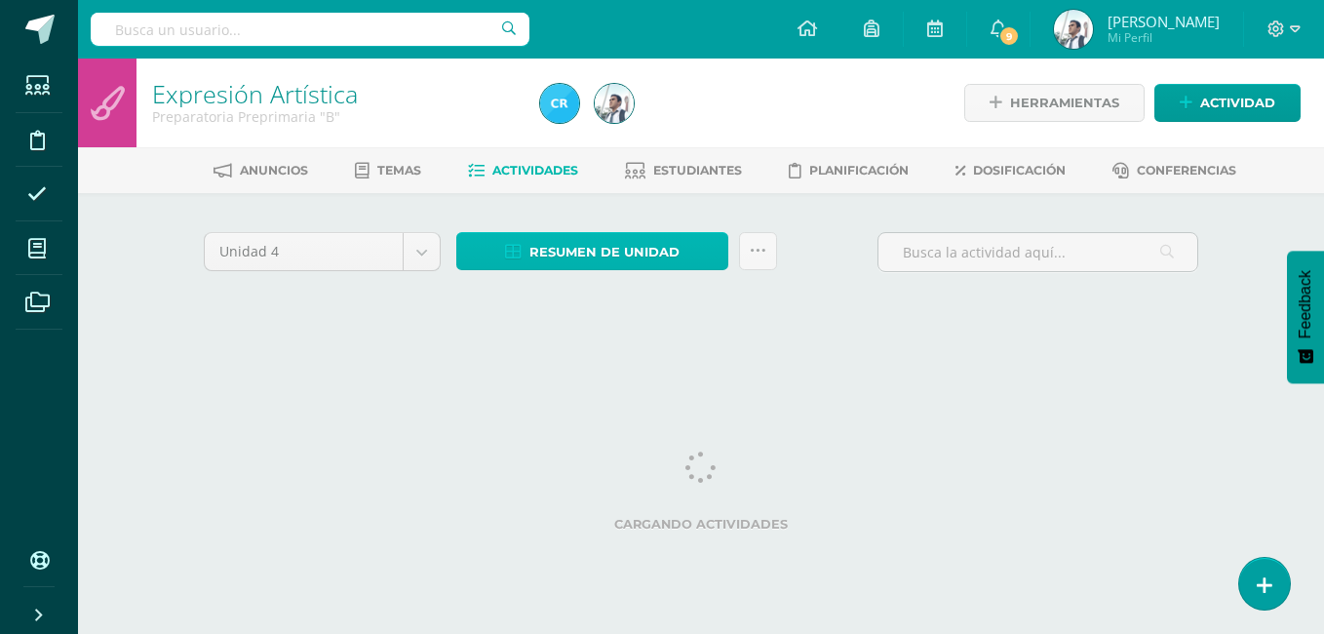
click at [569, 253] on span "Resumen de unidad" at bounding box center [604, 252] width 150 height 36
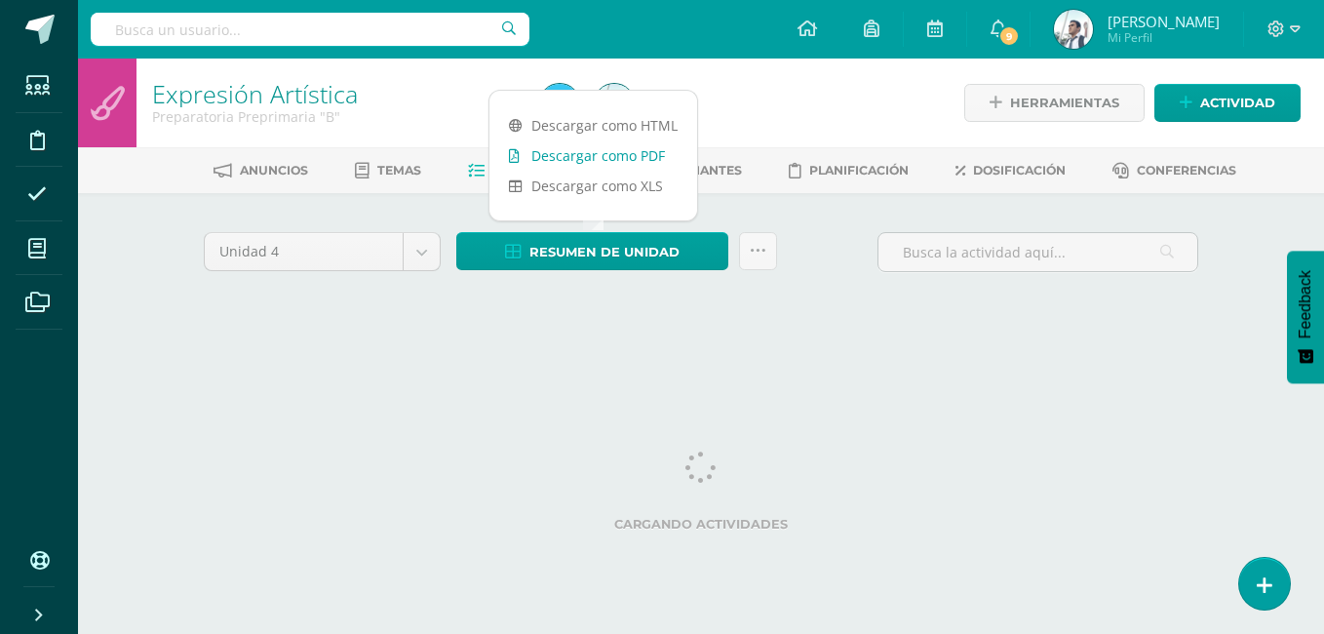
click at [632, 152] on link "Descargar como PDF" at bounding box center [593, 155] width 208 height 30
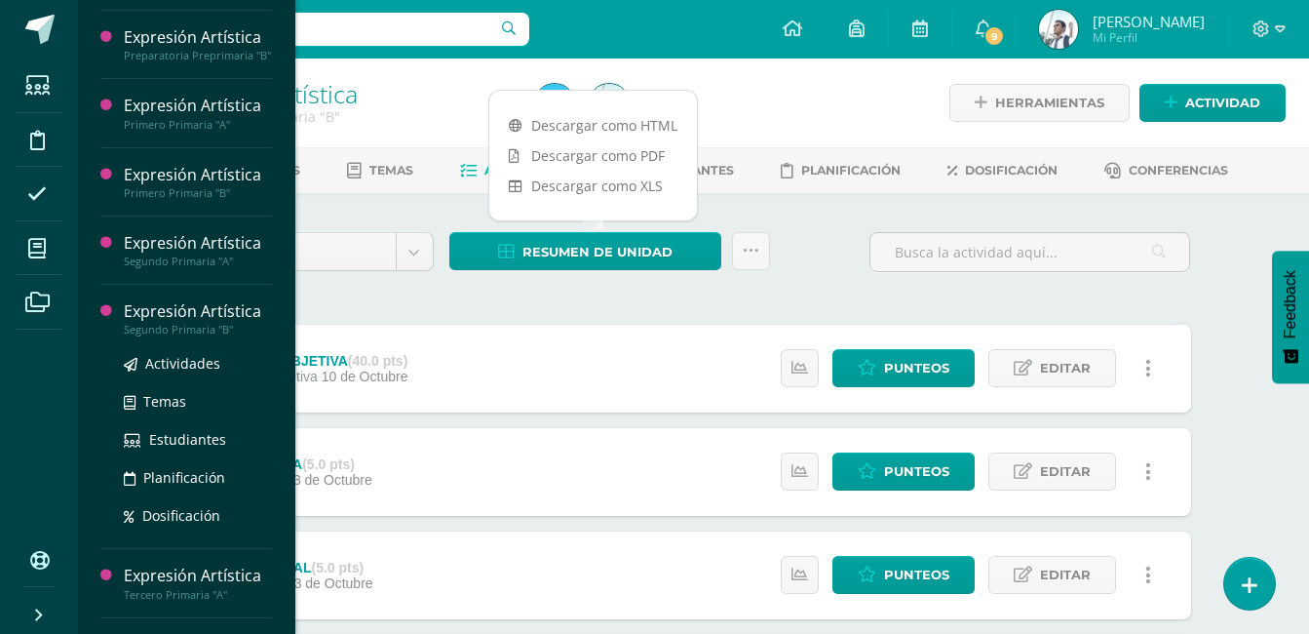
scroll to position [193, 0]
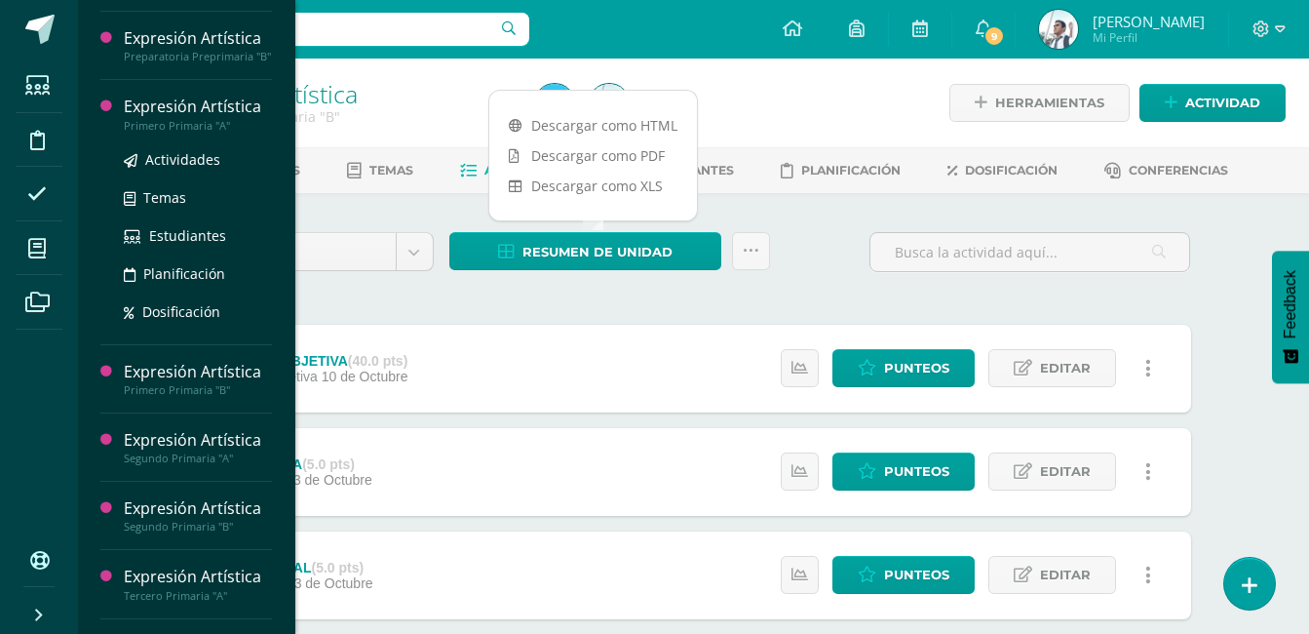
click at [238, 118] on div "Expresión Artística" at bounding box center [198, 107] width 148 height 22
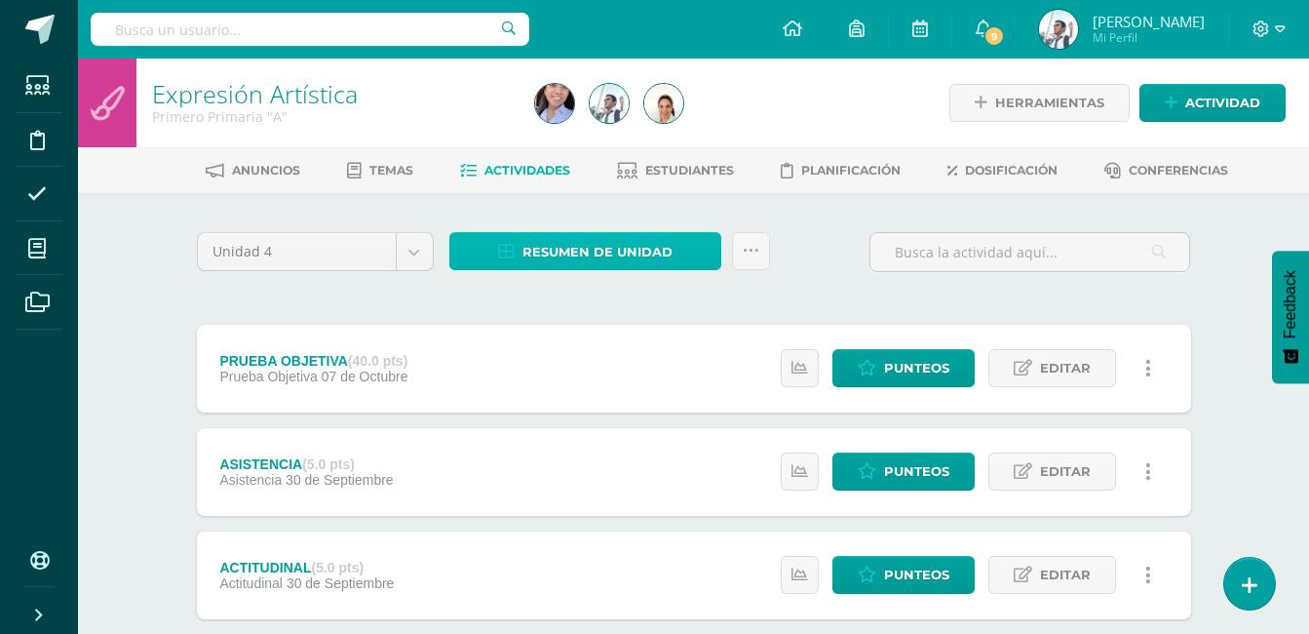
click at [654, 258] on span "Resumen de unidad" at bounding box center [598, 252] width 150 height 36
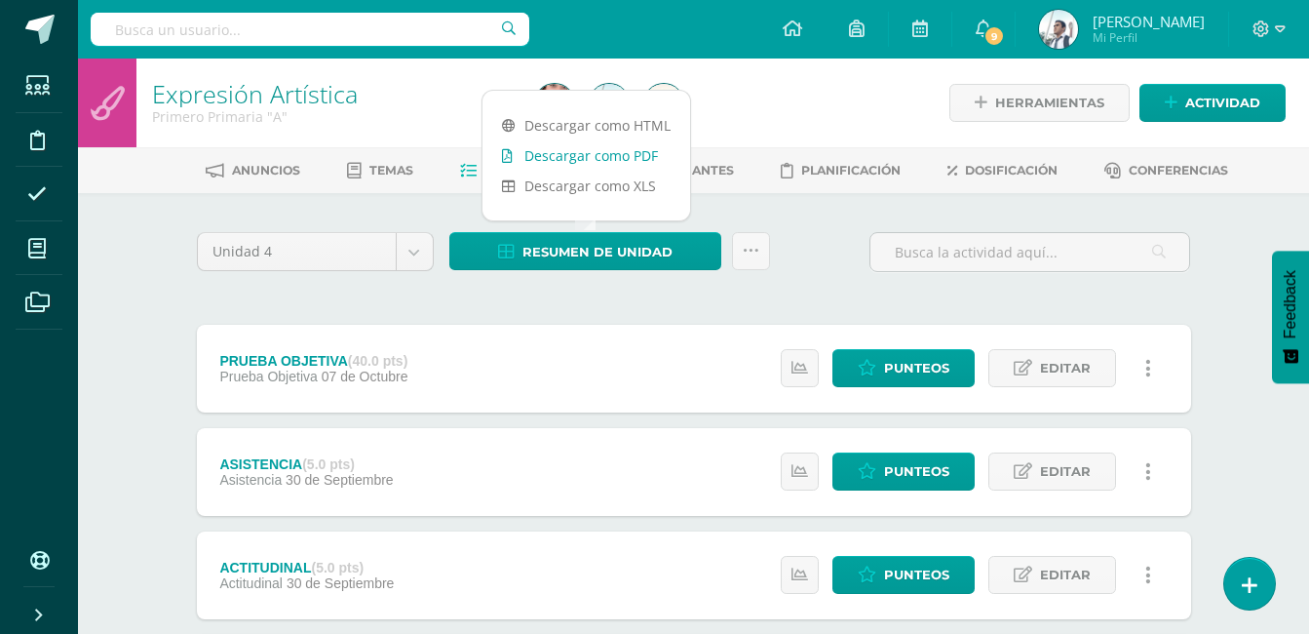
click at [607, 158] on link "Descargar como PDF" at bounding box center [587, 155] width 208 height 30
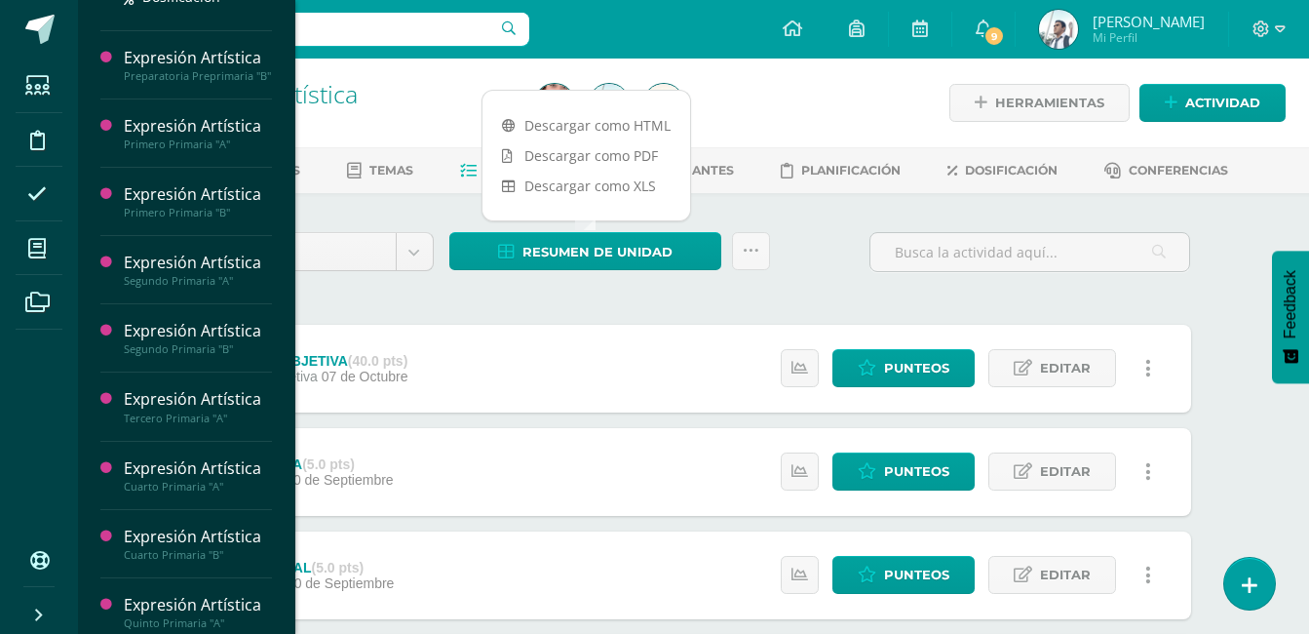
scroll to position [371, 0]
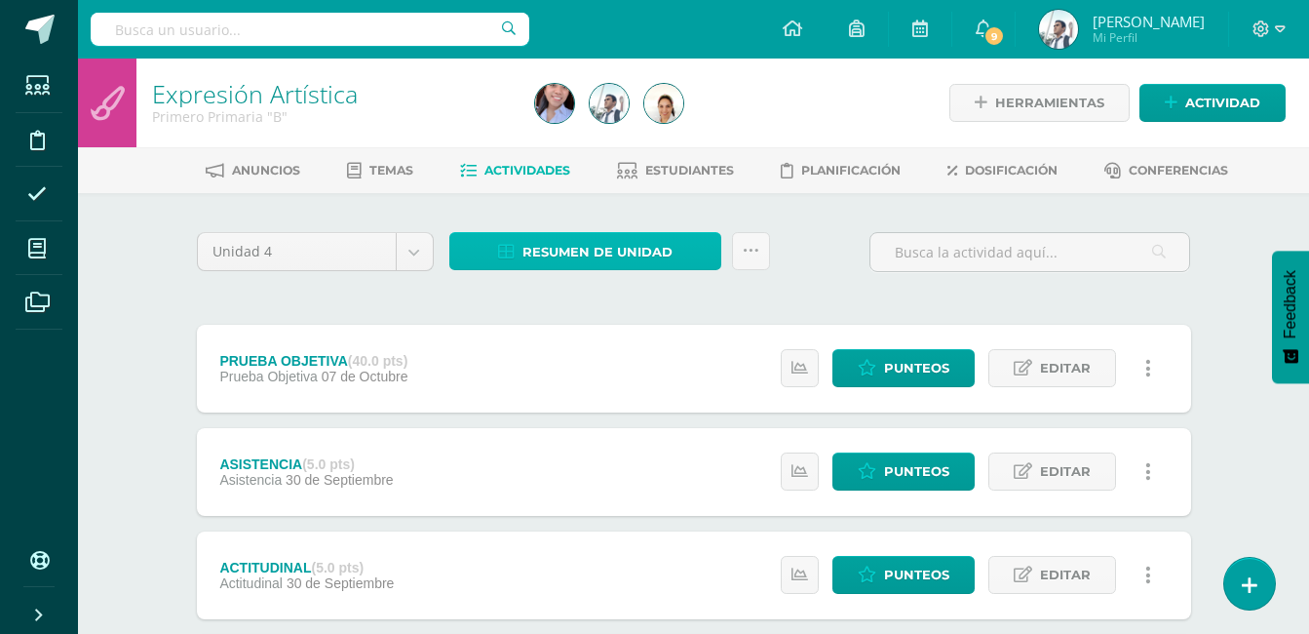
click at [589, 251] on span "Resumen de unidad" at bounding box center [598, 252] width 150 height 36
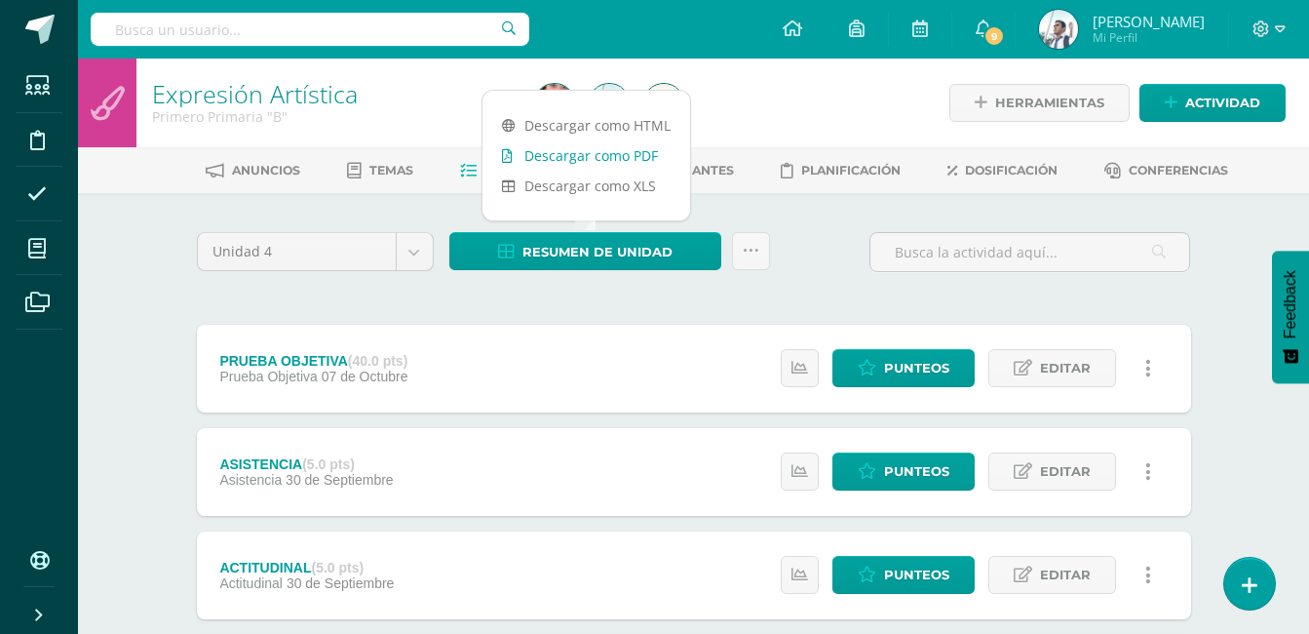
click at [598, 153] on link "Descargar como PDF" at bounding box center [587, 155] width 208 height 30
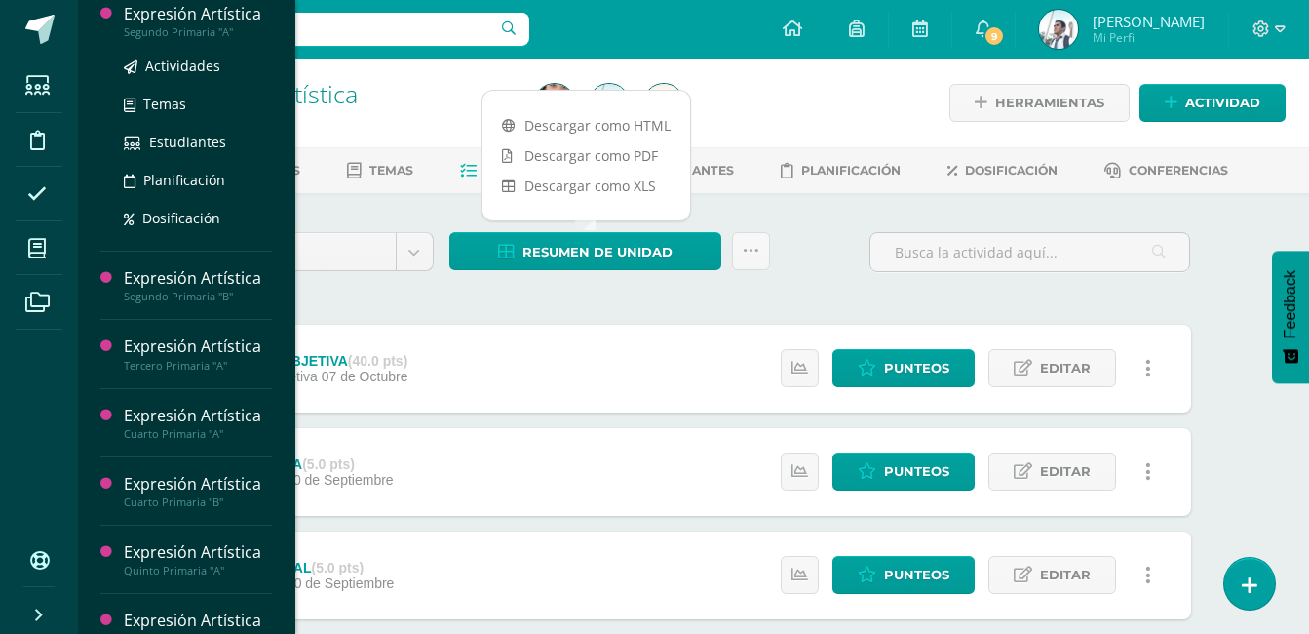
scroll to position [424, 0]
click at [224, 24] on div "Expresión Artística" at bounding box center [198, 13] width 148 height 22
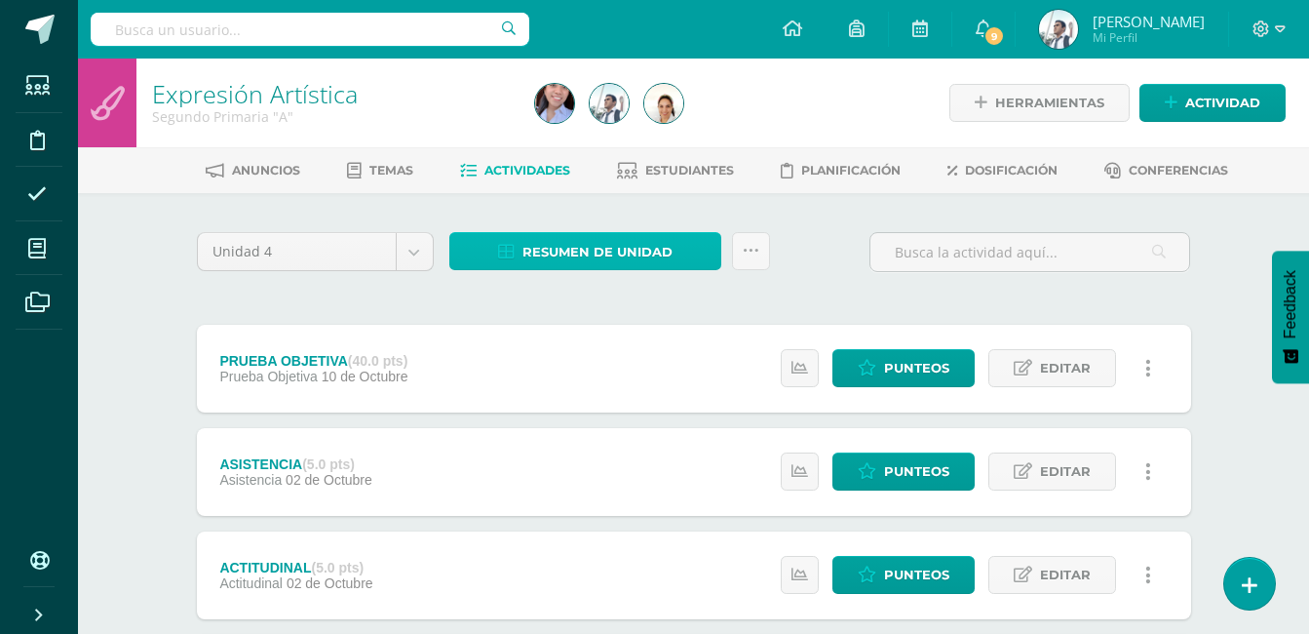
click at [613, 247] on span "Resumen de unidad" at bounding box center [598, 252] width 150 height 36
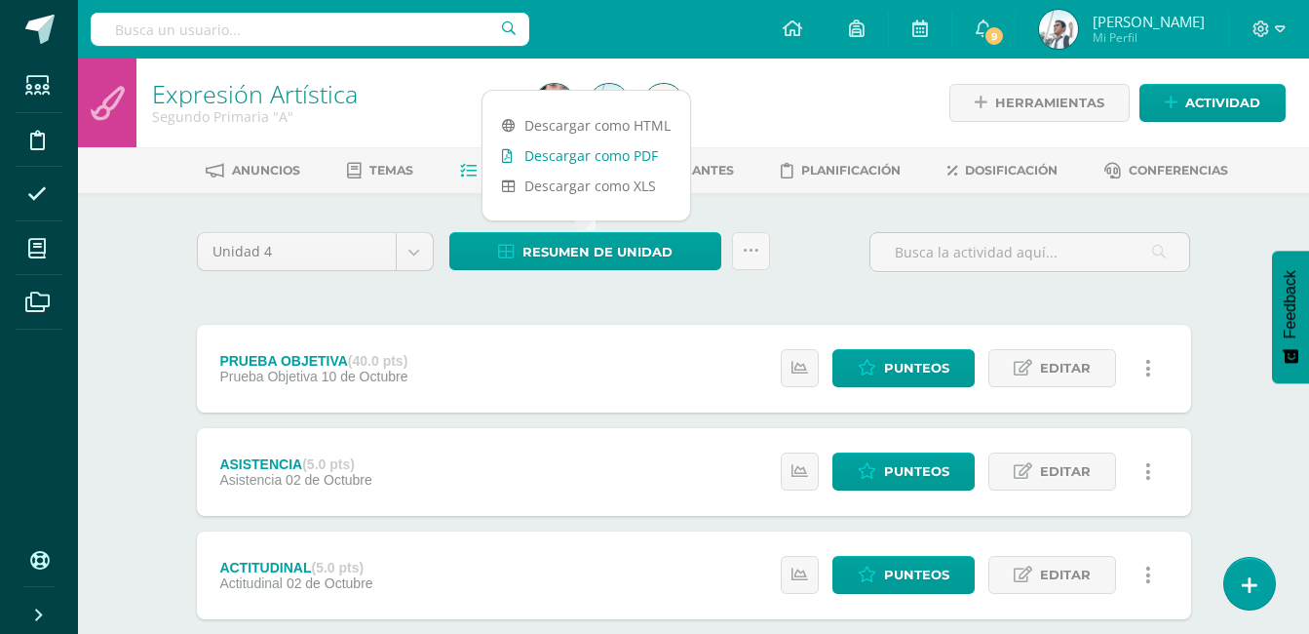
click at [618, 161] on link "Descargar como PDF" at bounding box center [587, 155] width 208 height 30
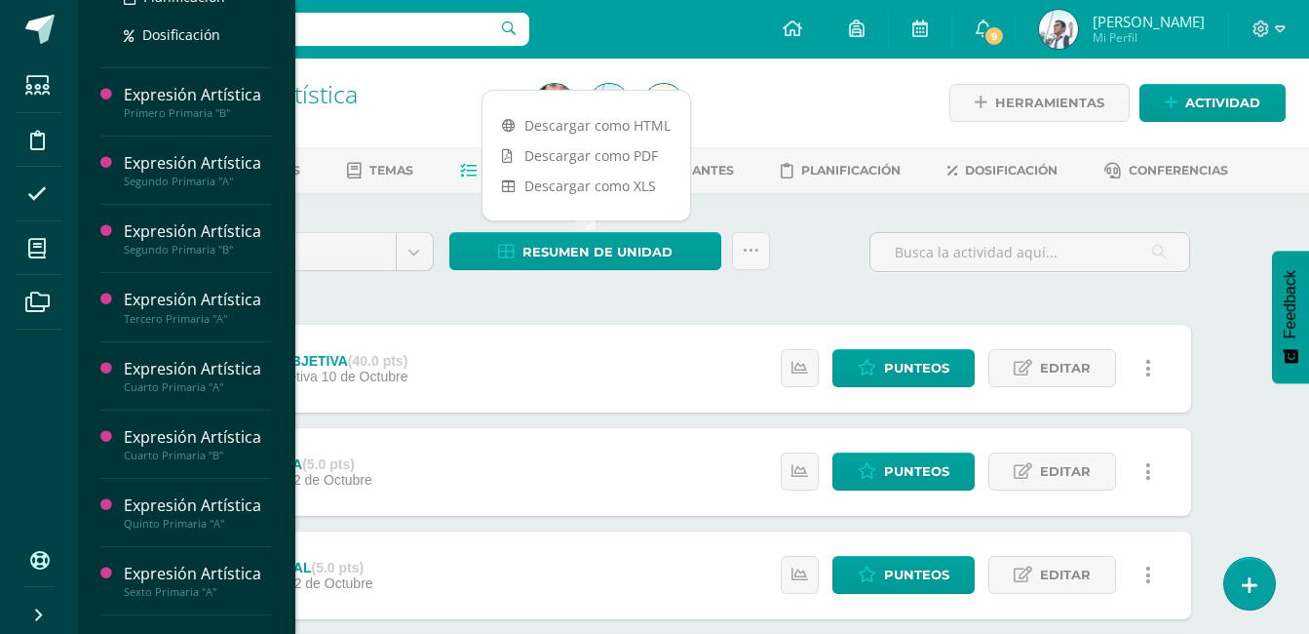
scroll to position [359, 0]
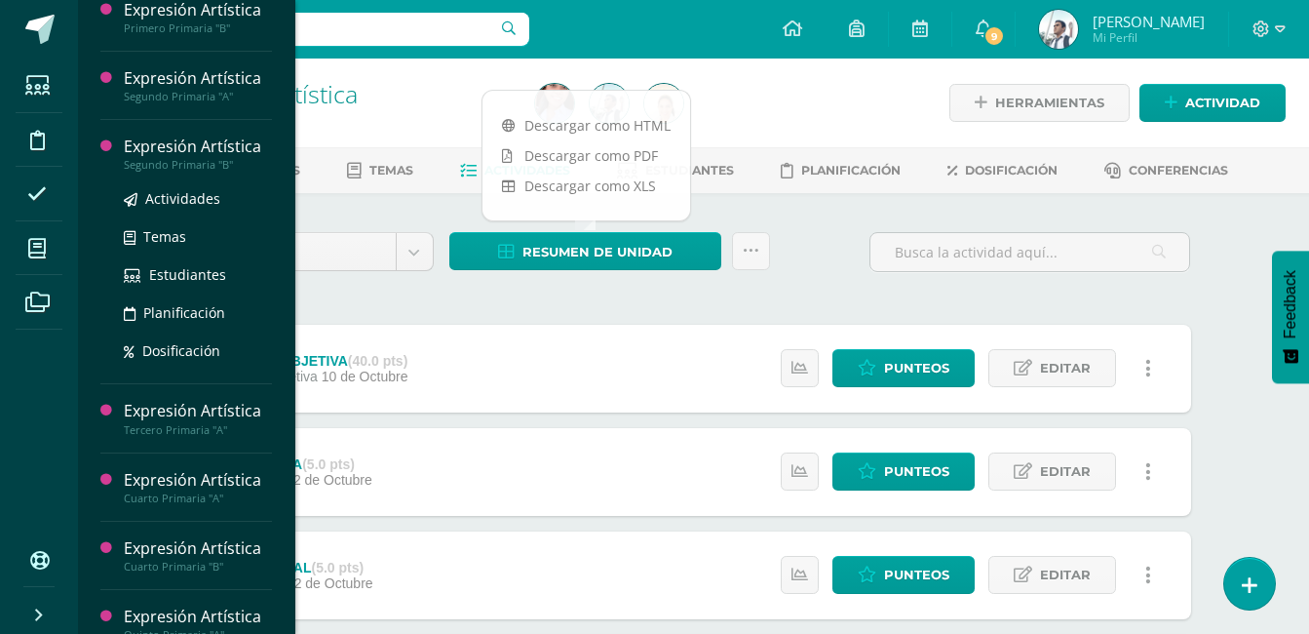
click at [194, 158] on div "Expresión Artística" at bounding box center [198, 147] width 148 height 22
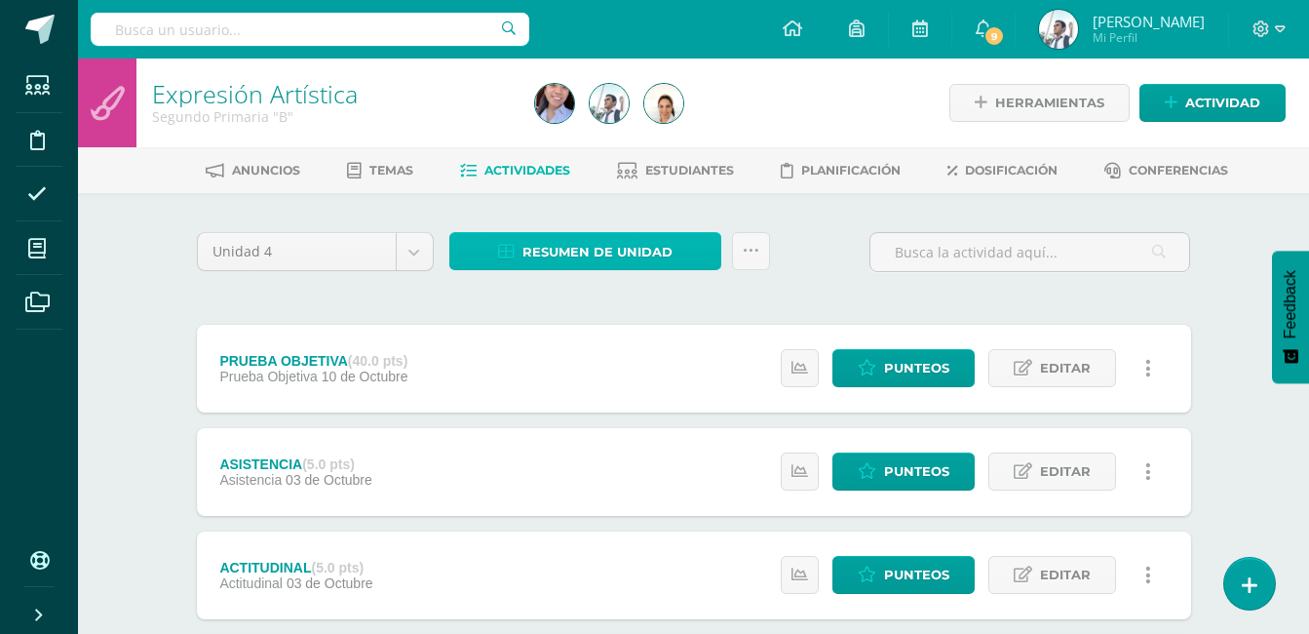
click at [641, 250] on span "Resumen de unidad" at bounding box center [598, 252] width 150 height 36
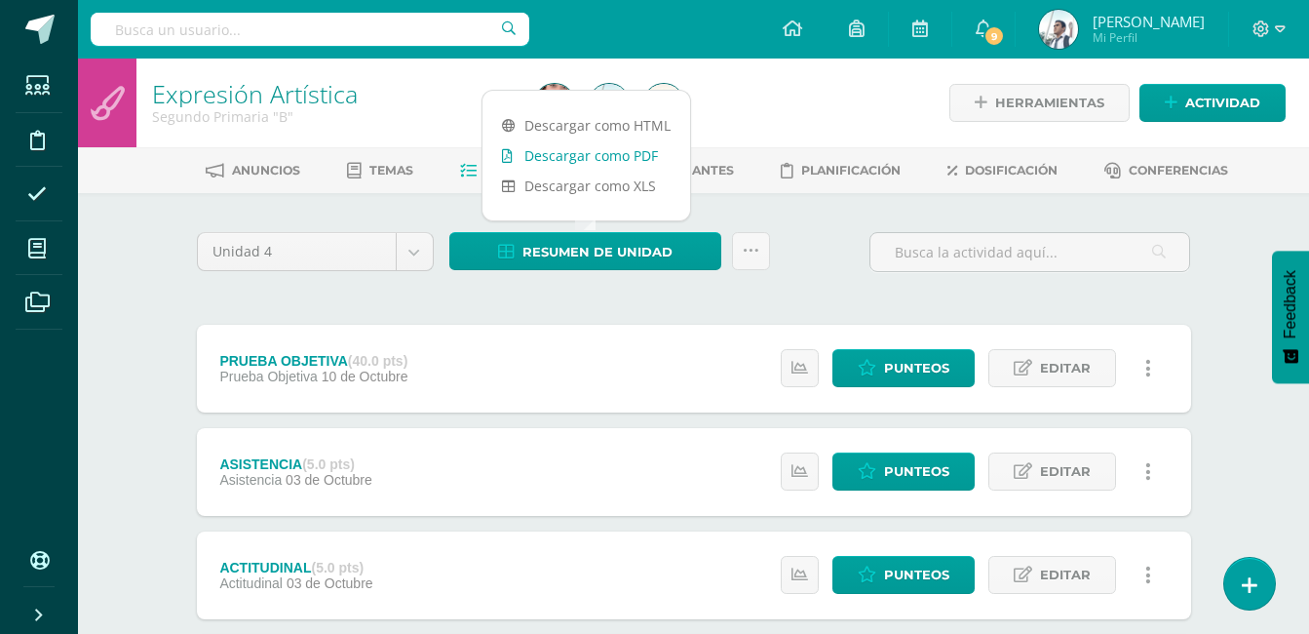
click at [646, 158] on link "Descargar como PDF" at bounding box center [587, 155] width 208 height 30
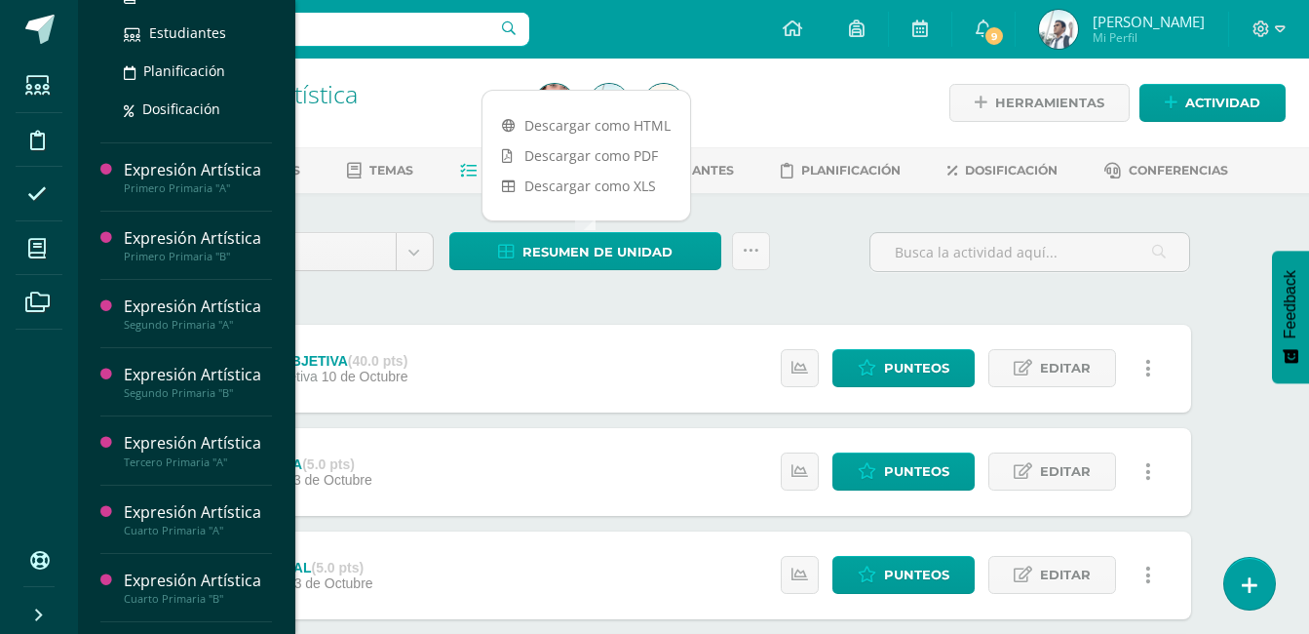
scroll to position [328, 0]
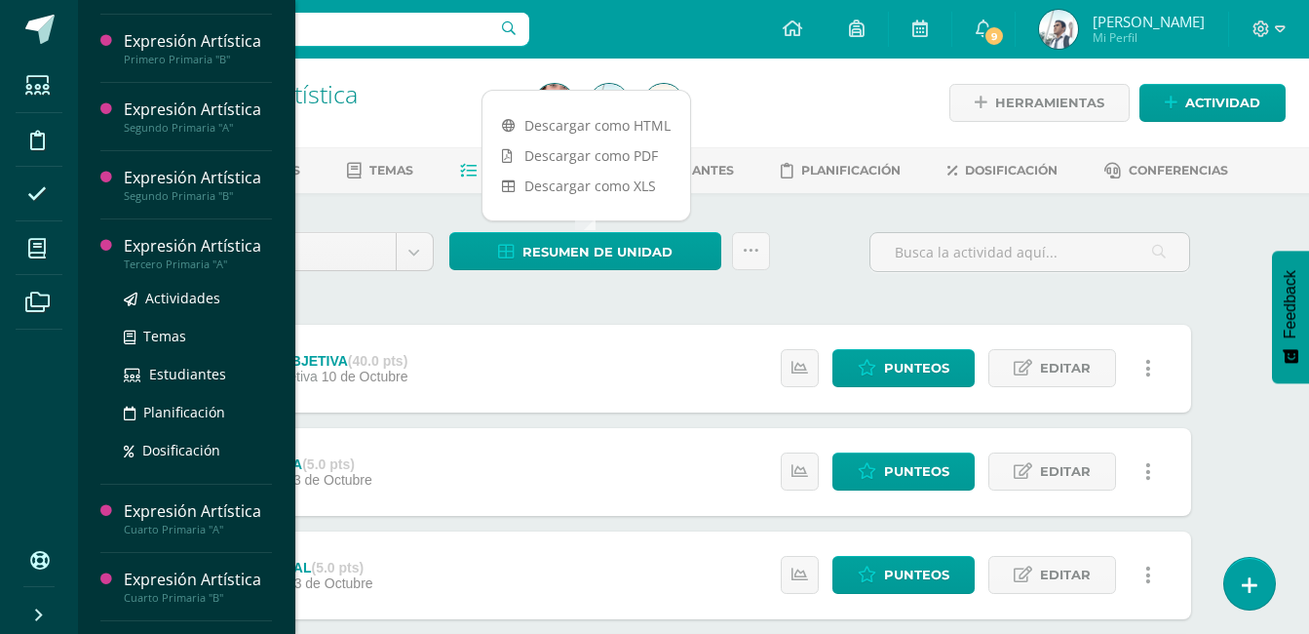
click at [150, 257] on div "Expresión Artística" at bounding box center [198, 246] width 148 height 22
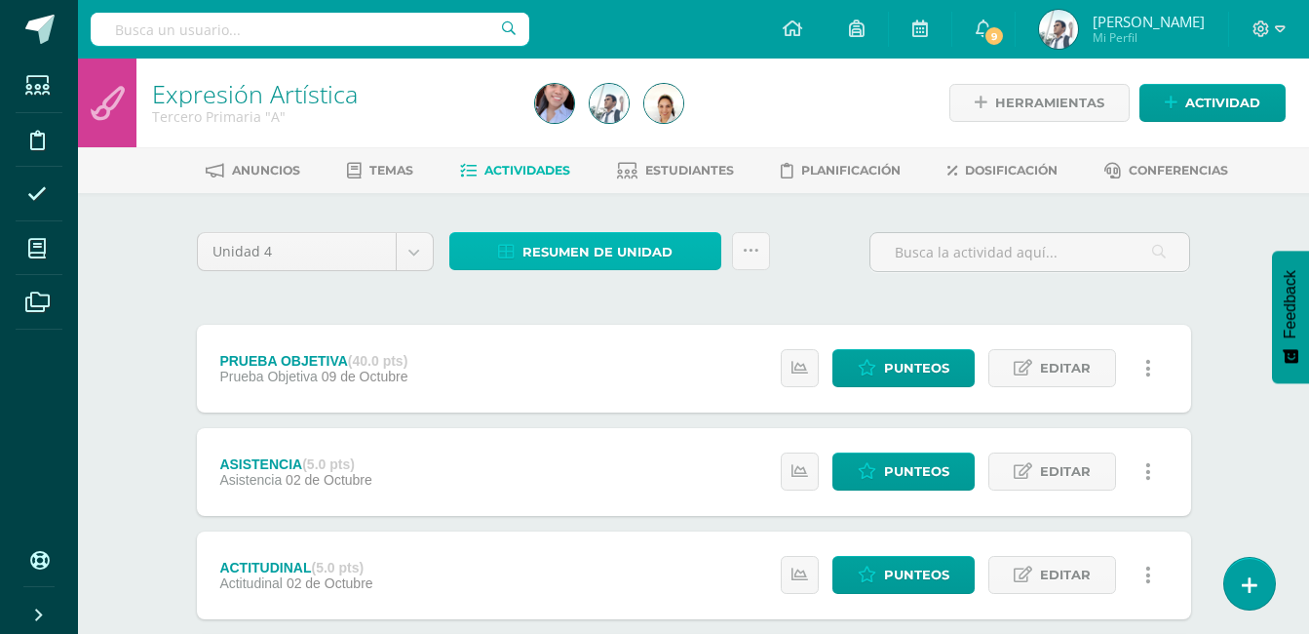
click at [542, 249] on span "Resumen de unidad" at bounding box center [598, 252] width 150 height 36
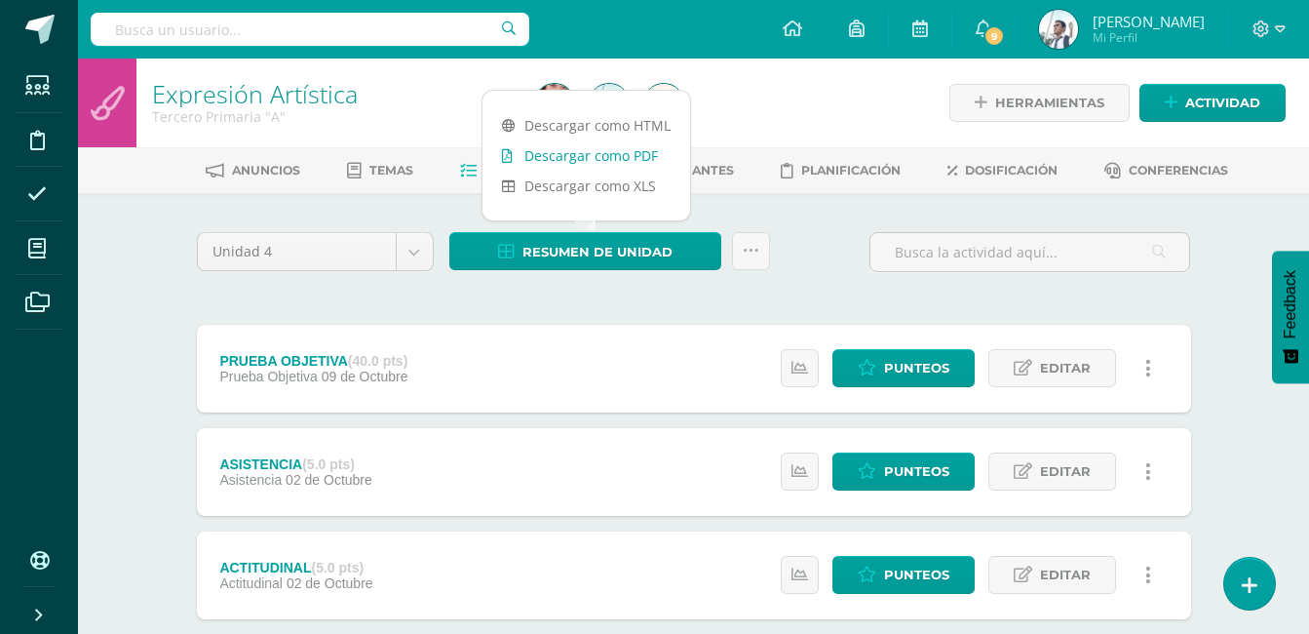
click at [591, 146] on link "Descargar como PDF" at bounding box center [587, 155] width 208 height 30
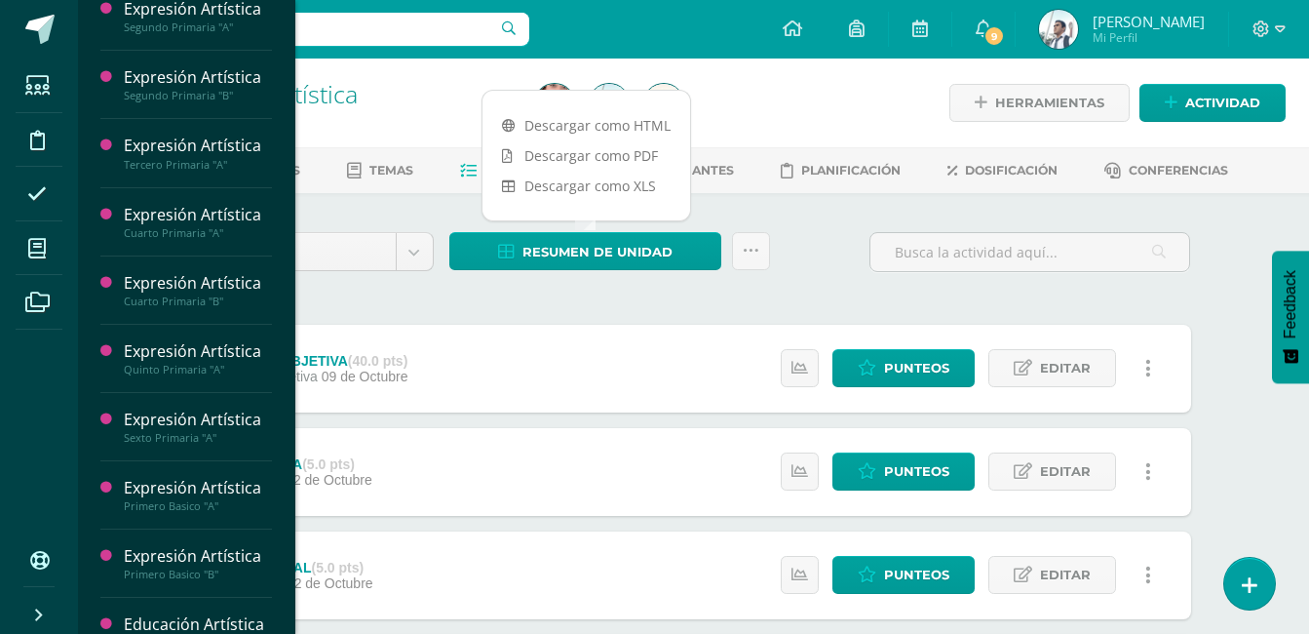
scroll to position [625, 0]
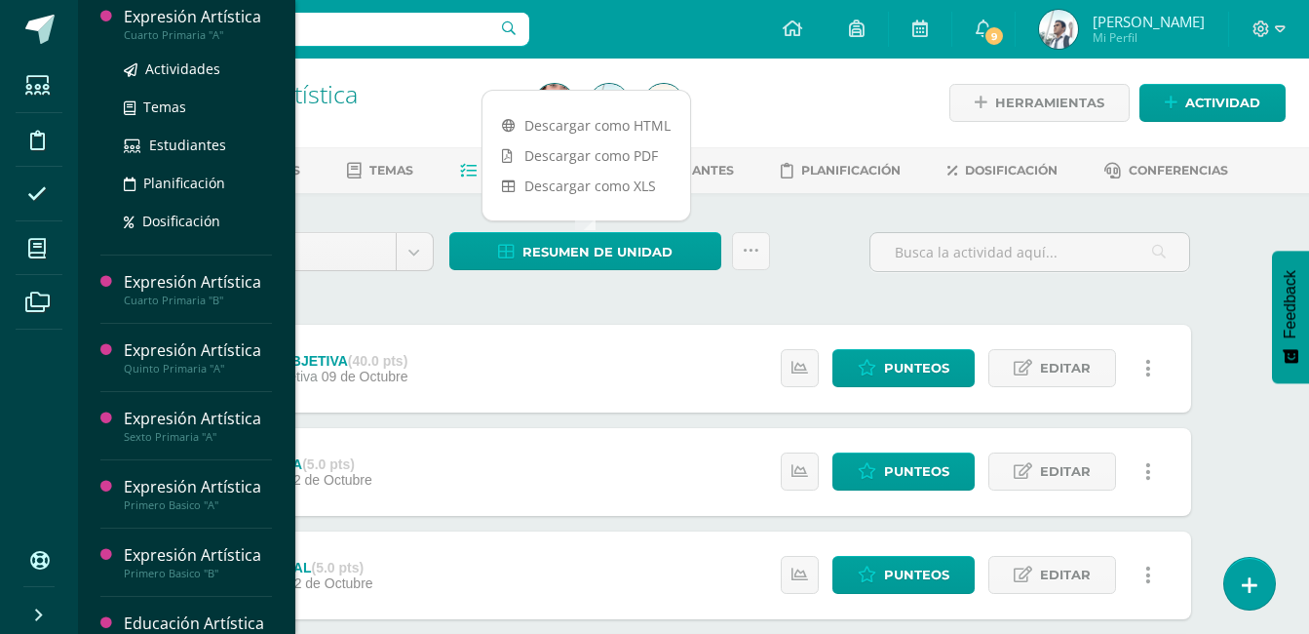
click at [218, 28] on div "Expresión Artística" at bounding box center [198, 17] width 148 height 22
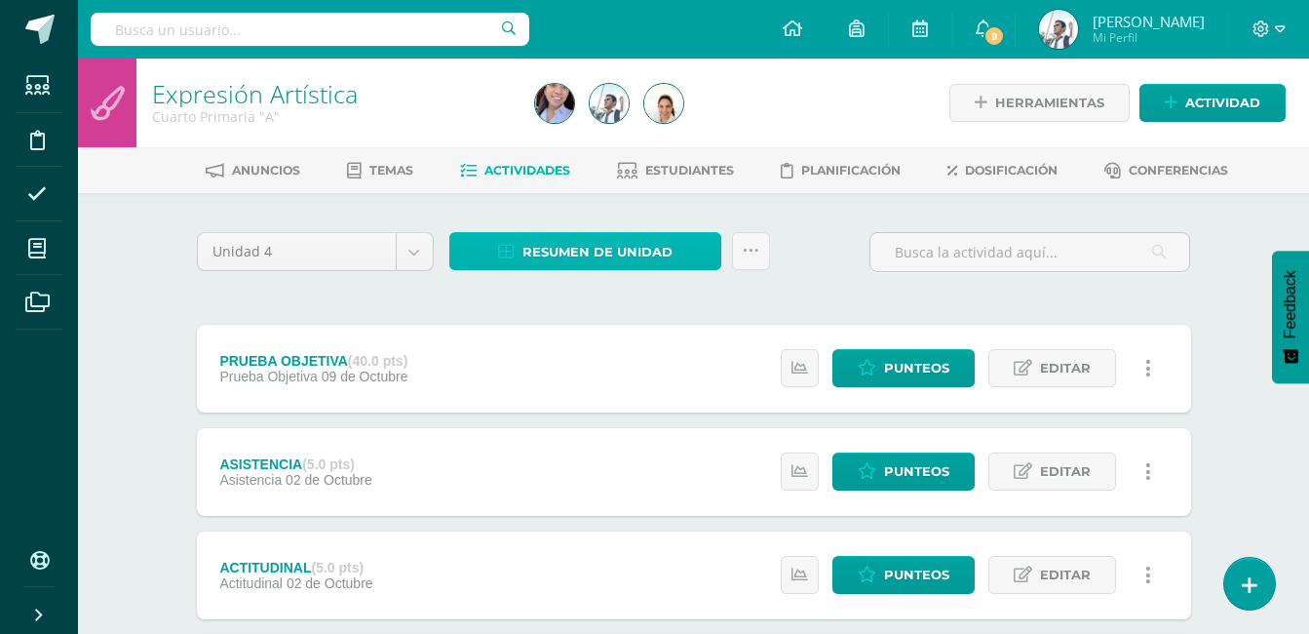
click at [627, 235] on span "Resumen de unidad" at bounding box center [598, 252] width 150 height 36
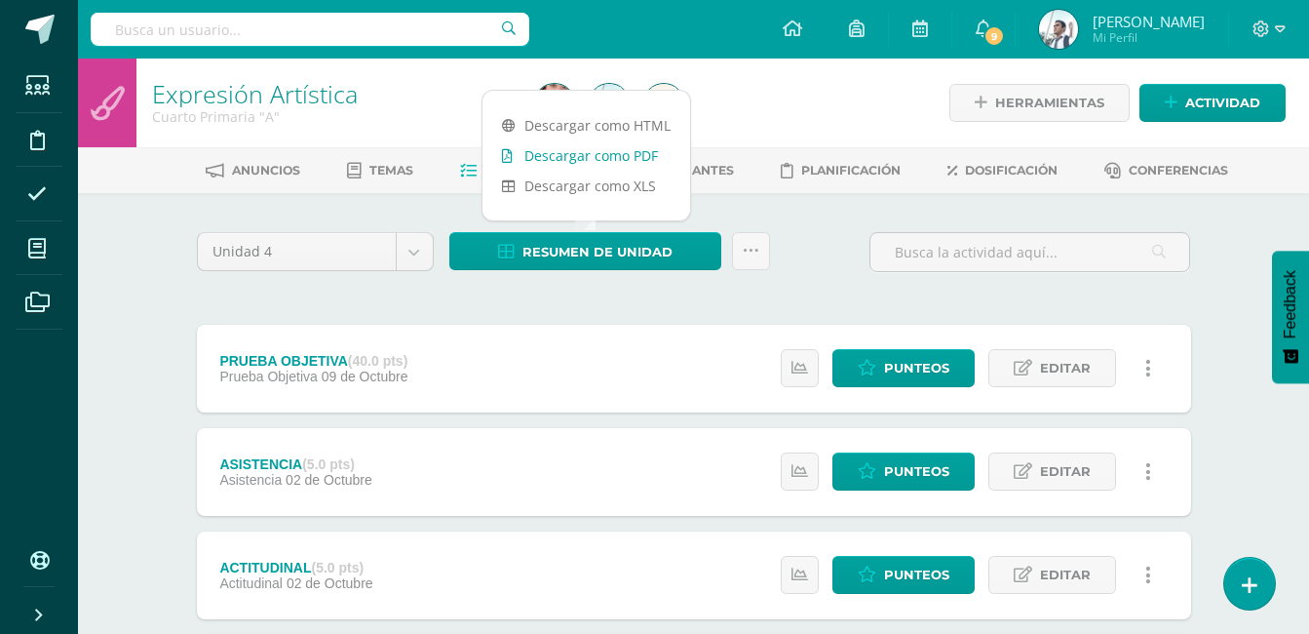
click at [623, 158] on link "Descargar como PDF" at bounding box center [587, 155] width 208 height 30
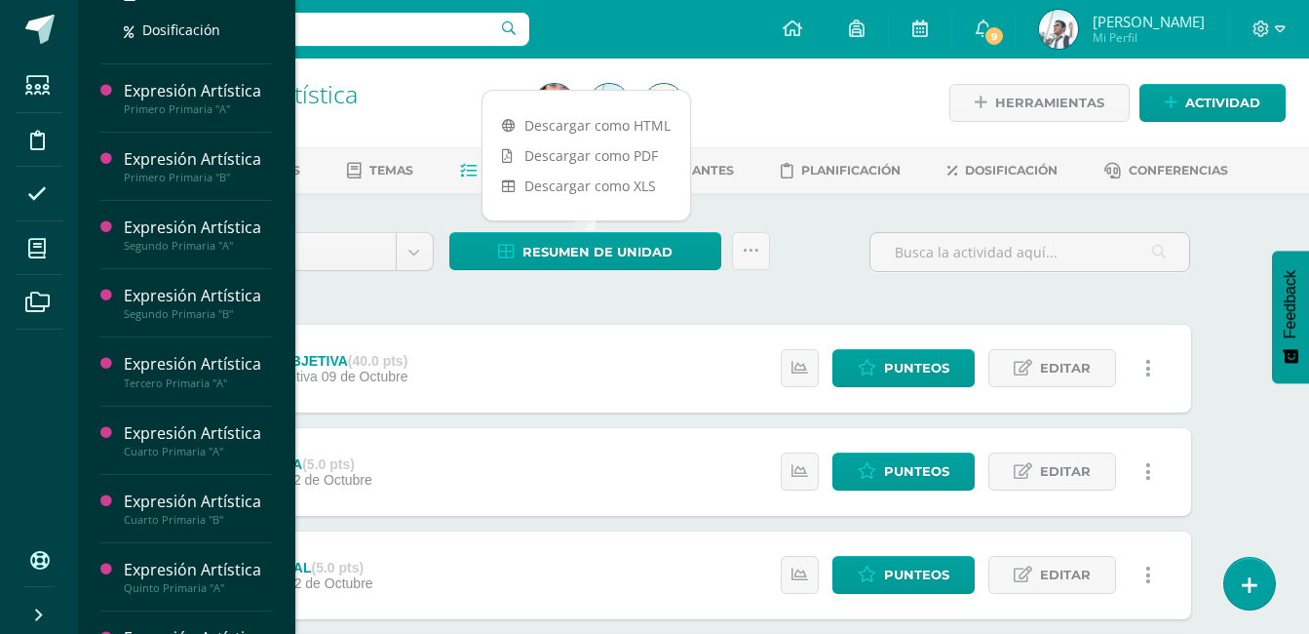
scroll to position [410, 0]
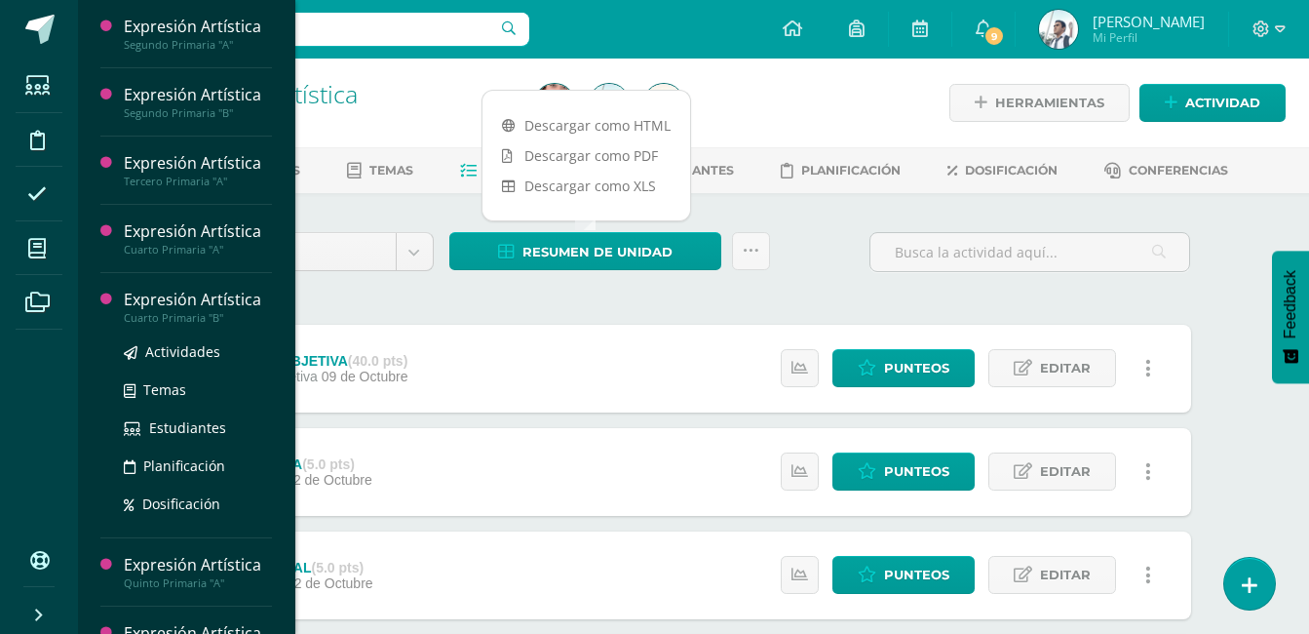
click at [249, 311] on div "Expresión Artística" at bounding box center [198, 300] width 148 height 22
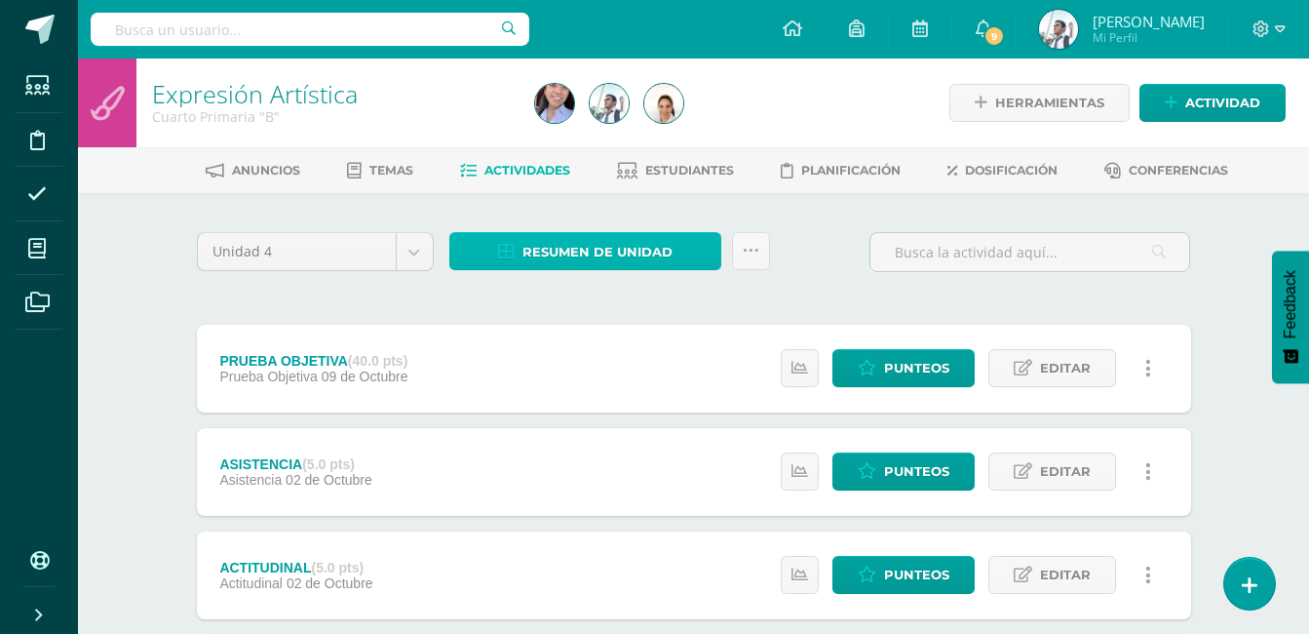
click at [581, 249] on span "Resumen de unidad" at bounding box center [598, 252] width 150 height 36
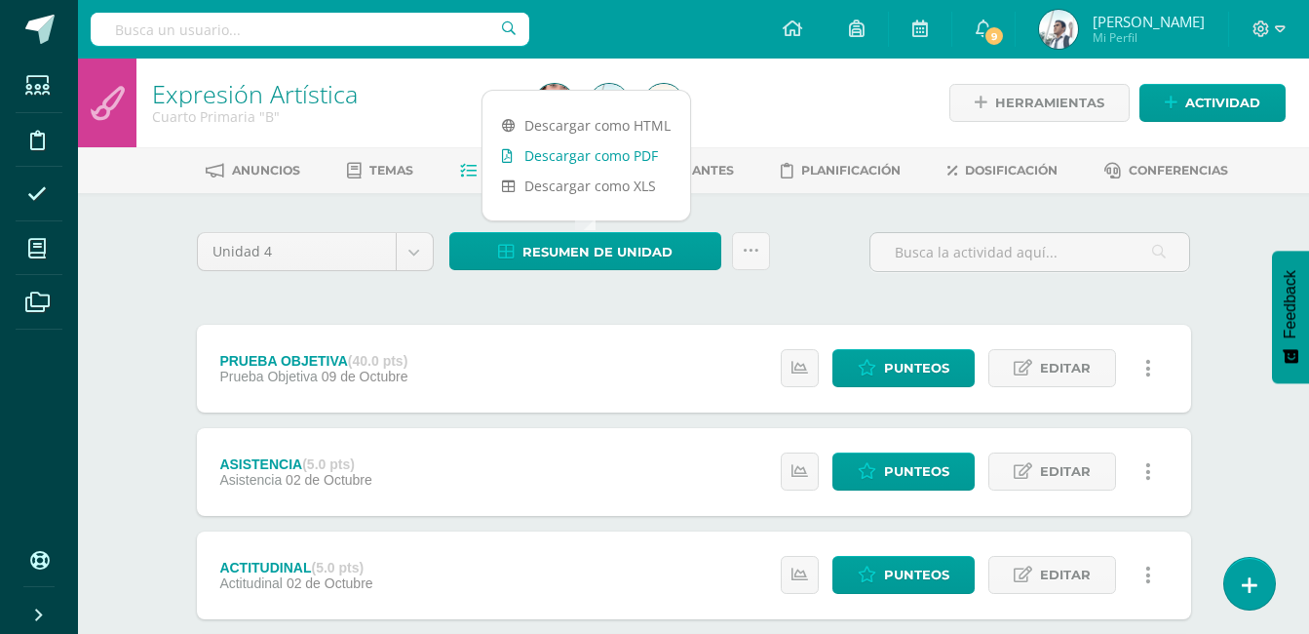
click at [601, 150] on link "Descargar como PDF" at bounding box center [587, 155] width 208 height 30
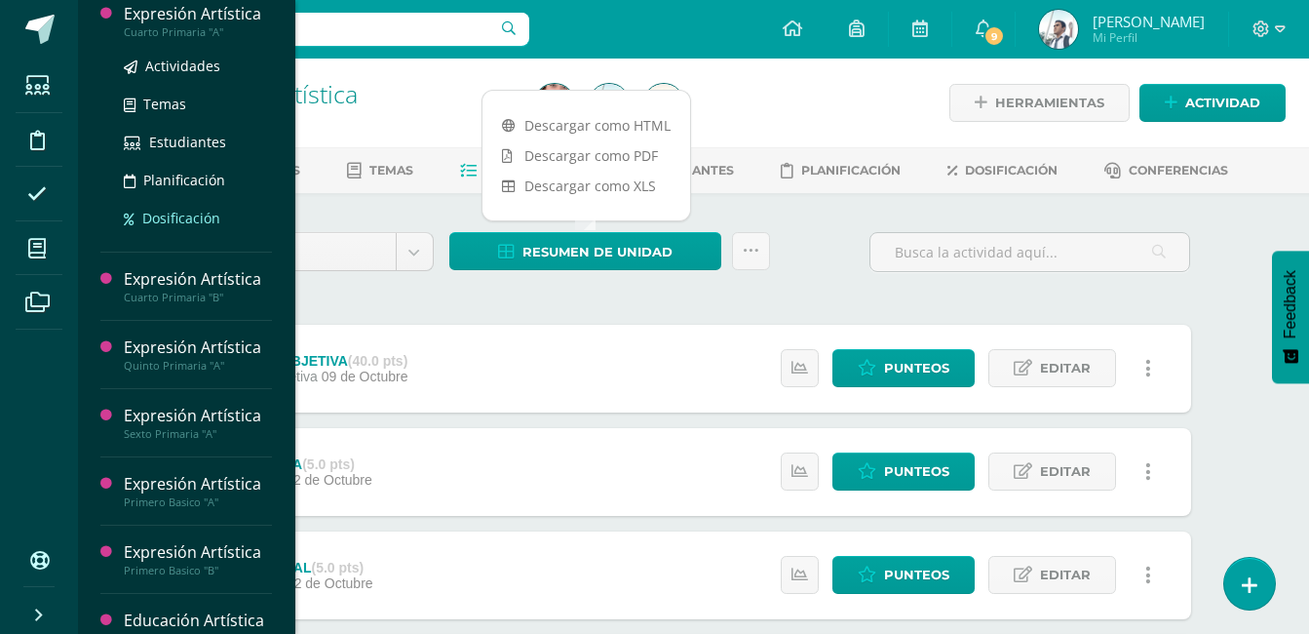
scroll to position [629, 0]
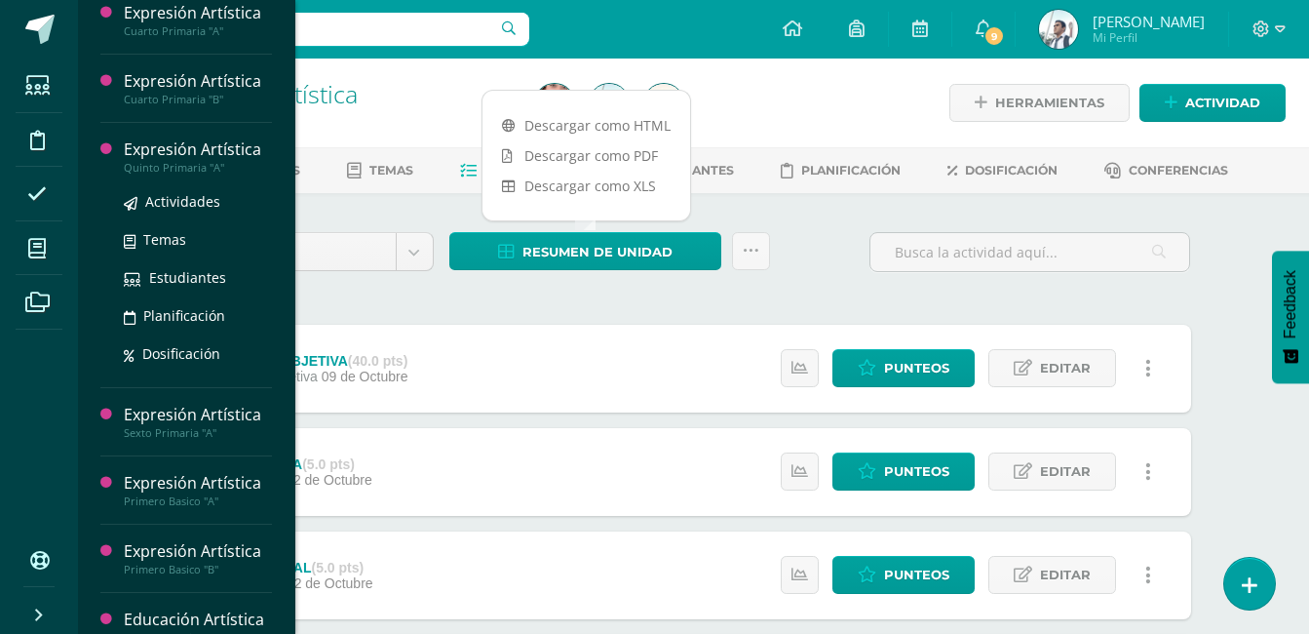
click at [196, 161] on div "Expresión Artística" at bounding box center [198, 149] width 148 height 22
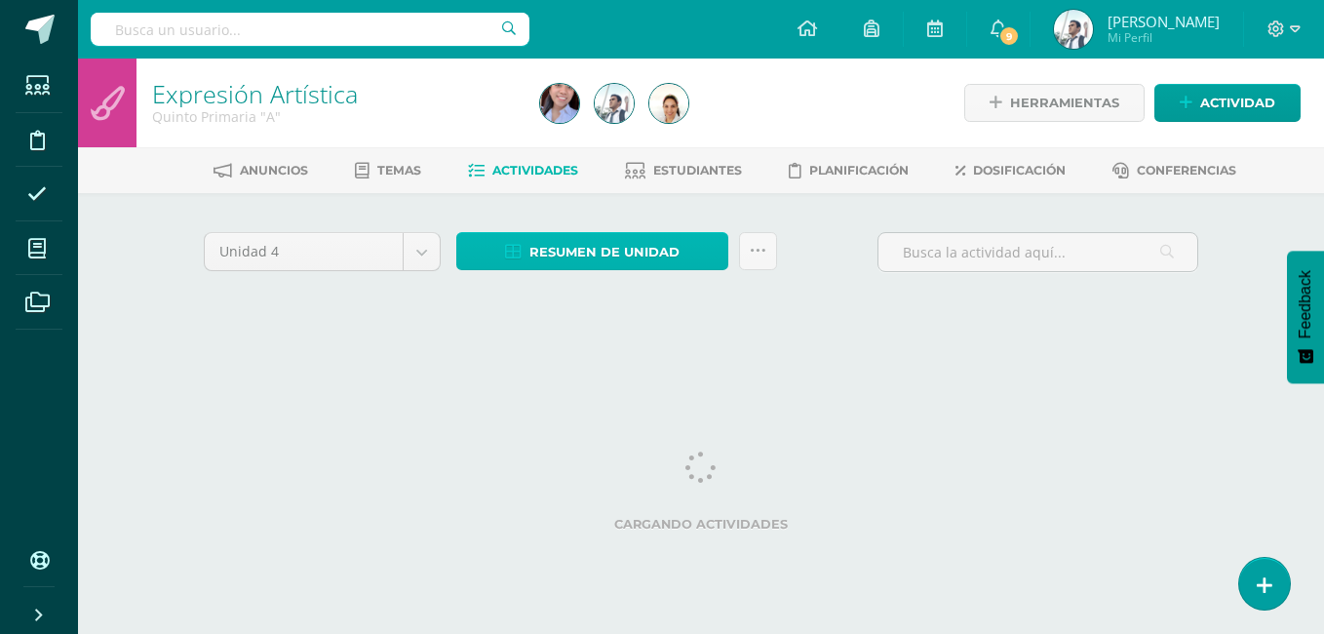
click at [599, 253] on span "Resumen de unidad" at bounding box center [604, 252] width 150 height 36
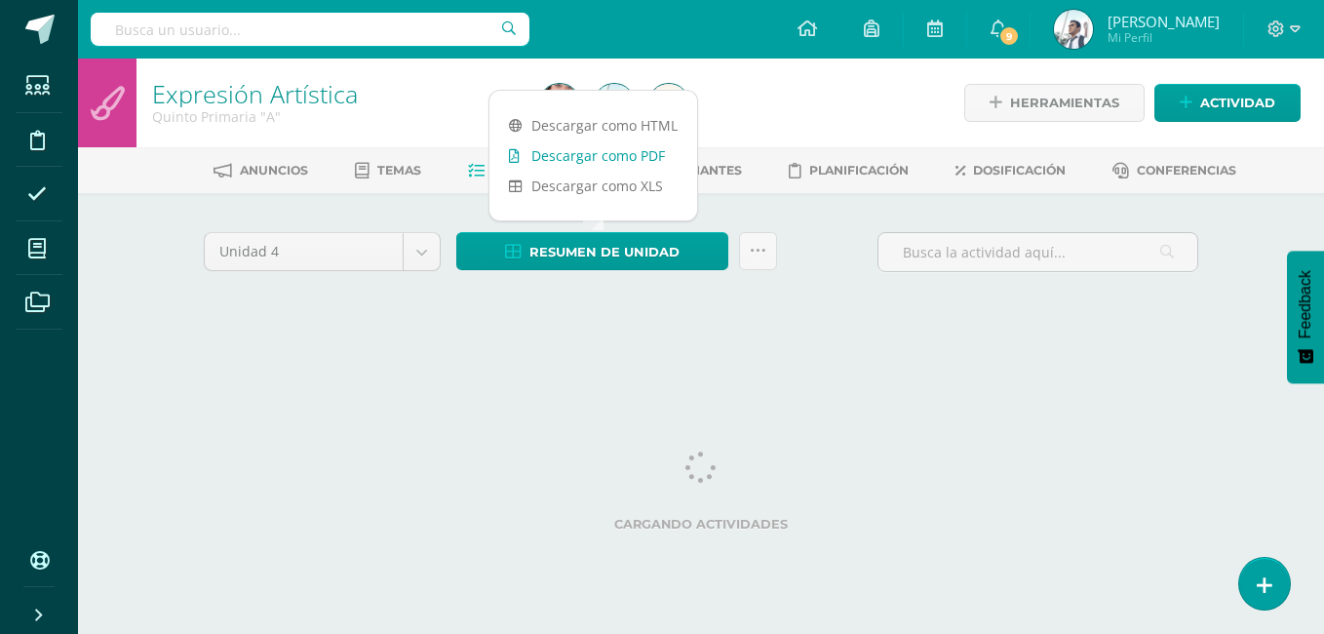
click at [618, 156] on link "Descargar como PDF" at bounding box center [593, 155] width 208 height 30
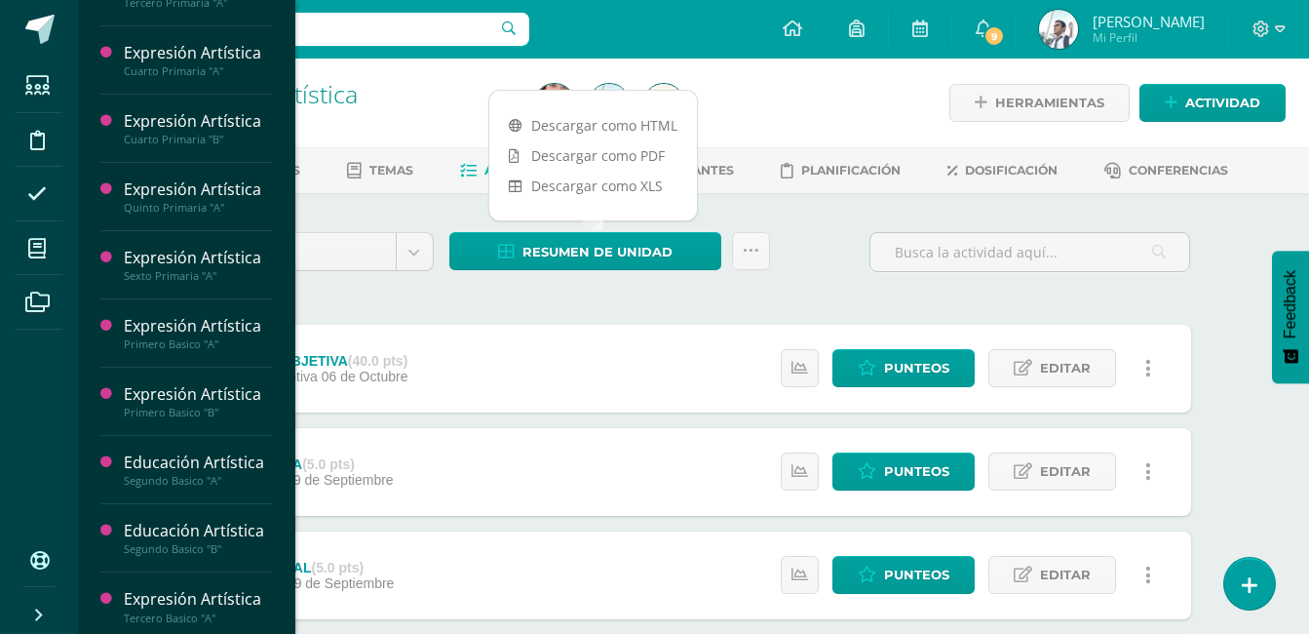
scroll to position [787, 0]
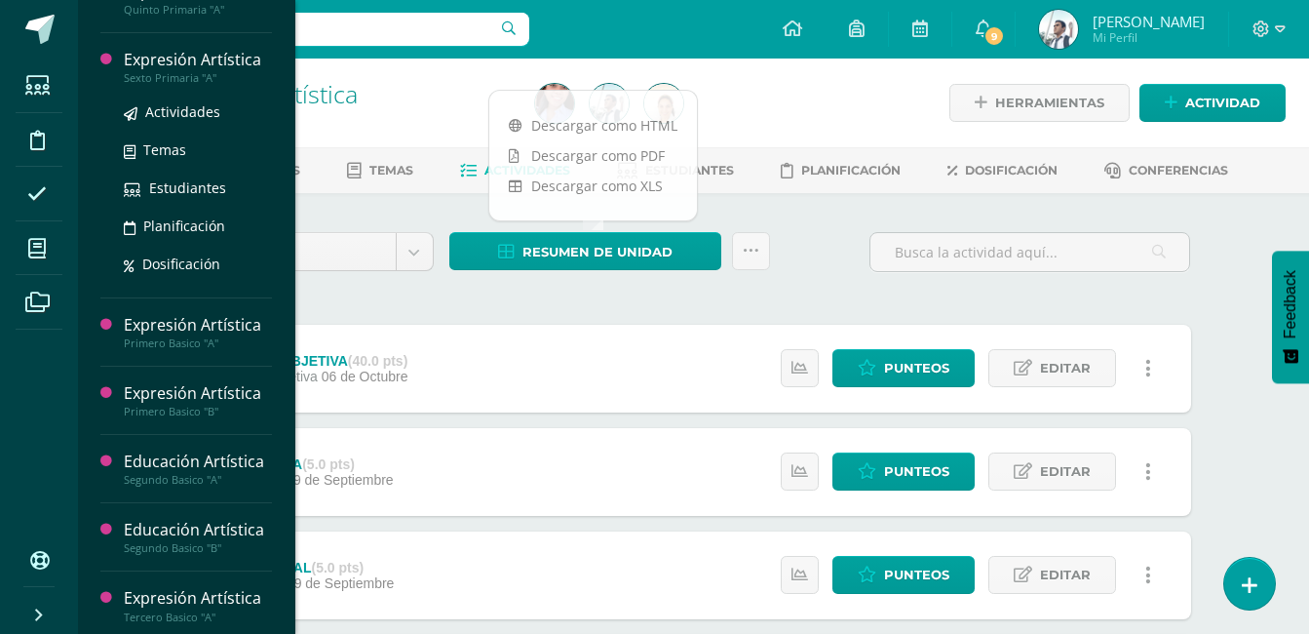
click at [225, 71] on div "Expresión Artística" at bounding box center [198, 60] width 148 height 22
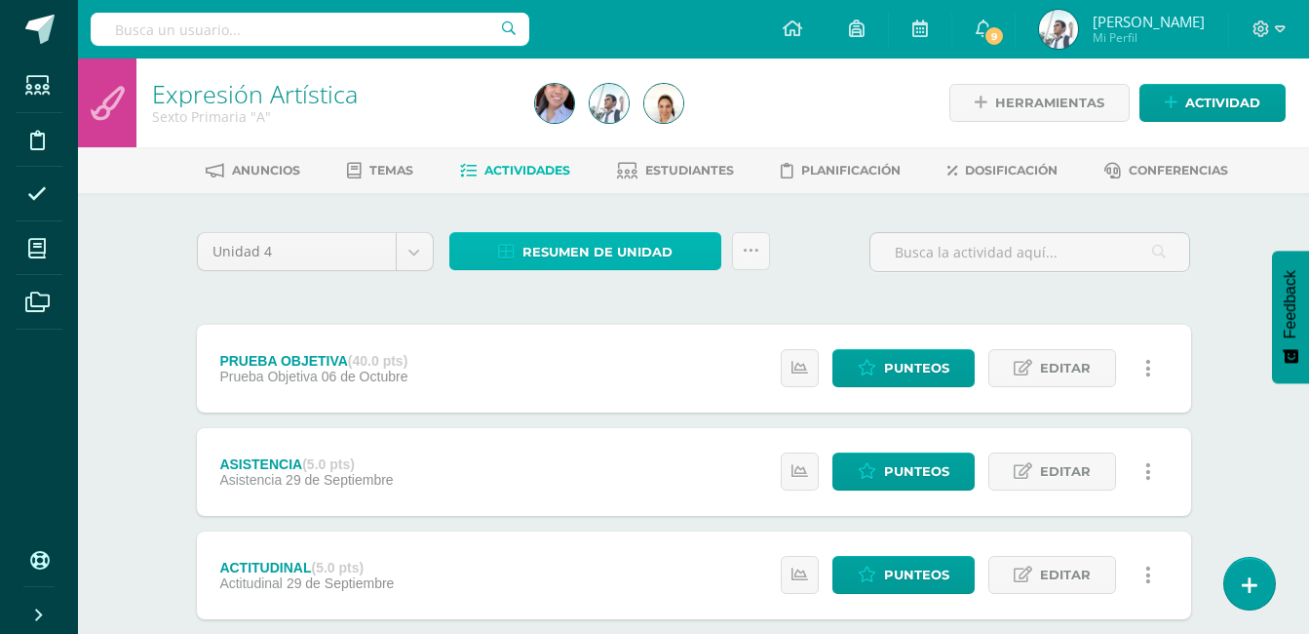
click at [626, 252] on span "Resumen de unidad" at bounding box center [598, 252] width 150 height 36
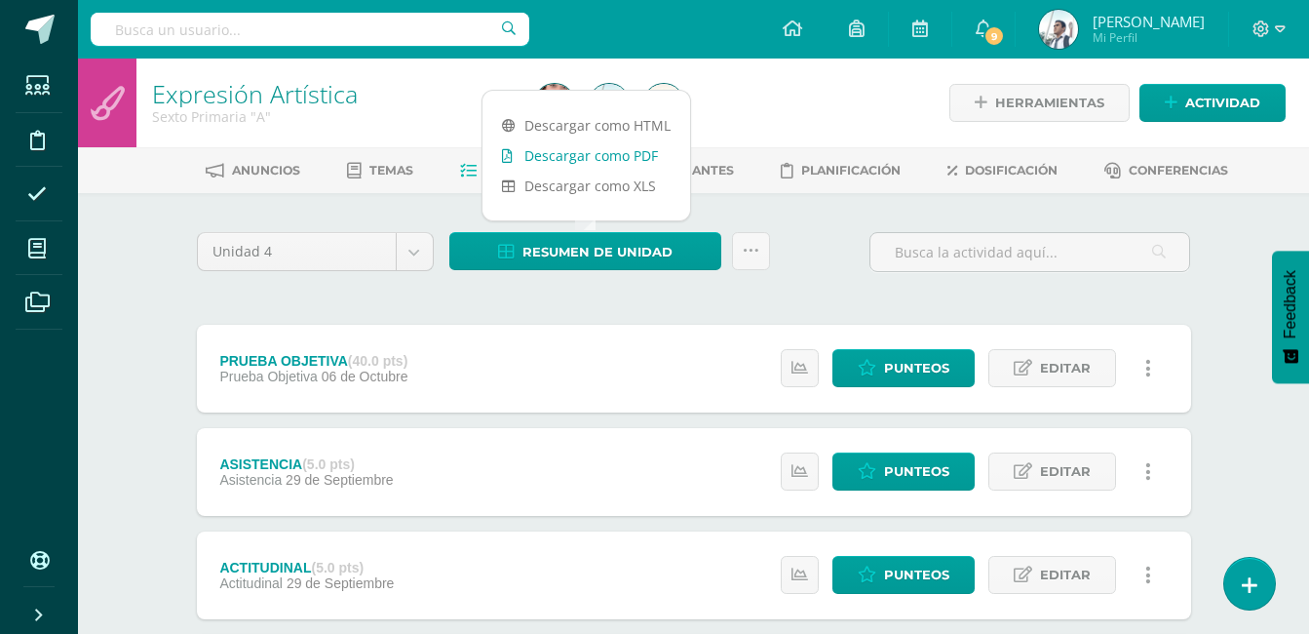
click at [629, 159] on link "Descargar como PDF" at bounding box center [587, 155] width 208 height 30
